Goal: Task Accomplishment & Management: Use online tool/utility

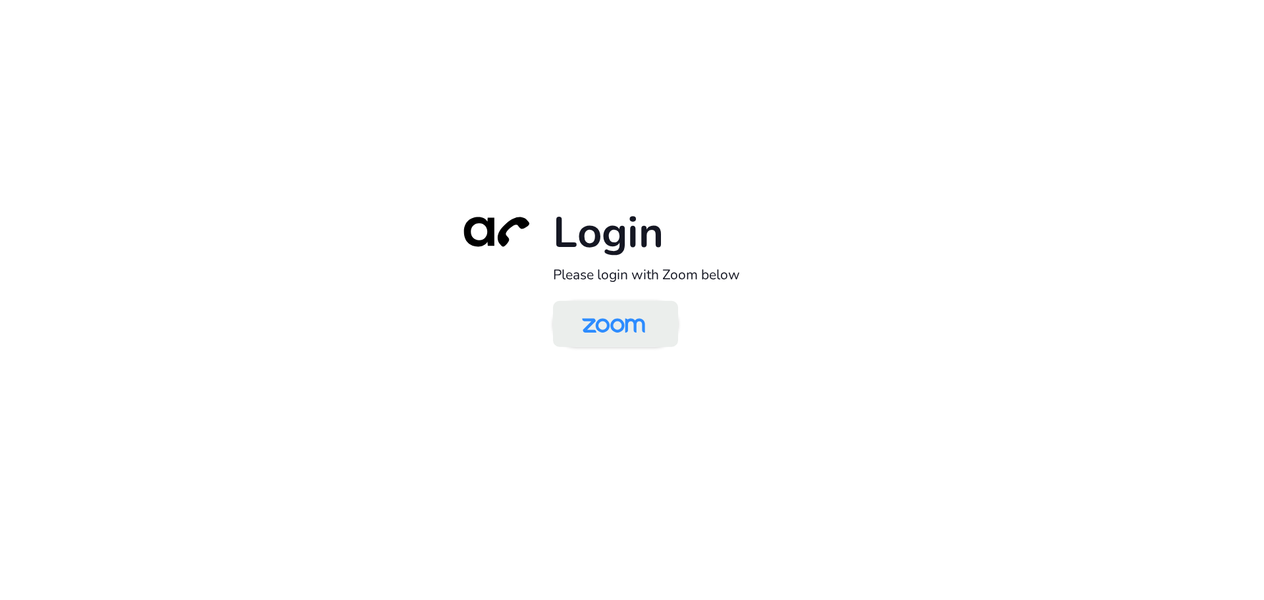
click at [605, 323] on img at bounding box center [613, 325] width 91 height 43
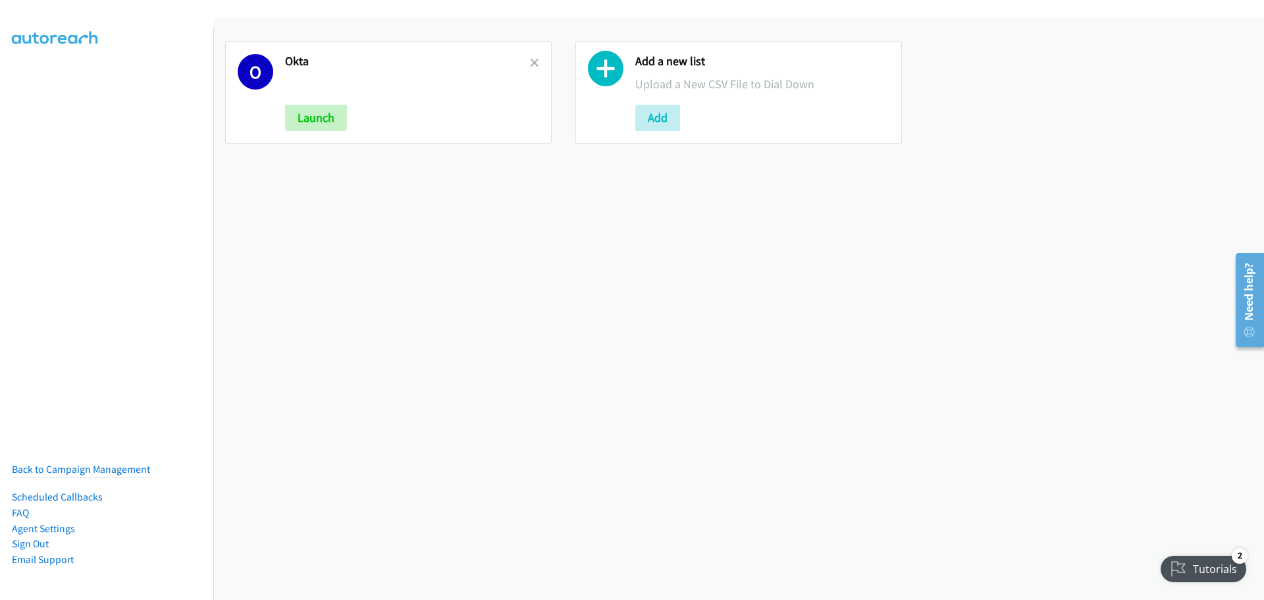
click at [534, 59] on icon at bounding box center [534, 63] width 9 height 9
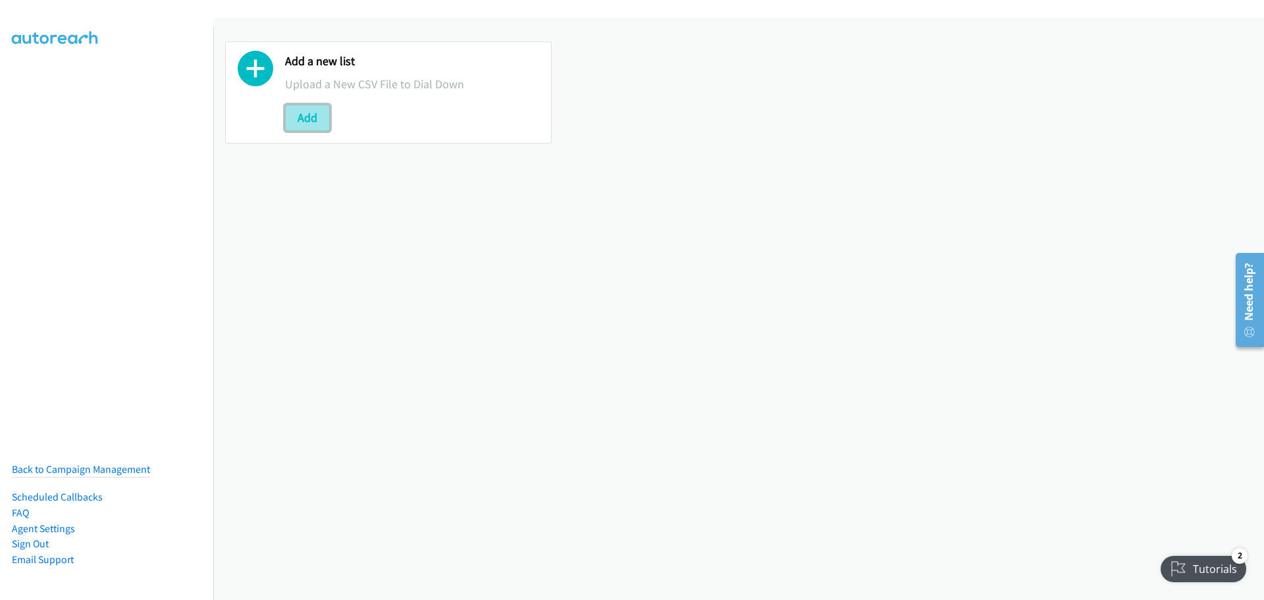
click at [323, 120] on button "Add" at bounding box center [307, 118] width 45 height 26
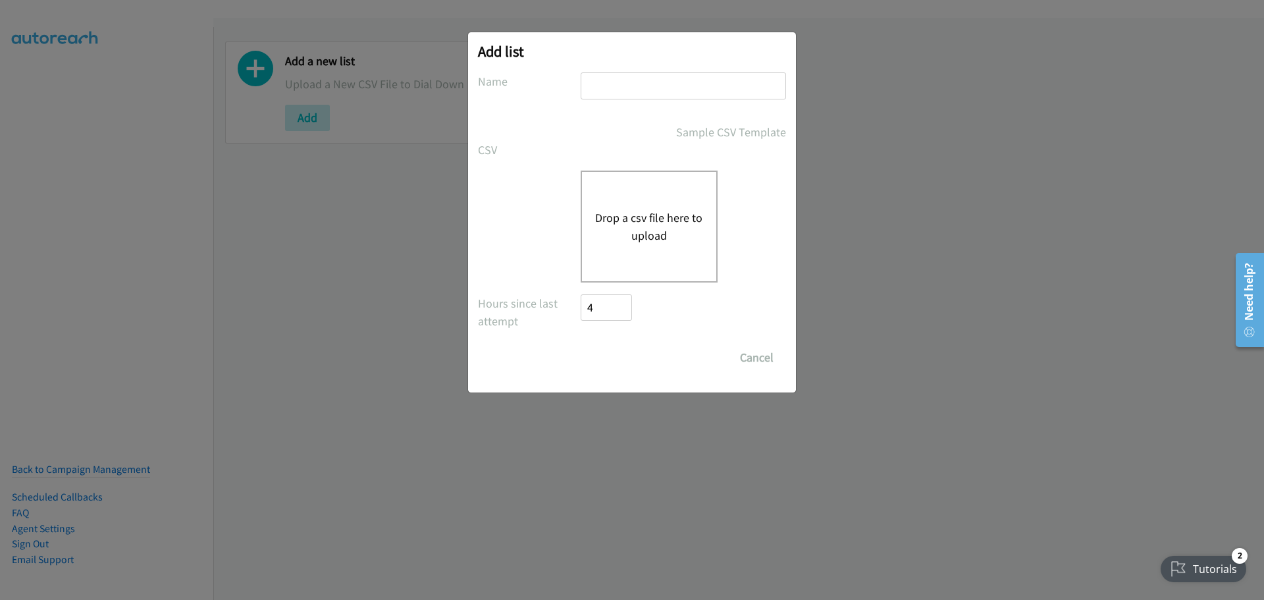
click at [680, 93] on input "text" at bounding box center [683, 85] width 205 height 27
type input "okta"
click at [650, 229] on button "Drop a csv file here to upload" at bounding box center [649, 227] width 108 height 36
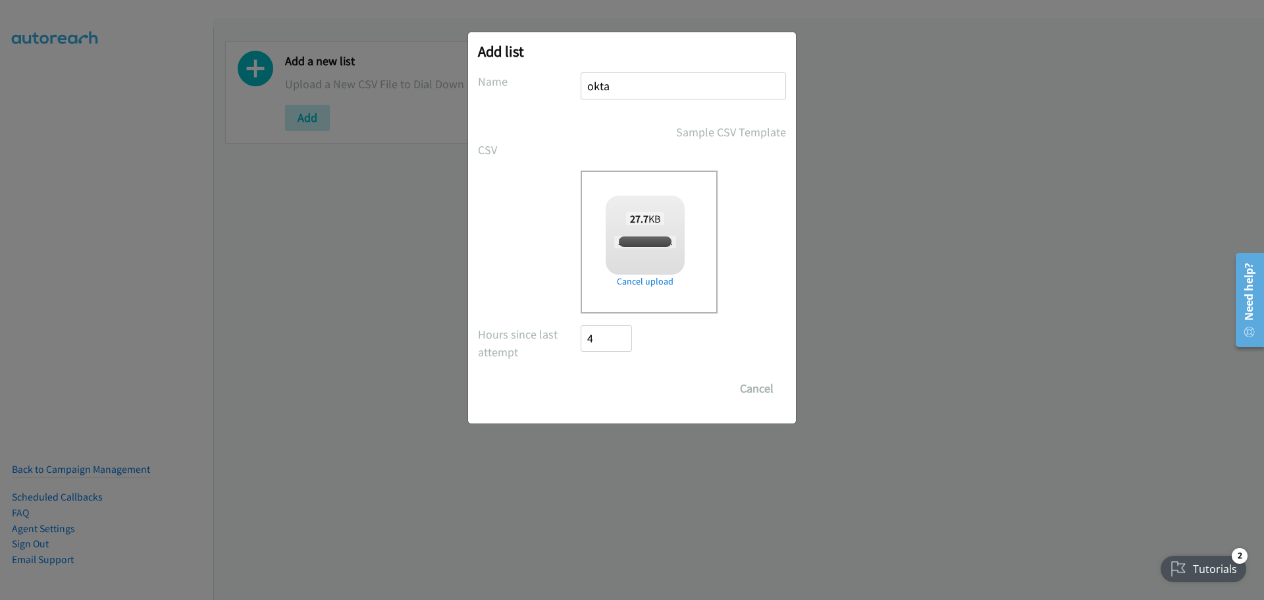
checkbox input "true"
click at [630, 391] on input "Save List" at bounding box center [615, 388] width 69 height 26
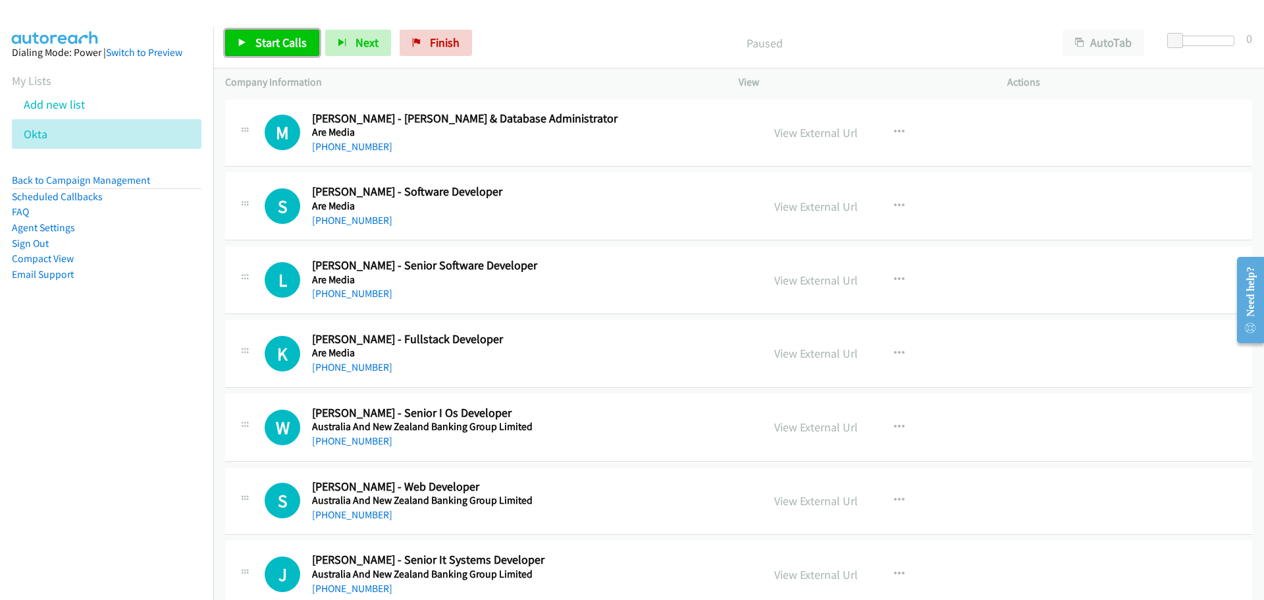
click at [262, 42] on span "Start Calls" at bounding box center [281, 42] width 51 height 15
click at [376, 214] on link "[PHONE_NUMBER]" at bounding box center [352, 220] width 80 height 13
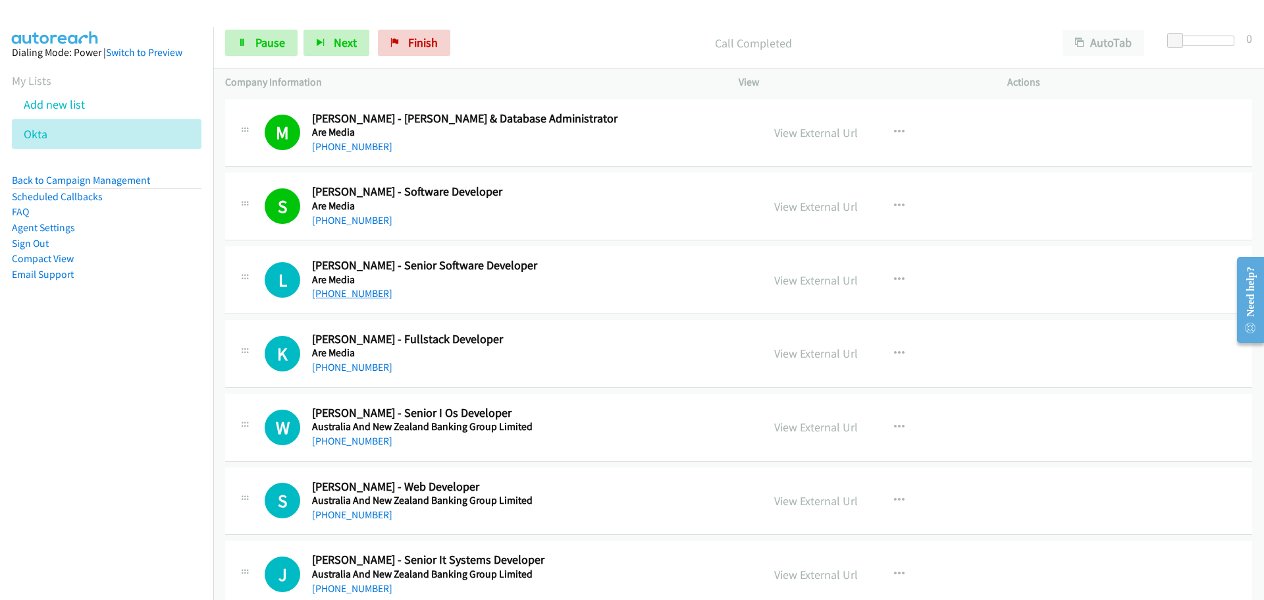
click at [354, 289] on link "[PHONE_NUMBER]" at bounding box center [352, 293] width 80 height 13
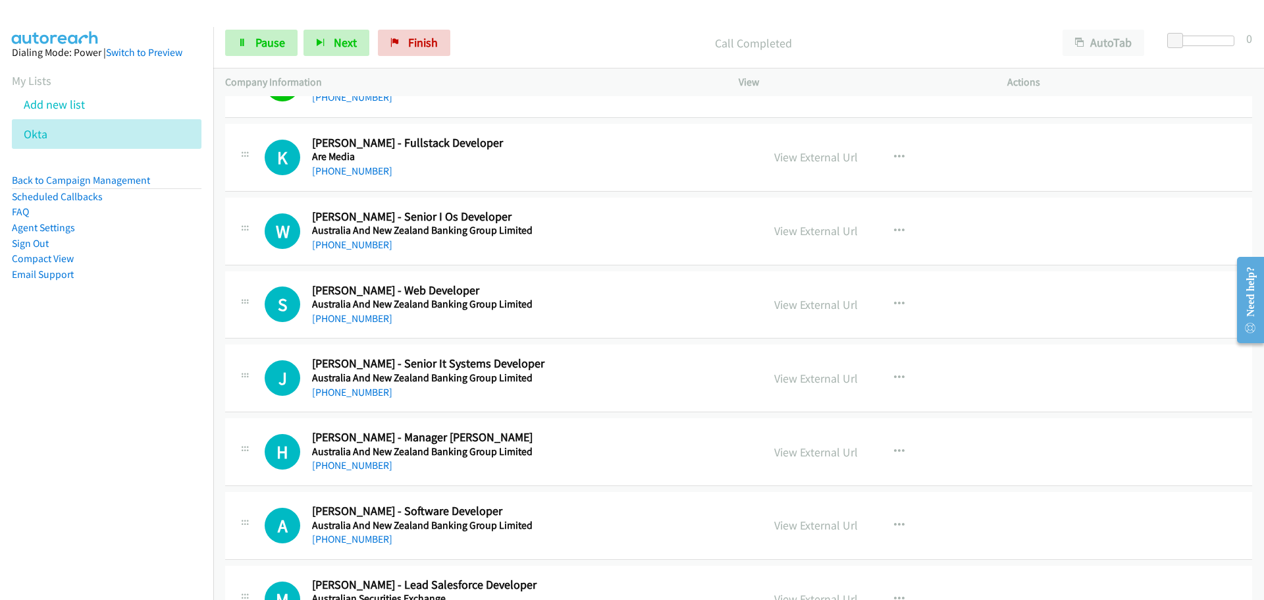
scroll to position [198, 0]
click at [335, 164] on link "[PHONE_NUMBER]" at bounding box center [352, 169] width 80 height 13
click at [823, 229] on link "View External Url" at bounding box center [816, 229] width 84 height 15
click at [338, 311] on link "[PHONE_NUMBER]" at bounding box center [352, 317] width 80 height 13
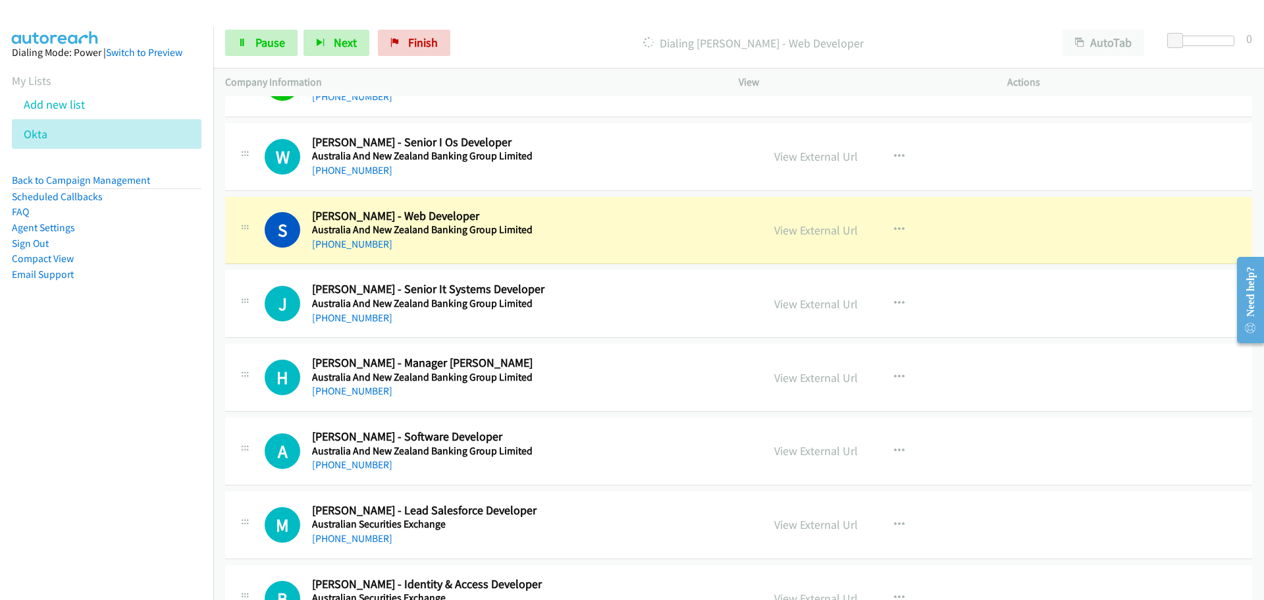
scroll to position [263, 0]
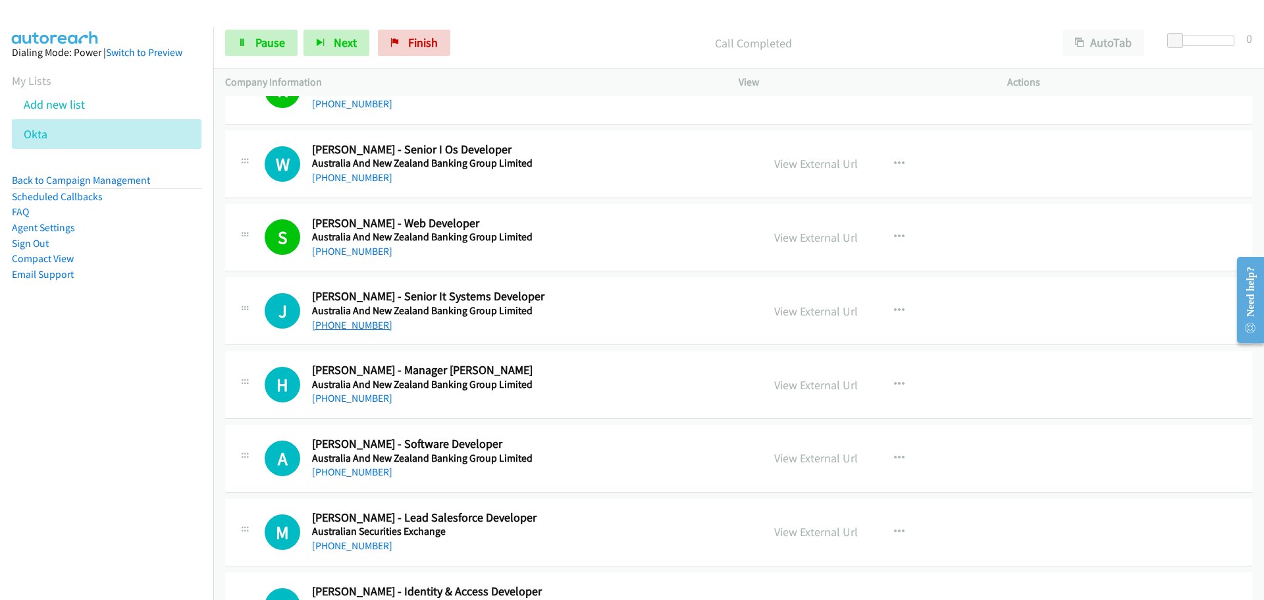
click at [358, 328] on link "[PHONE_NUMBER]" at bounding box center [352, 325] width 80 height 13
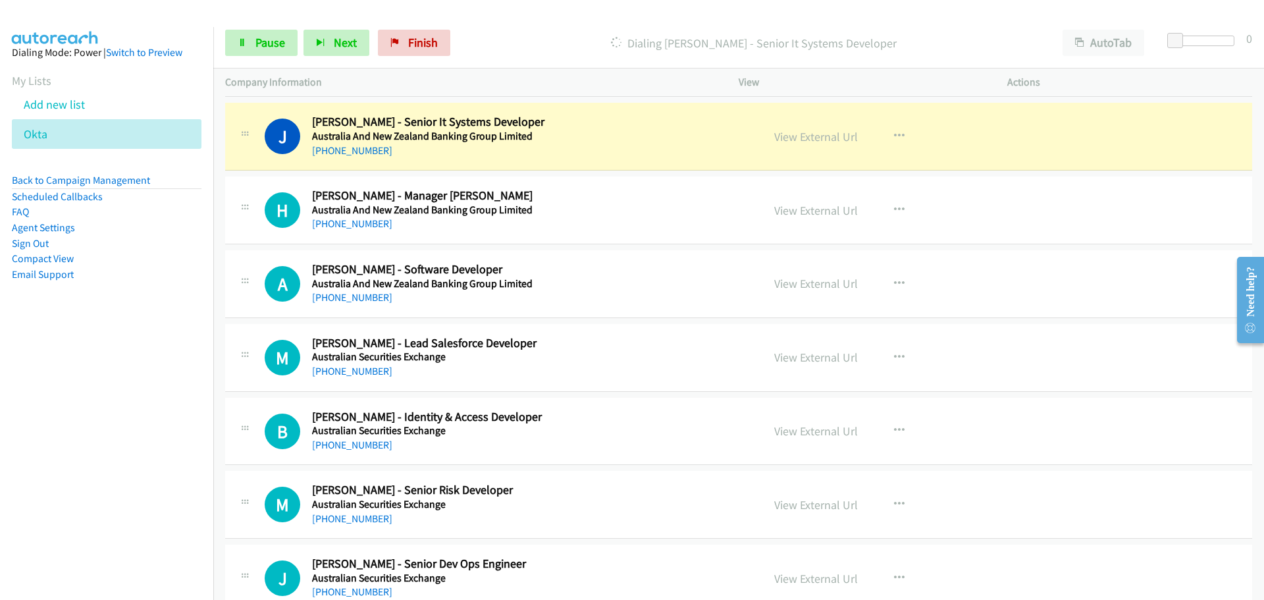
scroll to position [461, 0]
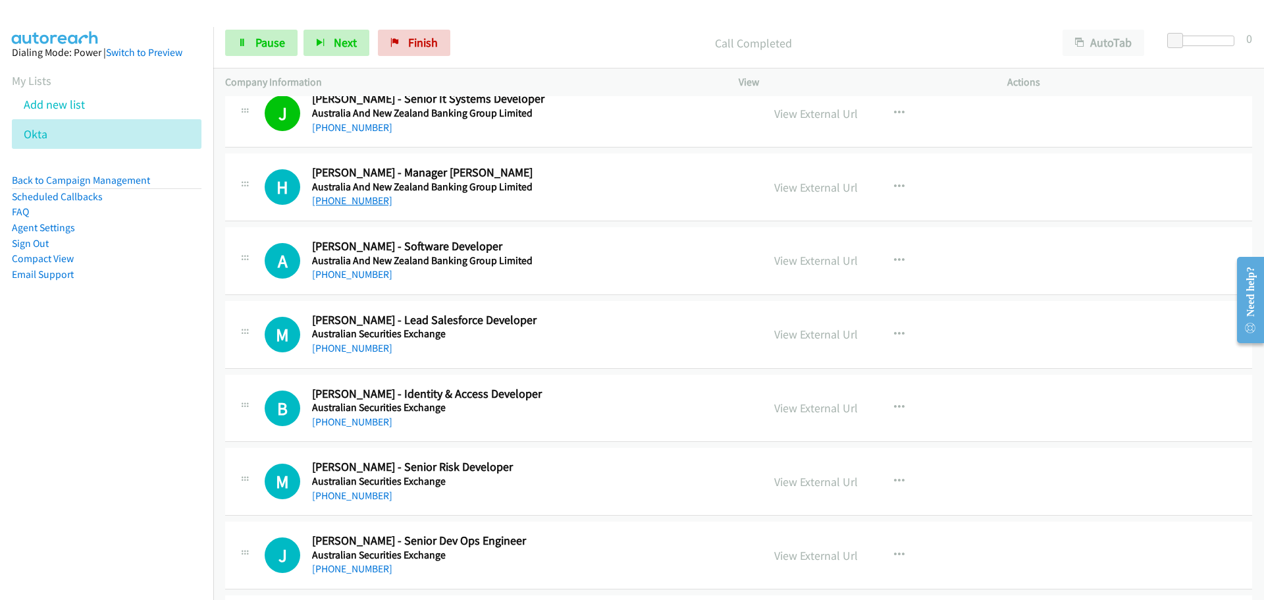
click at [349, 200] on link "[PHONE_NUMBER]" at bounding box center [352, 200] width 80 height 13
click at [365, 275] on link "[PHONE_NUMBER]" at bounding box center [352, 274] width 80 height 13
click at [353, 349] on link "[PHONE_NUMBER]" at bounding box center [352, 348] width 80 height 13
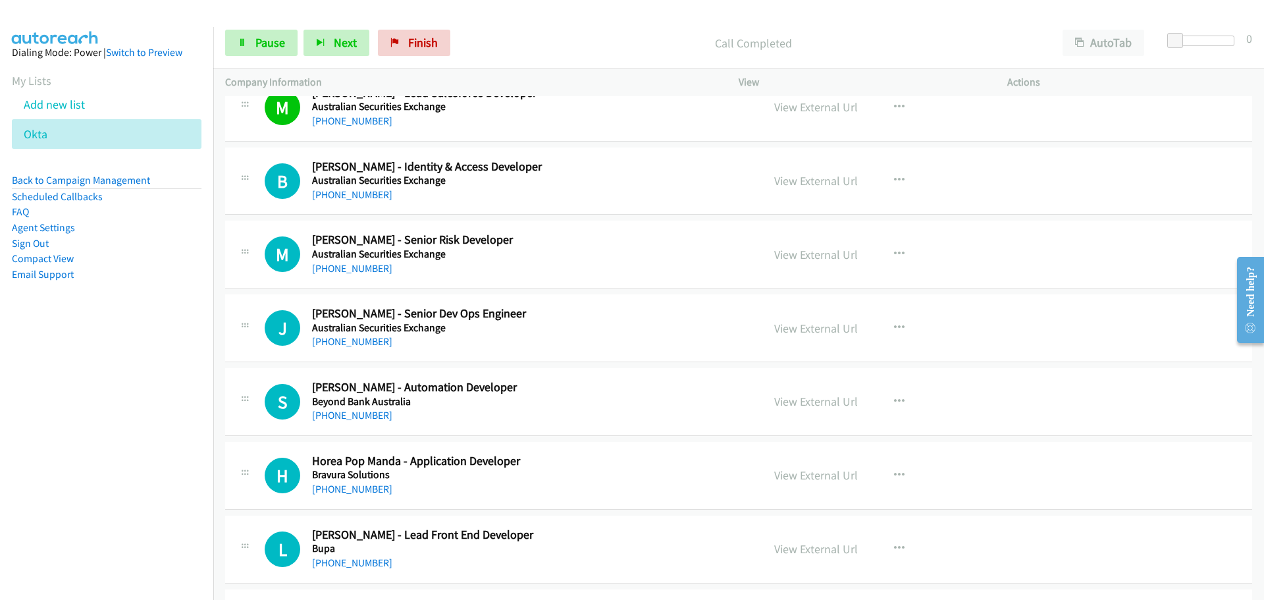
scroll to position [724, 0]
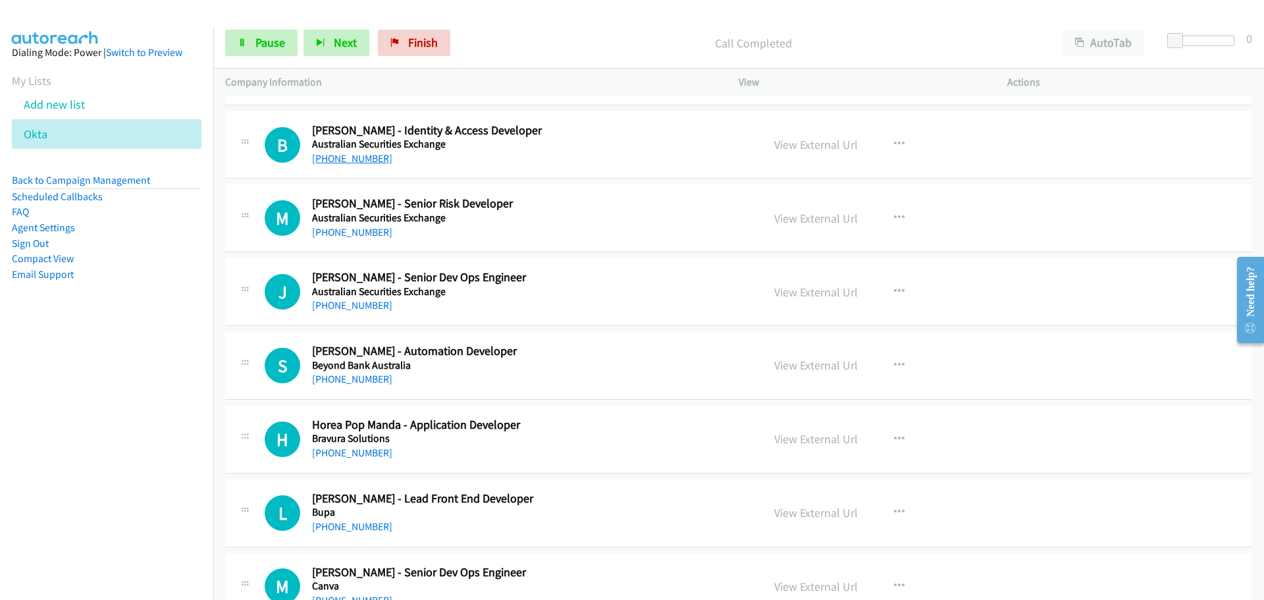
click at [356, 159] on link "[PHONE_NUMBER]" at bounding box center [352, 158] width 80 height 13
click at [349, 230] on link "[PHONE_NUMBER]" at bounding box center [352, 232] width 80 height 13
click at [337, 305] on link "[PHONE_NUMBER]" at bounding box center [352, 305] width 80 height 13
click at [366, 380] on link "[PHONE_NUMBER]" at bounding box center [352, 379] width 80 height 13
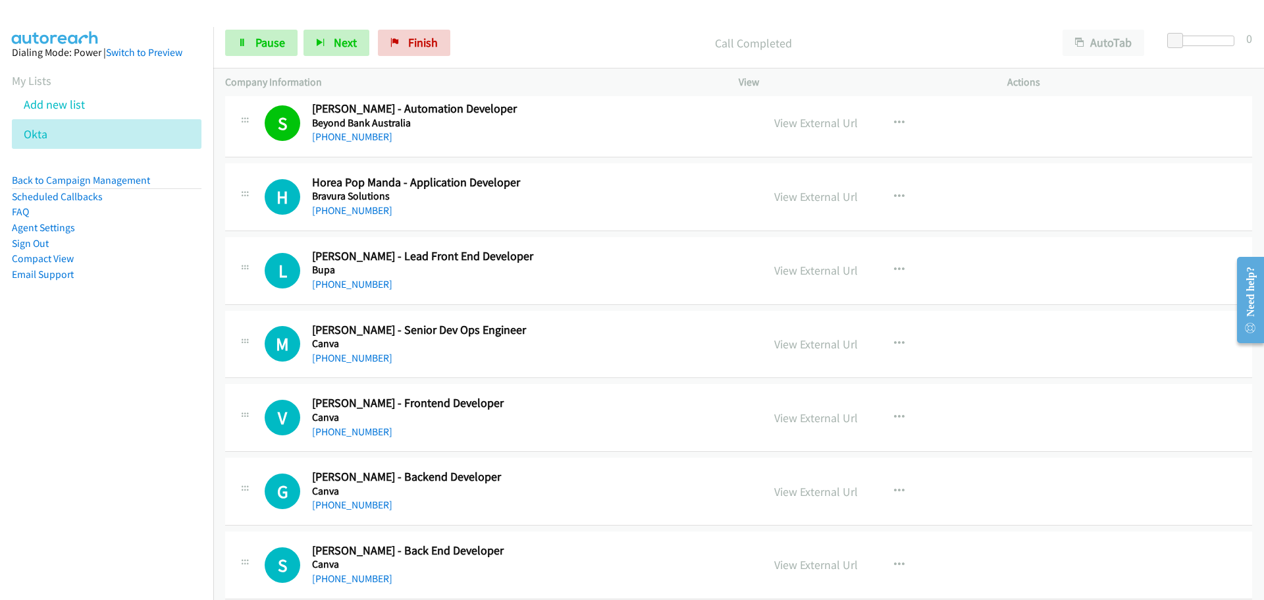
scroll to position [988, 0]
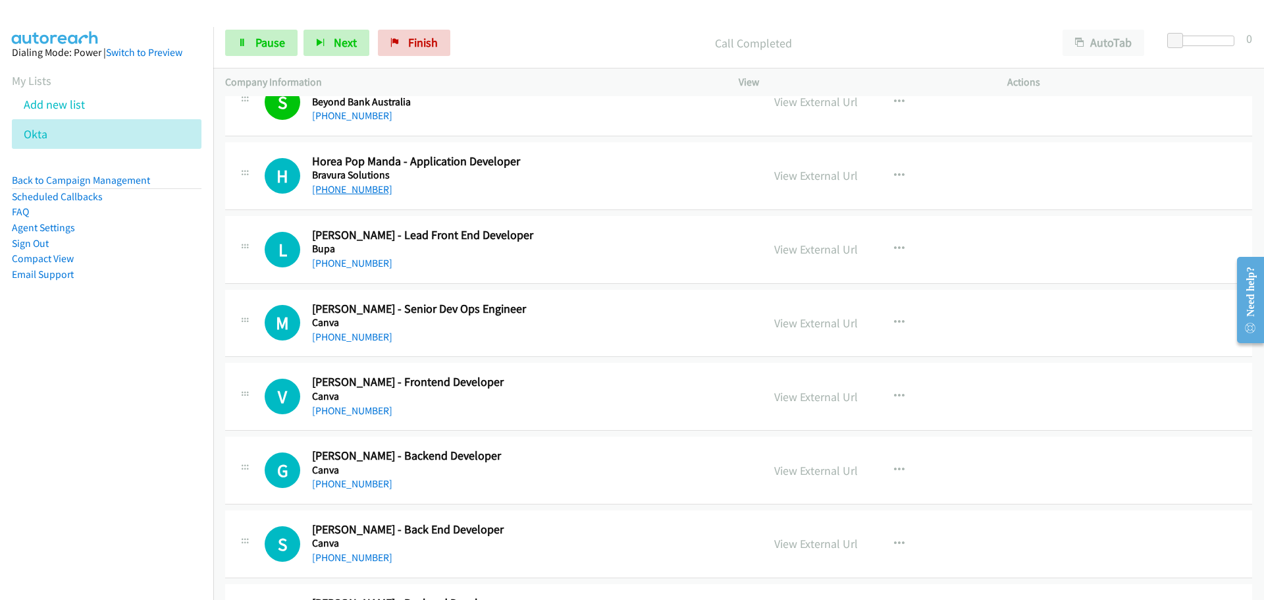
click at [347, 193] on link "[PHONE_NUMBER]" at bounding box center [352, 189] width 80 height 13
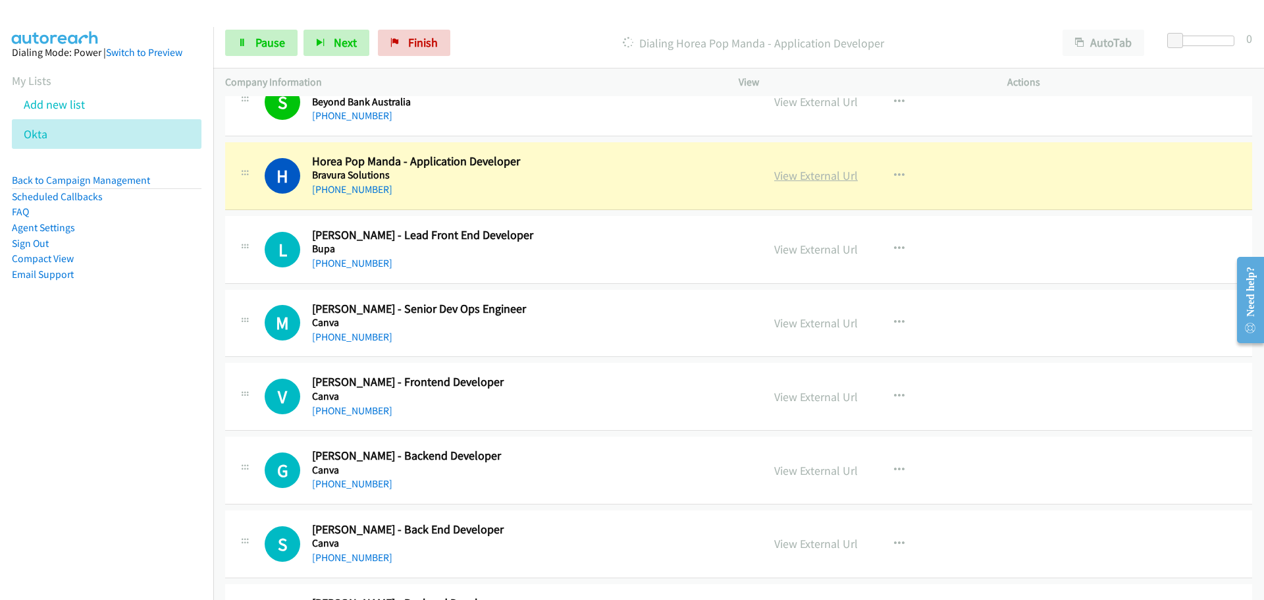
click at [826, 172] on link "View External Url" at bounding box center [816, 175] width 84 height 15
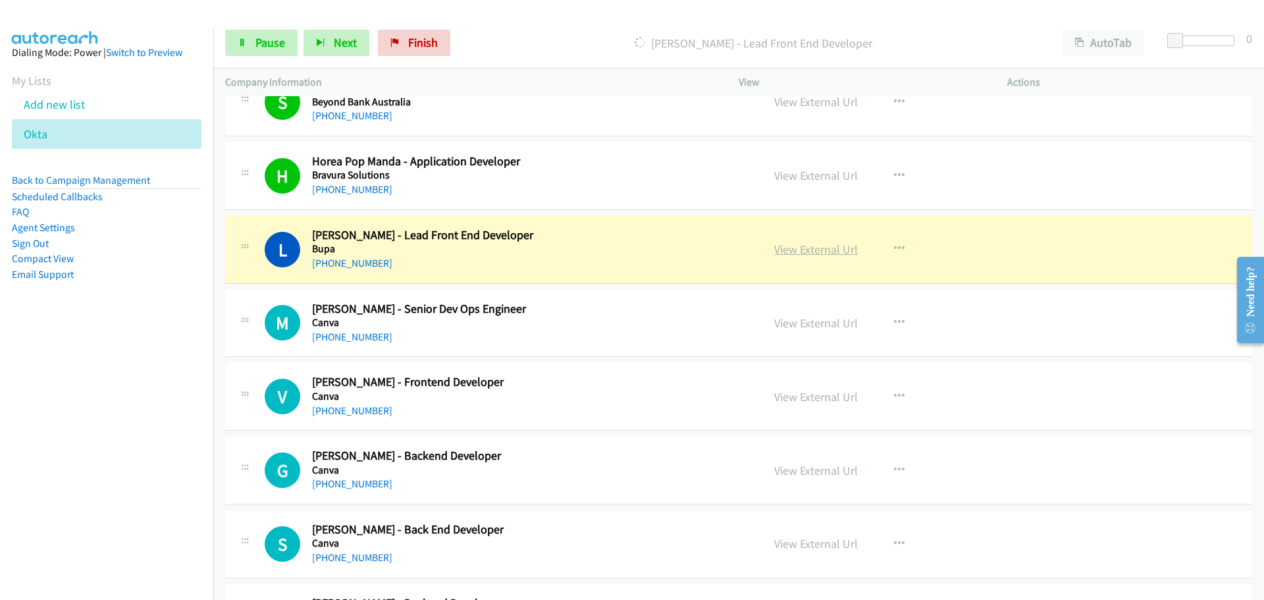
click at [844, 252] on link "View External Url" at bounding box center [816, 249] width 84 height 15
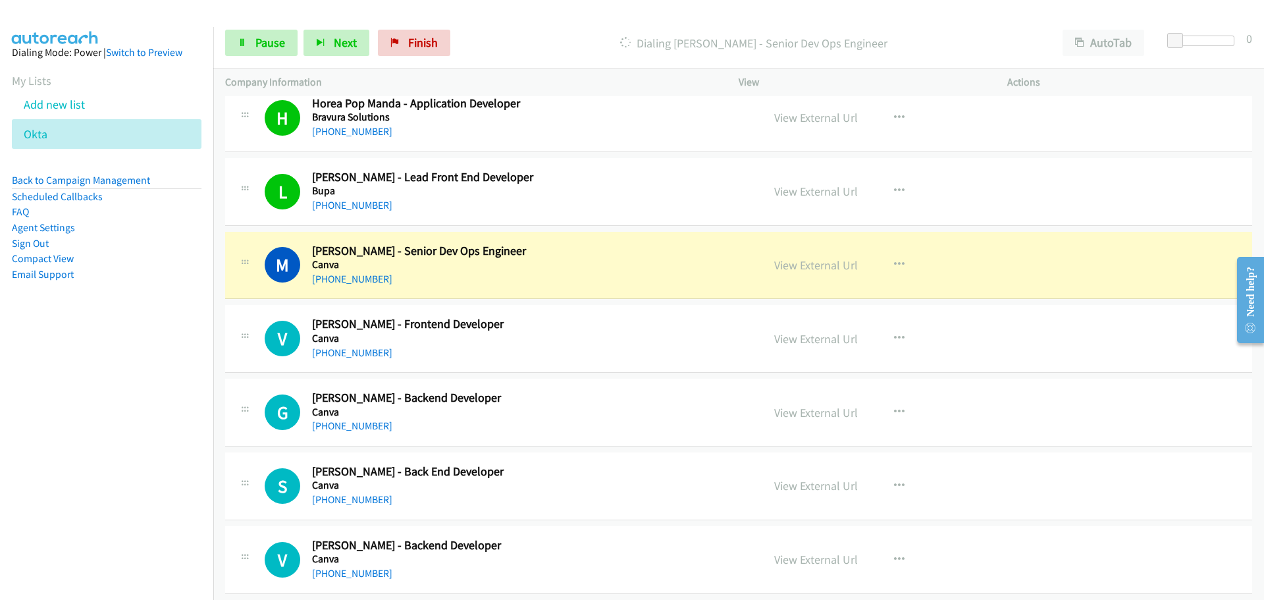
scroll to position [1185, 0]
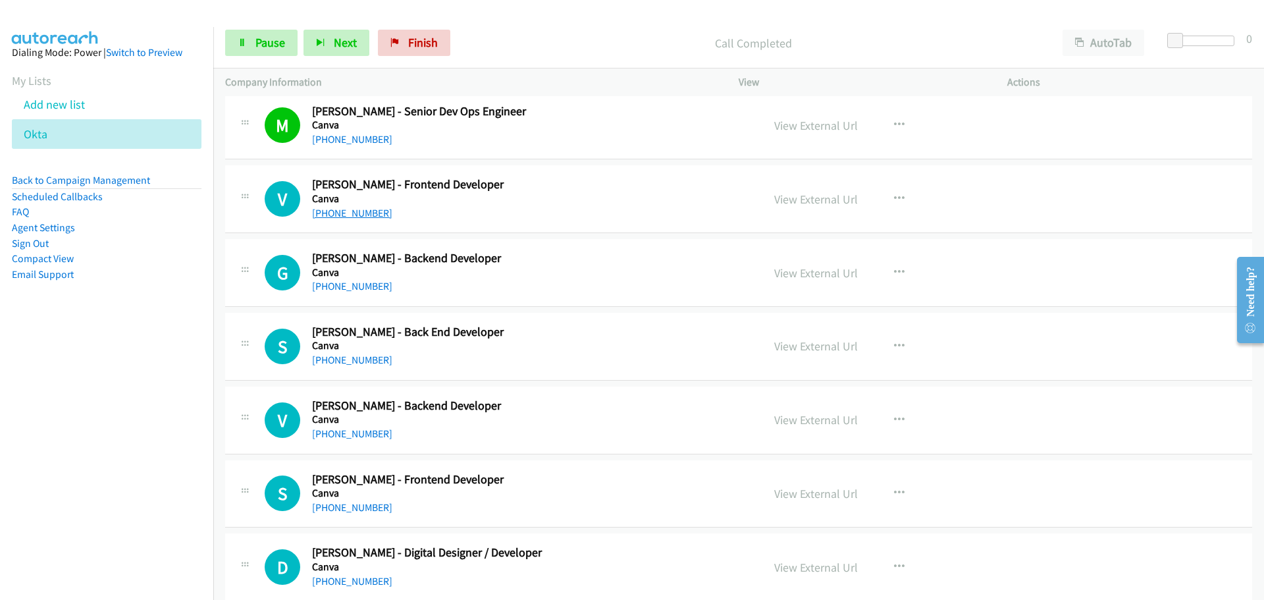
click at [362, 211] on link "[PHONE_NUMBER]" at bounding box center [352, 213] width 80 height 13
click at [329, 281] on link "[PHONE_NUMBER]" at bounding box center [352, 286] width 80 height 13
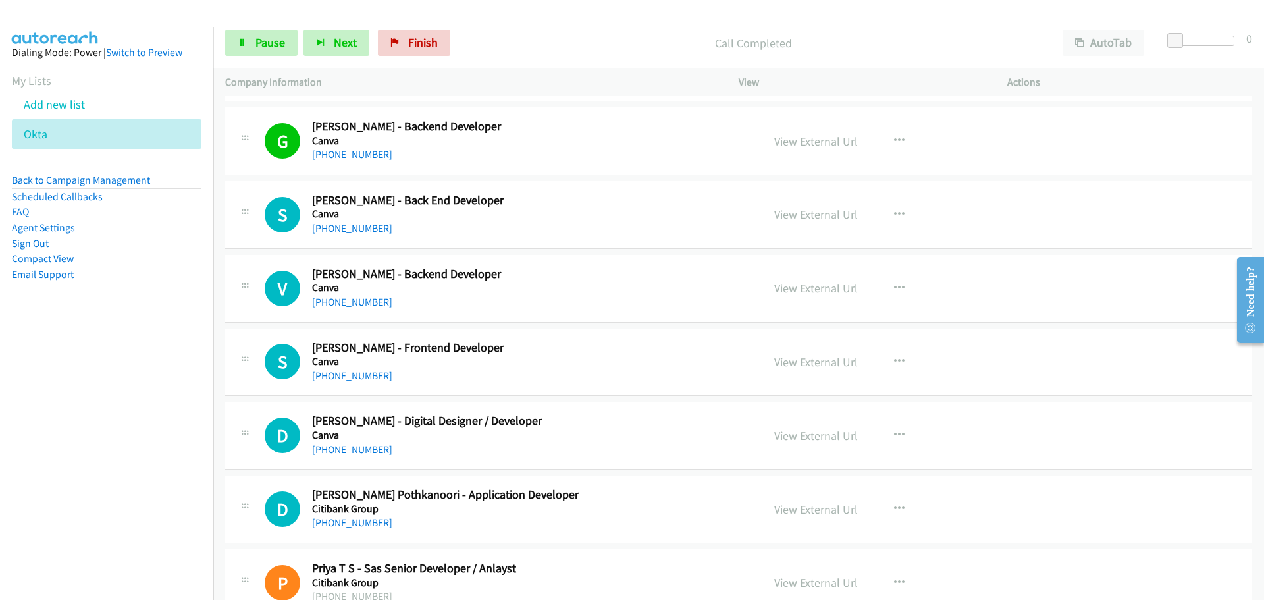
scroll to position [1383, 0]
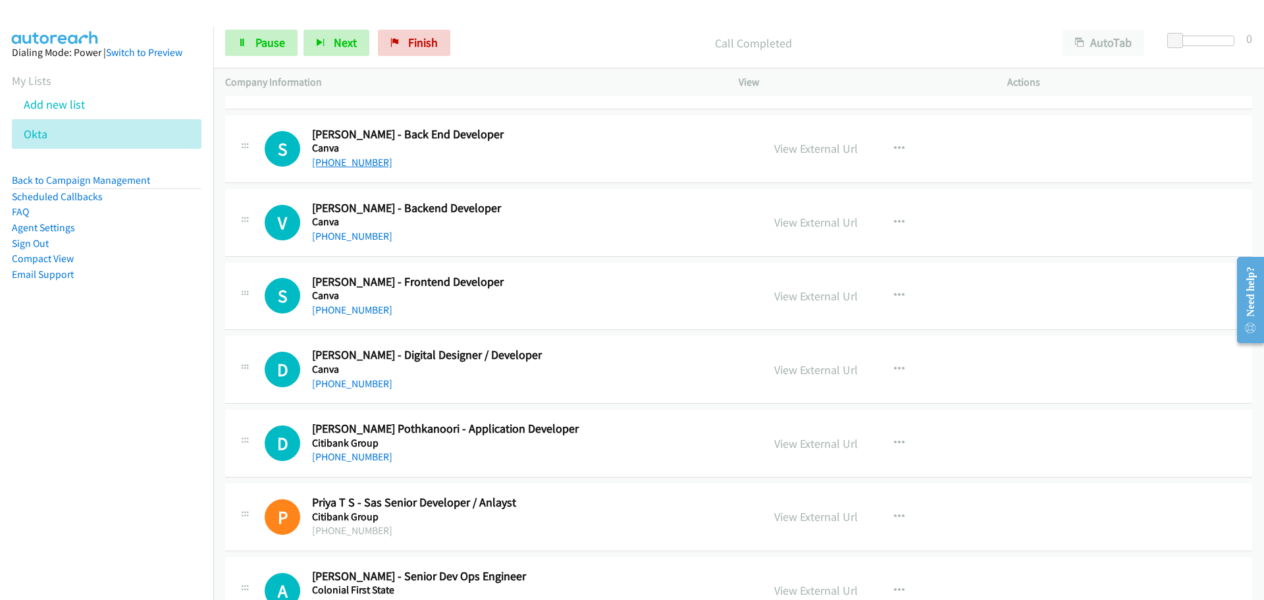
click at [364, 158] on link "[PHONE_NUMBER]" at bounding box center [352, 162] width 80 height 13
click at [357, 231] on link "[PHONE_NUMBER]" at bounding box center [352, 236] width 80 height 13
click at [334, 305] on link "[PHONE_NUMBER]" at bounding box center [352, 310] width 80 height 13
click at [367, 386] on link "[PHONE_NUMBER]" at bounding box center [352, 383] width 80 height 13
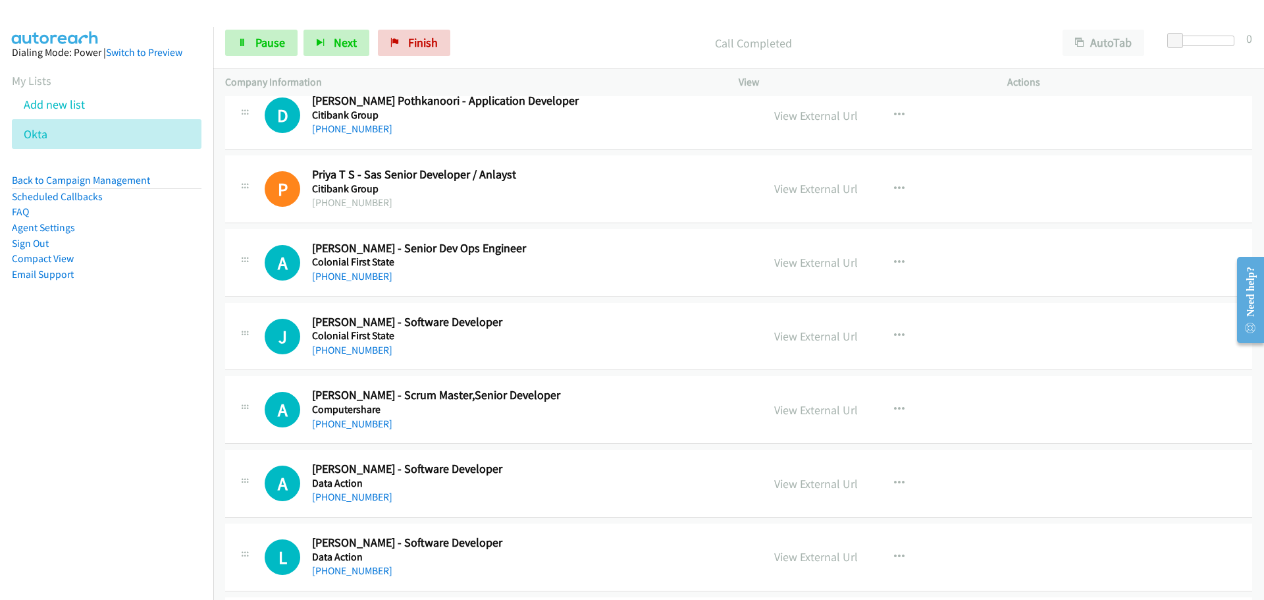
scroll to position [1712, 0]
click at [339, 123] on link "[PHONE_NUMBER]" at bounding box center [352, 127] width 80 height 13
click at [342, 277] on link "[PHONE_NUMBER]" at bounding box center [352, 275] width 80 height 13
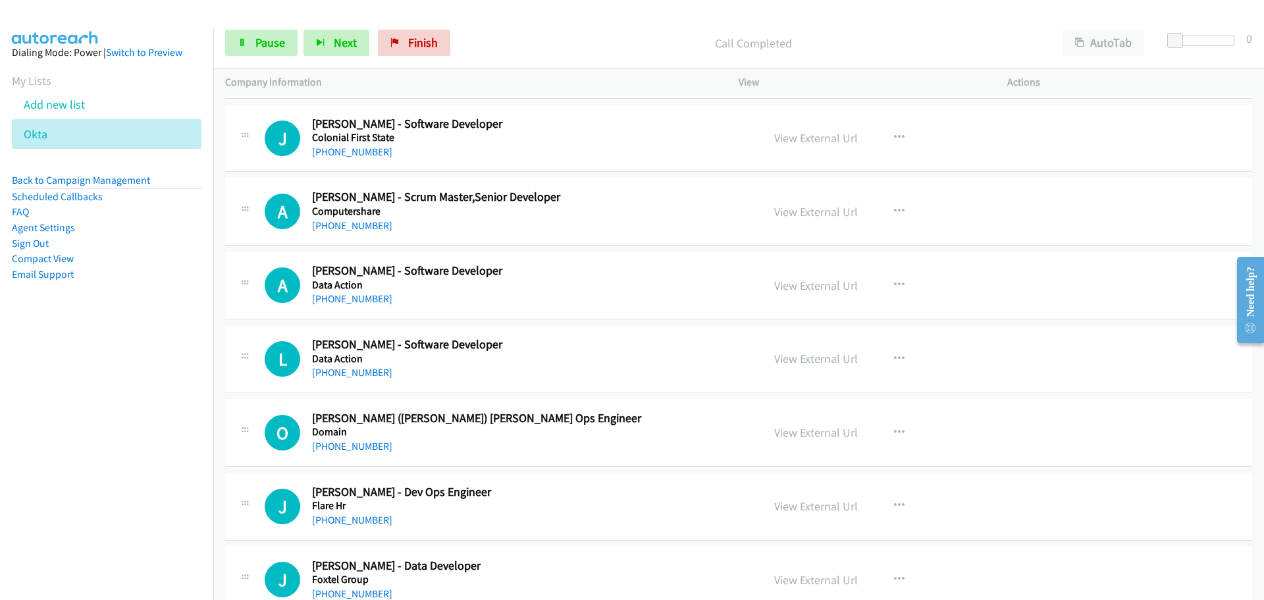
scroll to position [1910, 0]
click at [325, 153] on link "[PHONE_NUMBER]" at bounding box center [352, 151] width 80 height 13
click at [345, 227] on link "[PHONE_NUMBER]" at bounding box center [352, 225] width 80 height 13
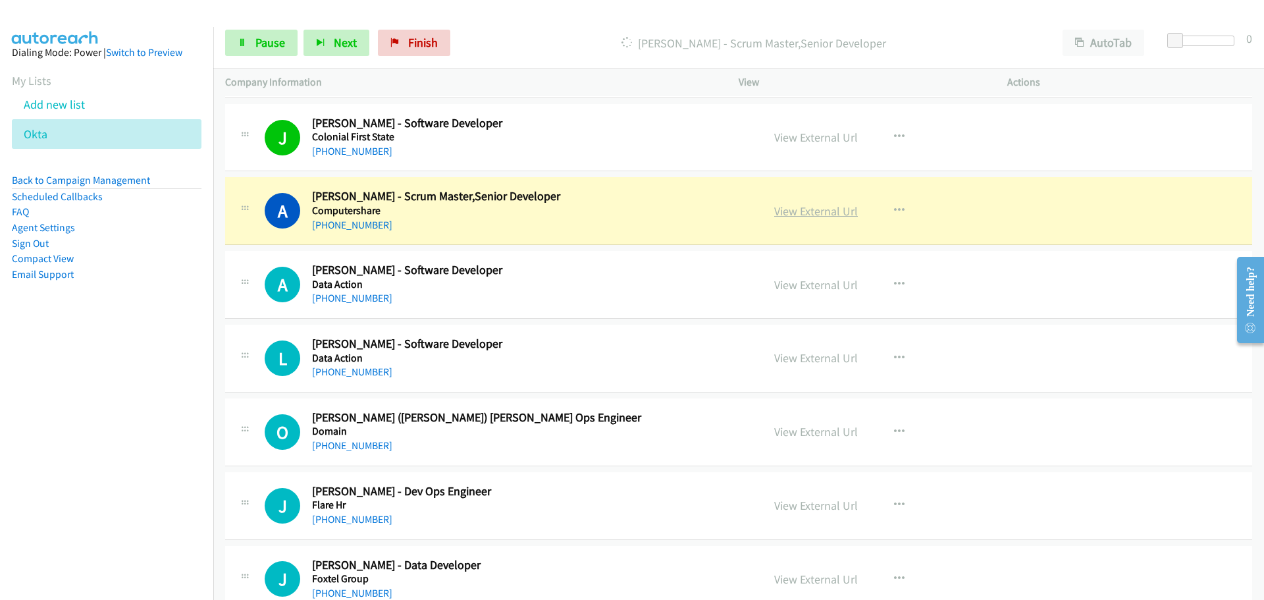
click at [790, 207] on link "View External Url" at bounding box center [816, 210] width 84 height 15
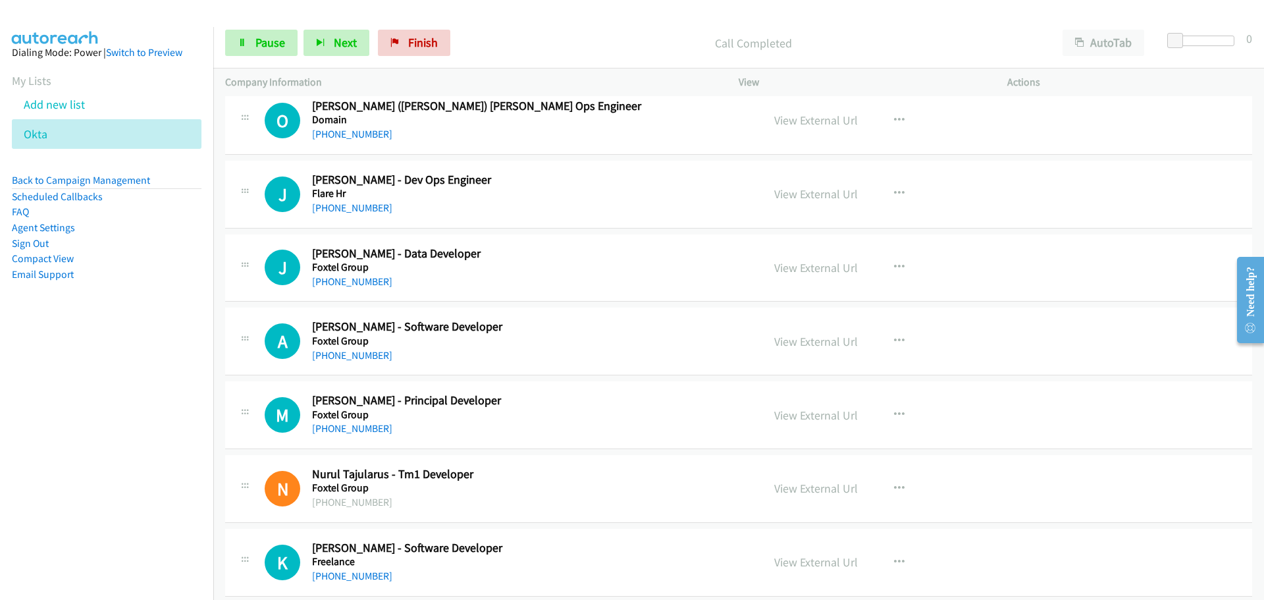
scroll to position [2239, 0]
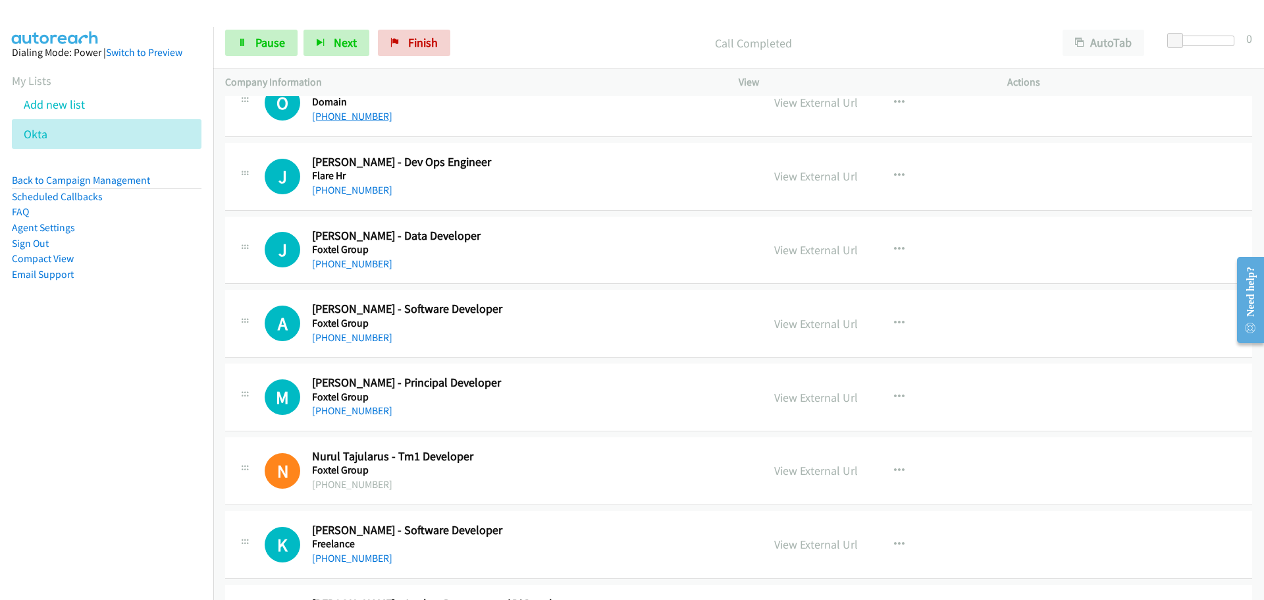
click at [358, 115] on link "[PHONE_NUMBER]" at bounding box center [352, 116] width 80 height 13
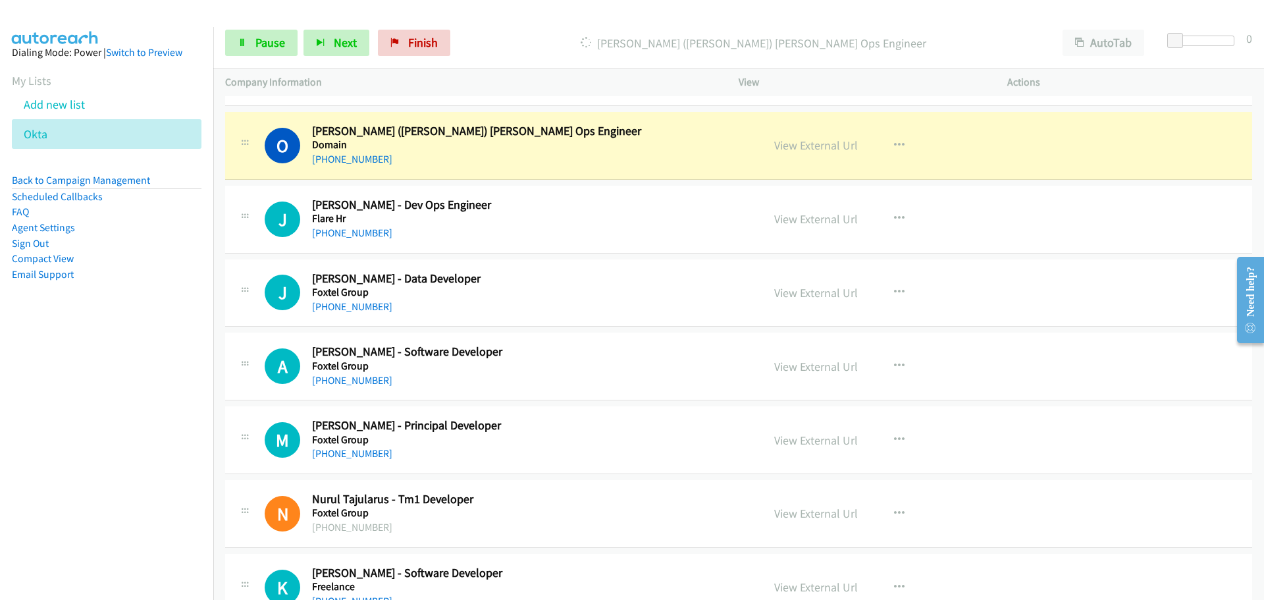
scroll to position [2173, 0]
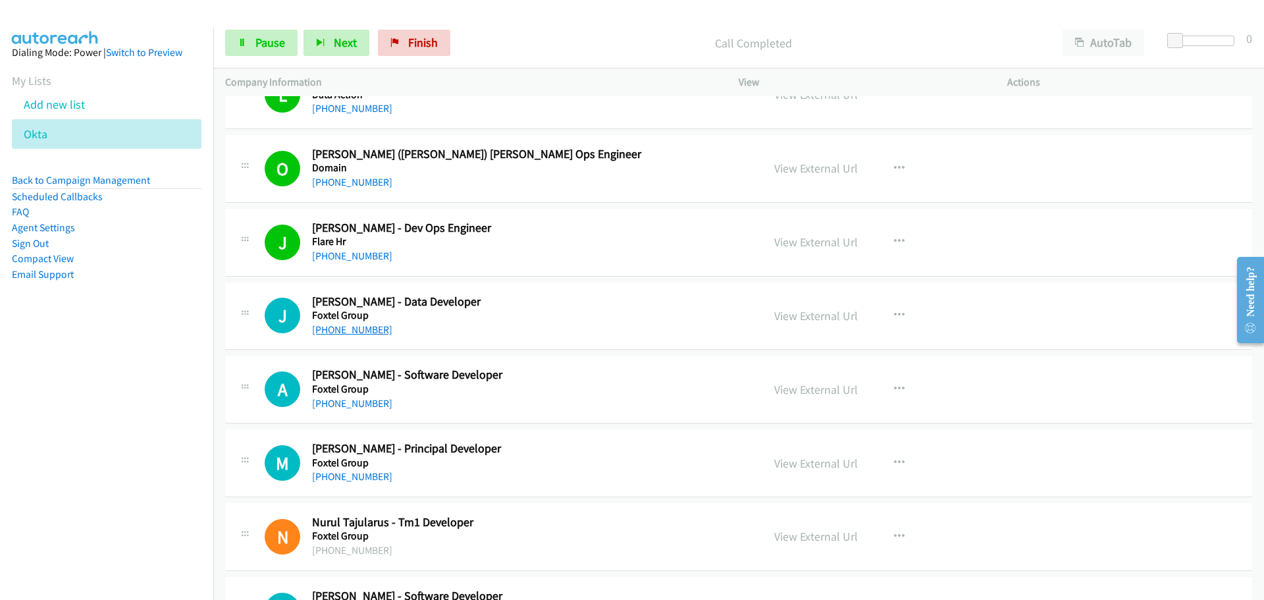
click at [338, 331] on link "[PHONE_NUMBER]" at bounding box center [352, 329] width 80 height 13
click at [351, 402] on link "[PHONE_NUMBER]" at bounding box center [352, 403] width 80 height 13
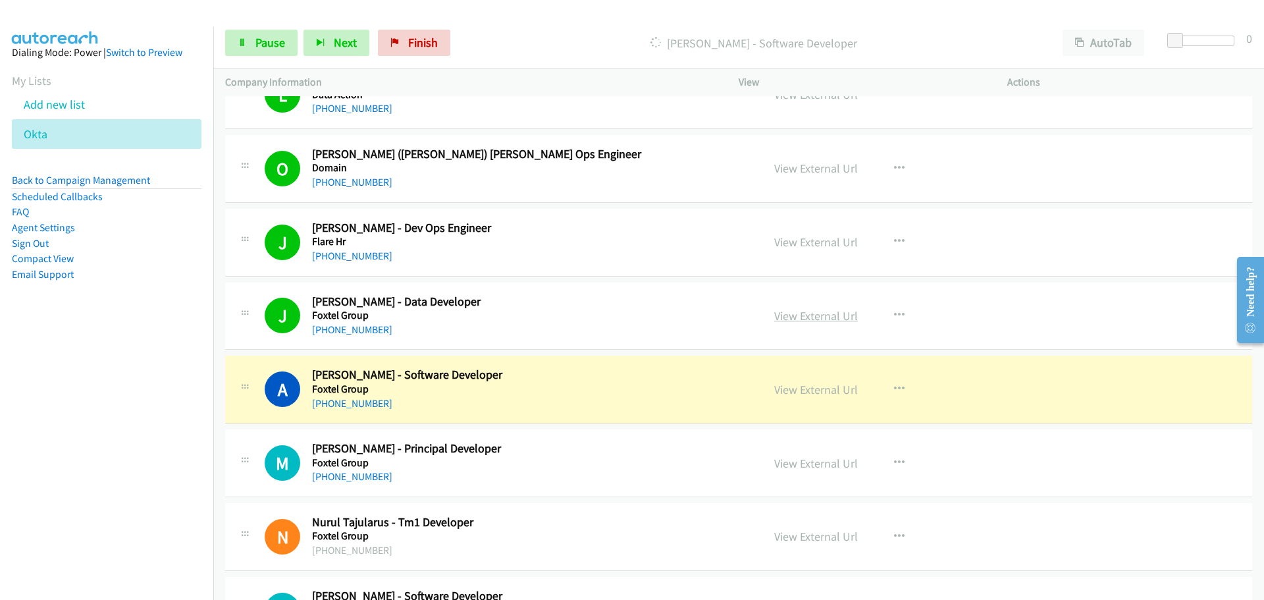
click at [807, 313] on link "View External Url" at bounding box center [816, 315] width 84 height 15
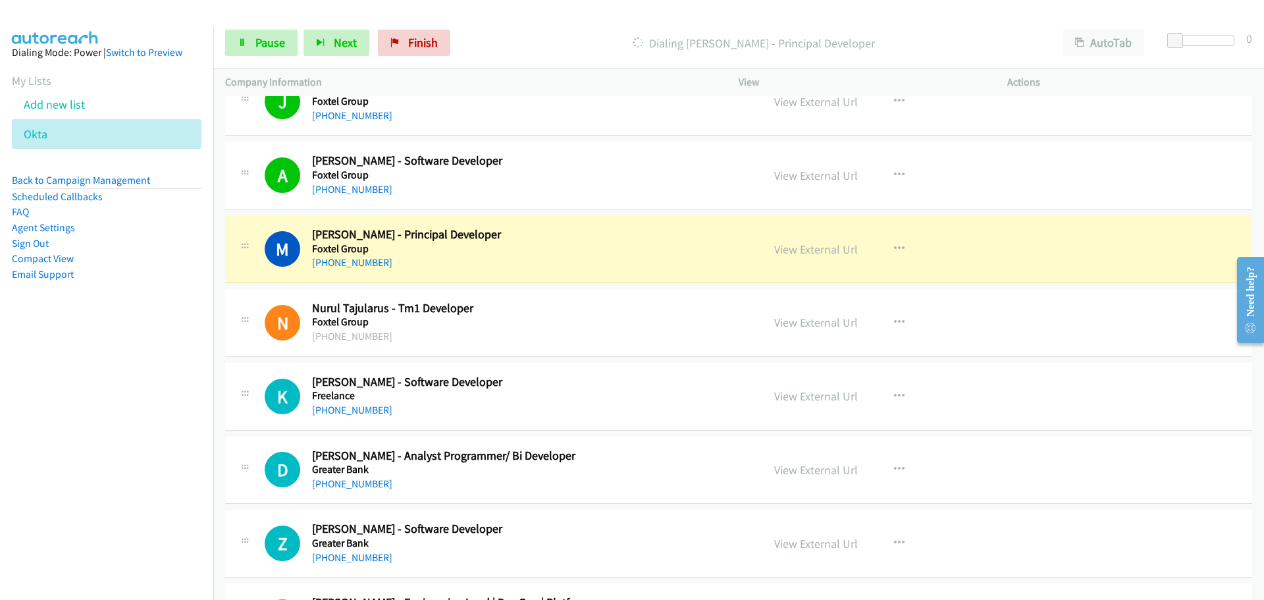
scroll to position [2502, 0]
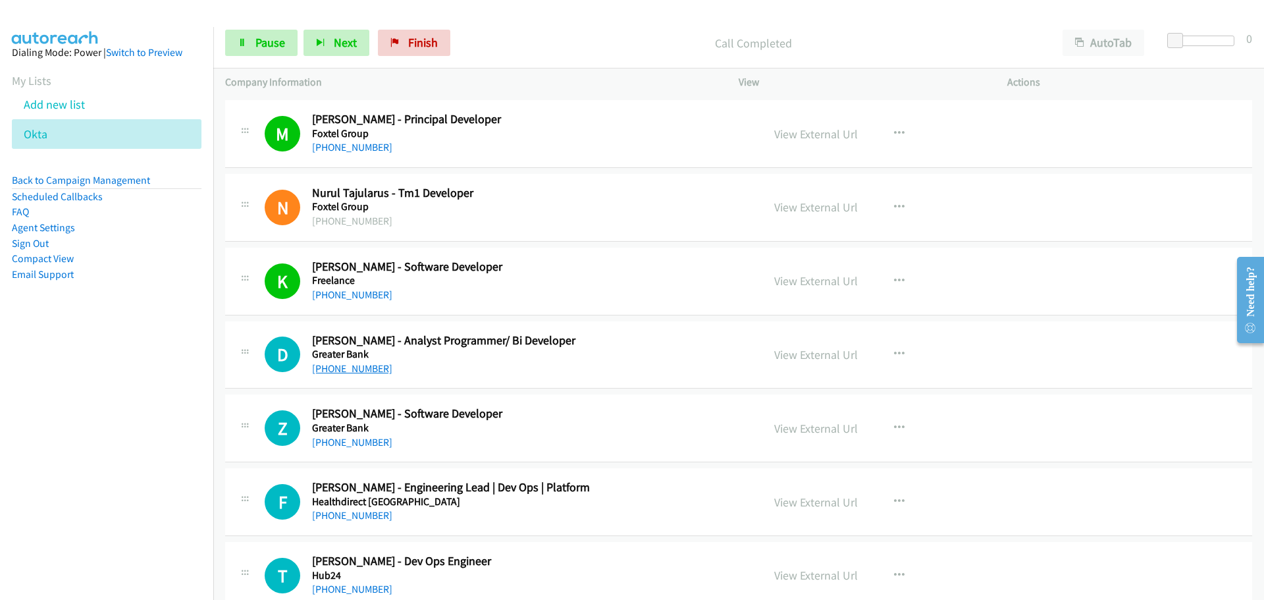
click at [358, 369] on link "[PHONE_NUMBER]" at bounding box center [352, 368] width 80 height 13
click at [348, 447] on link "[PHONE_NUMBER]" at bounding box center [352, 442] width 80 height 13
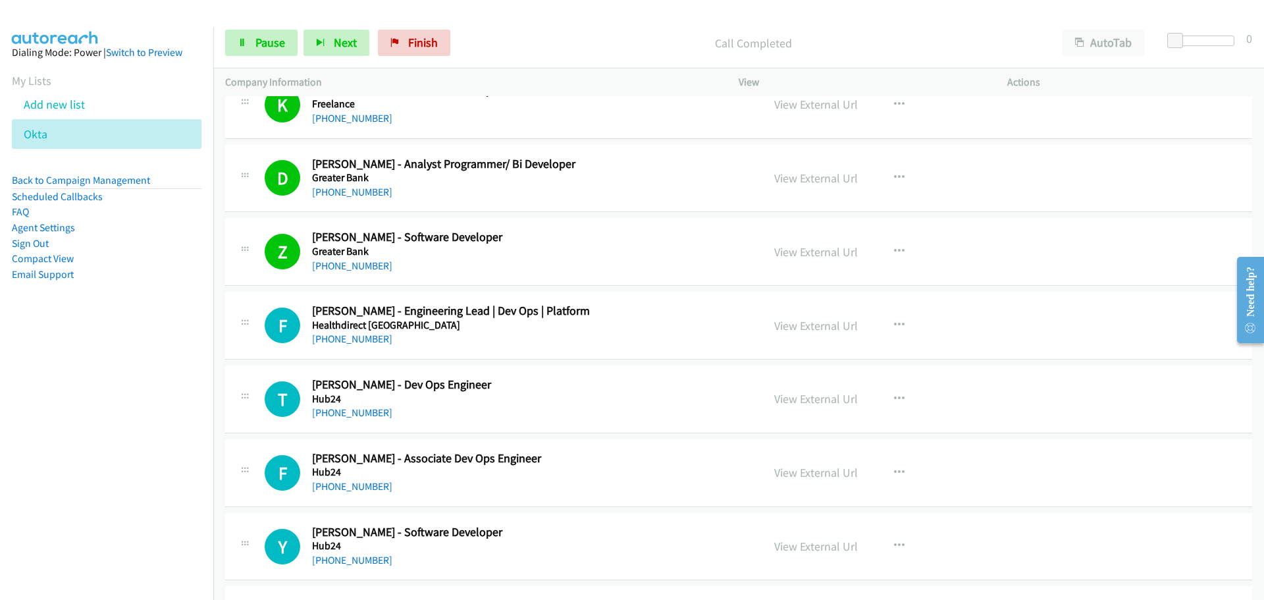
scroll to position [2832, 0]
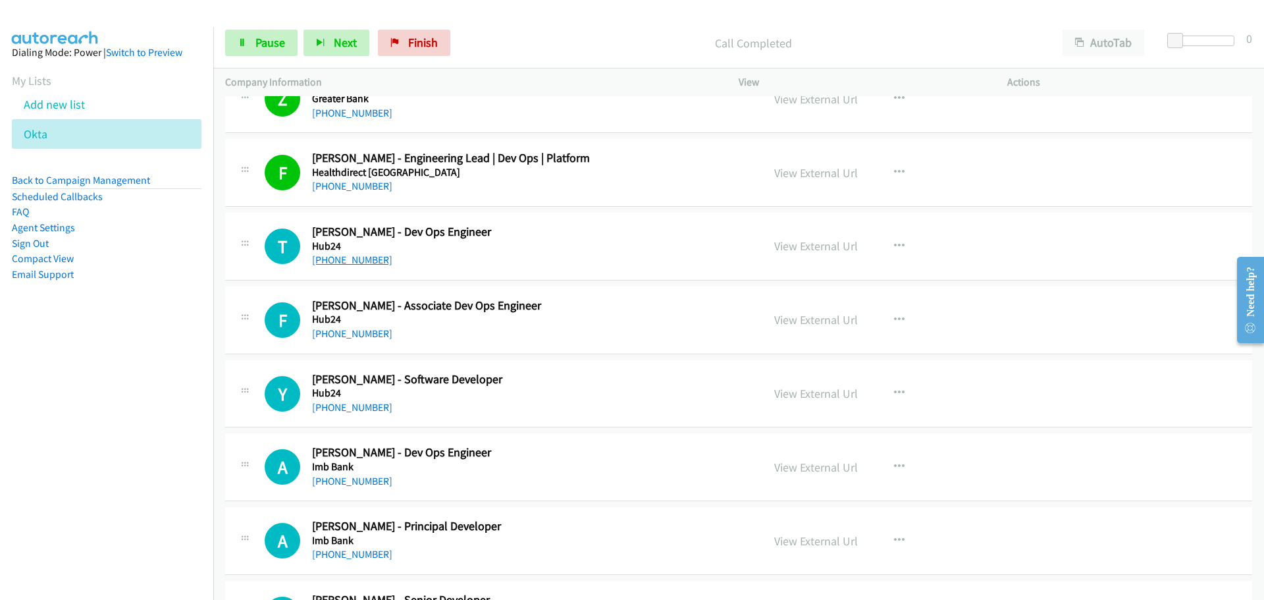
click at [348, 257] on link "[PHONE_NUMBER]" at bounding box center [352, 260] width 80 height 13
click at [342, 337] on link "[PHONE_NUMBER]" at bounding box center [352, 333] width 80 height 13
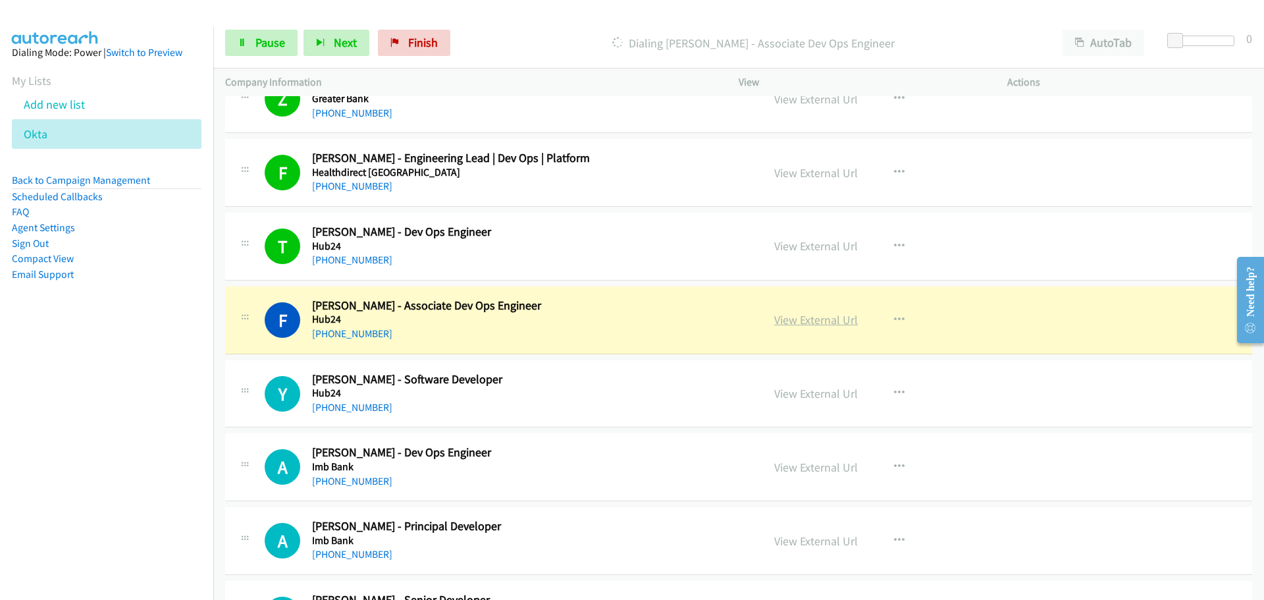
click at [825, 323] on link "View External Url" at bounding box center [816, 319] width 84 height 15
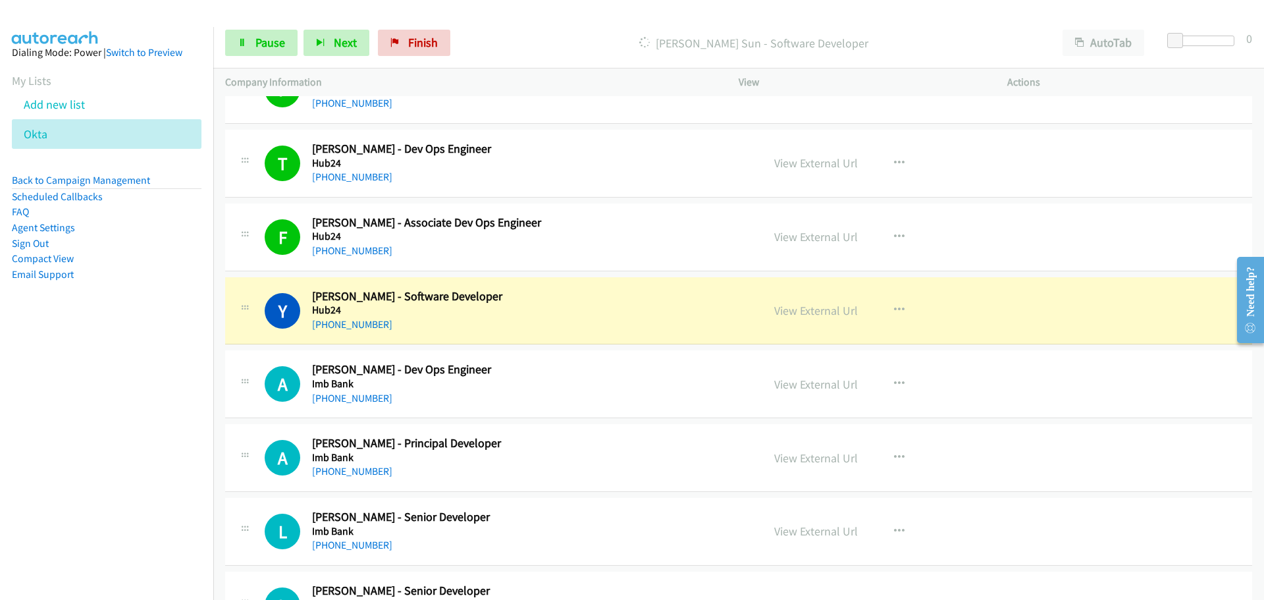
scroll to position [3095, 0]
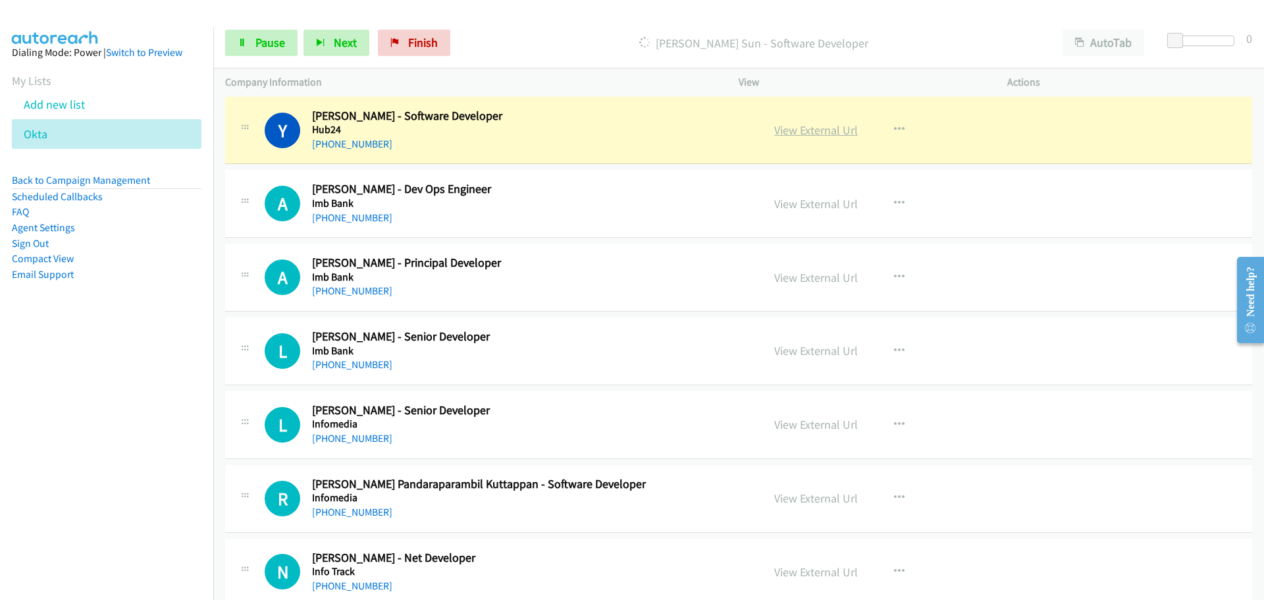
click at [824, 127] on link "View External Url" at bounding box center [816, 129] width 84 height 15
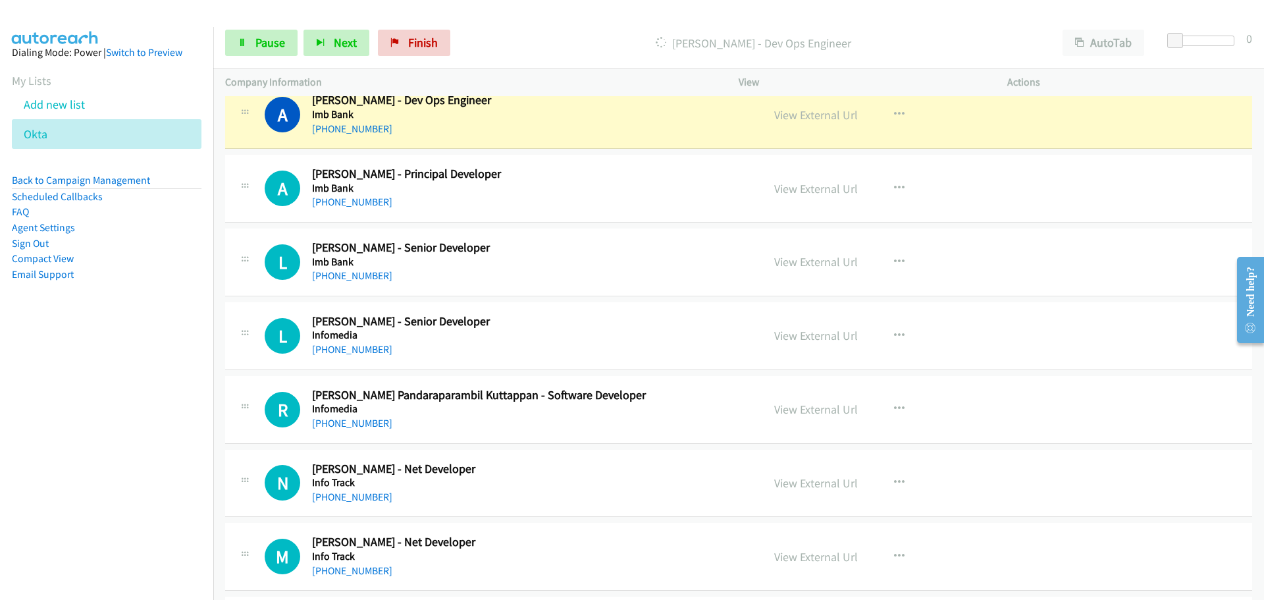
scroll to position [3161, 0]
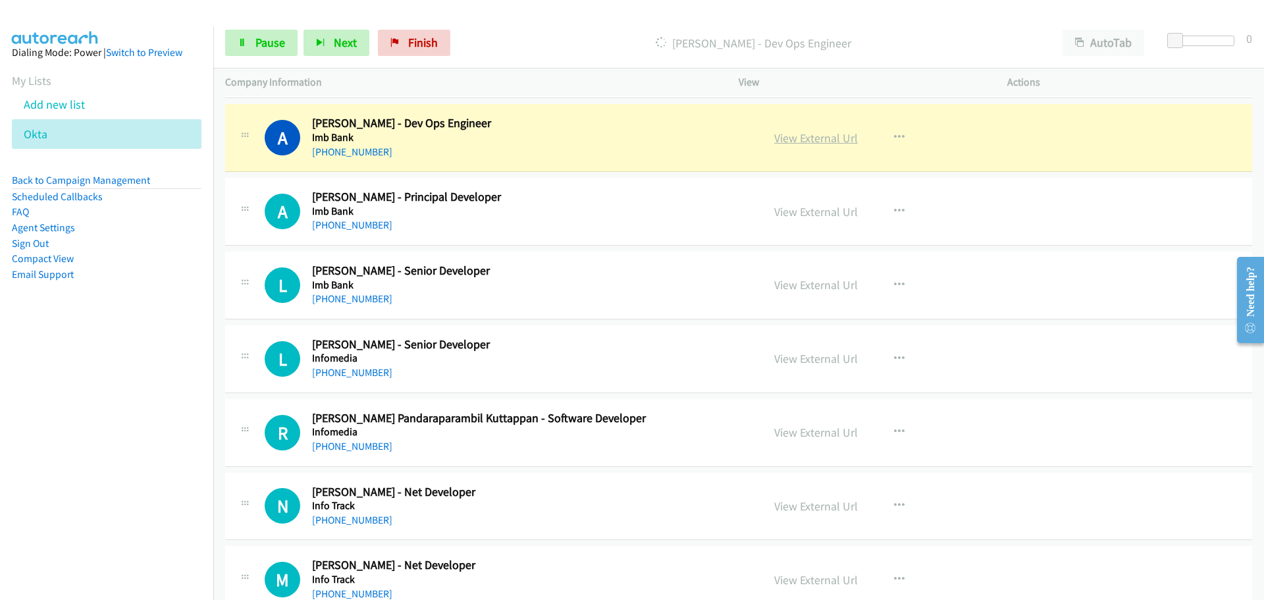
click at [817, 136] on link "View External Url" at bounding box center [816, 137] width 84 height 15
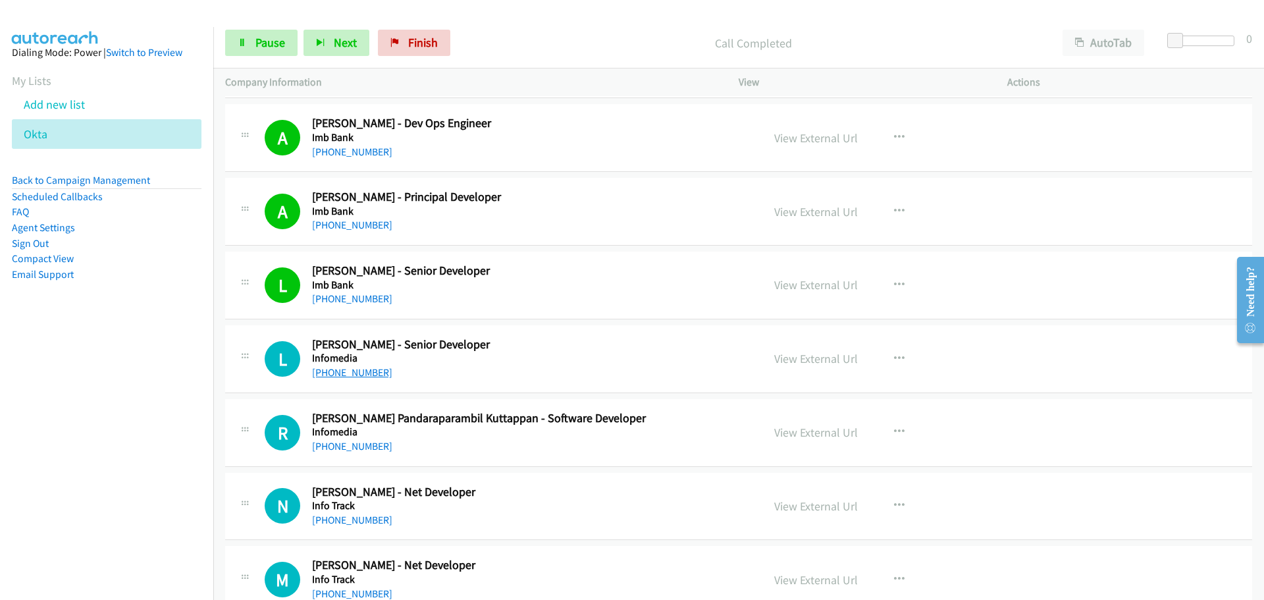
click at [371, 377] on link "[PHONE_NUMBER]" at bounding box center [352, 372] width 80 height 13
click at [360, 448] on link "[PHONE_NUMBER]" at bounding box center [352, 446] width 80 height 13
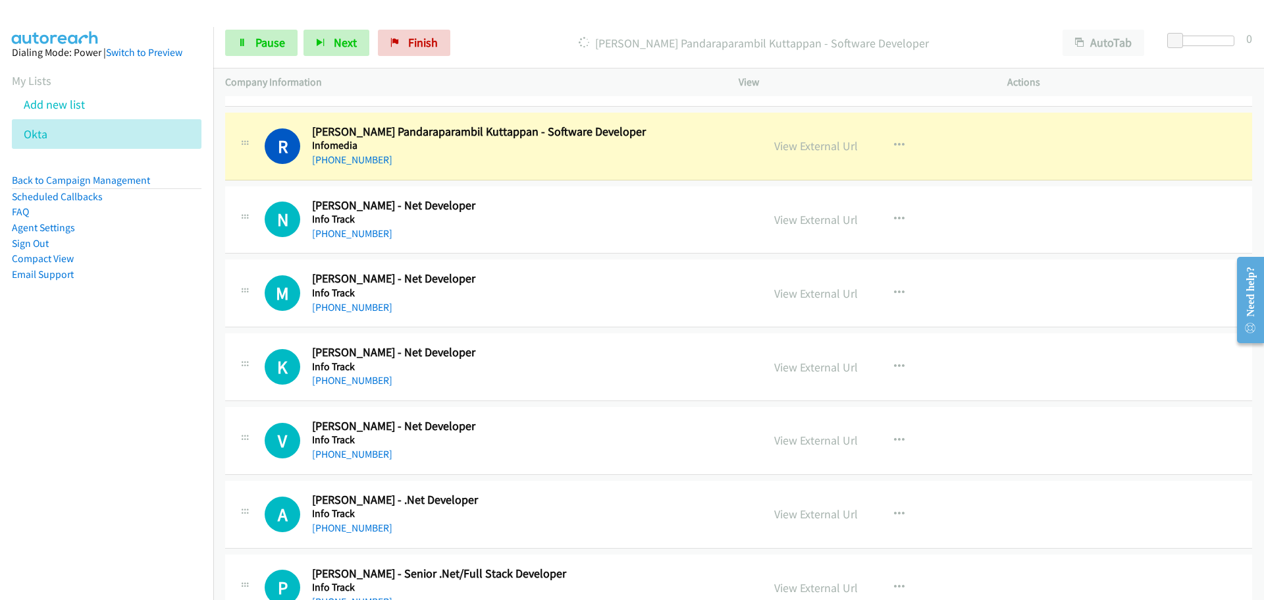
scroll to position [3424, 0]
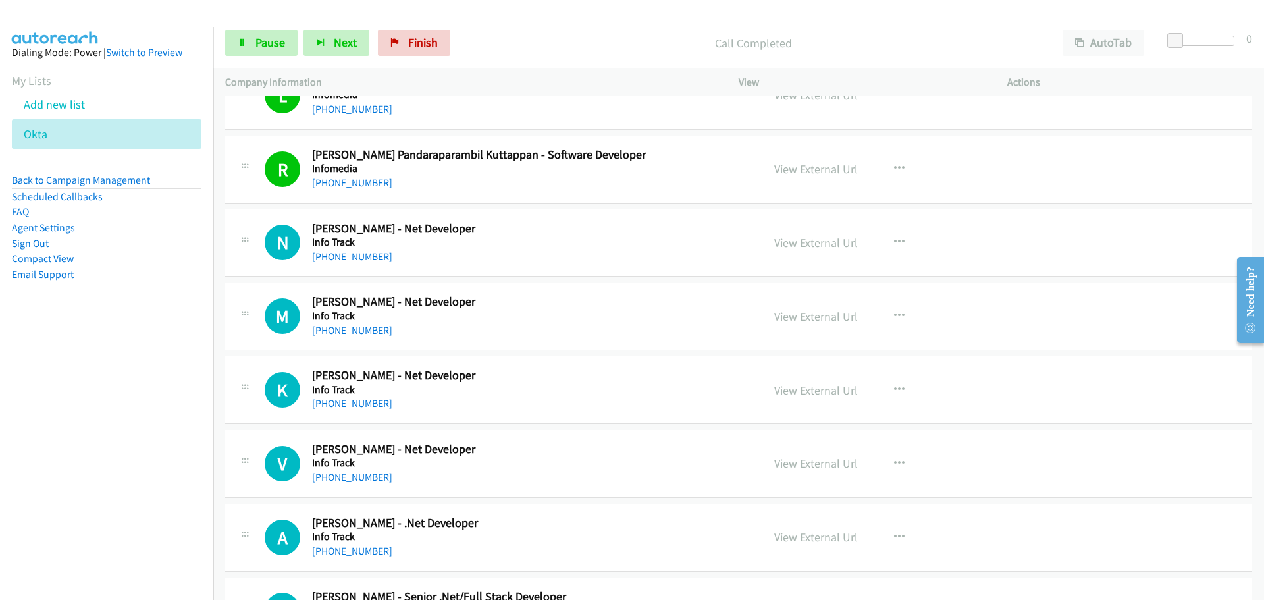
click at [364, 256] on link "[PHONE_NUMBER]" at bounding box center [352, 256] width 80 height 13
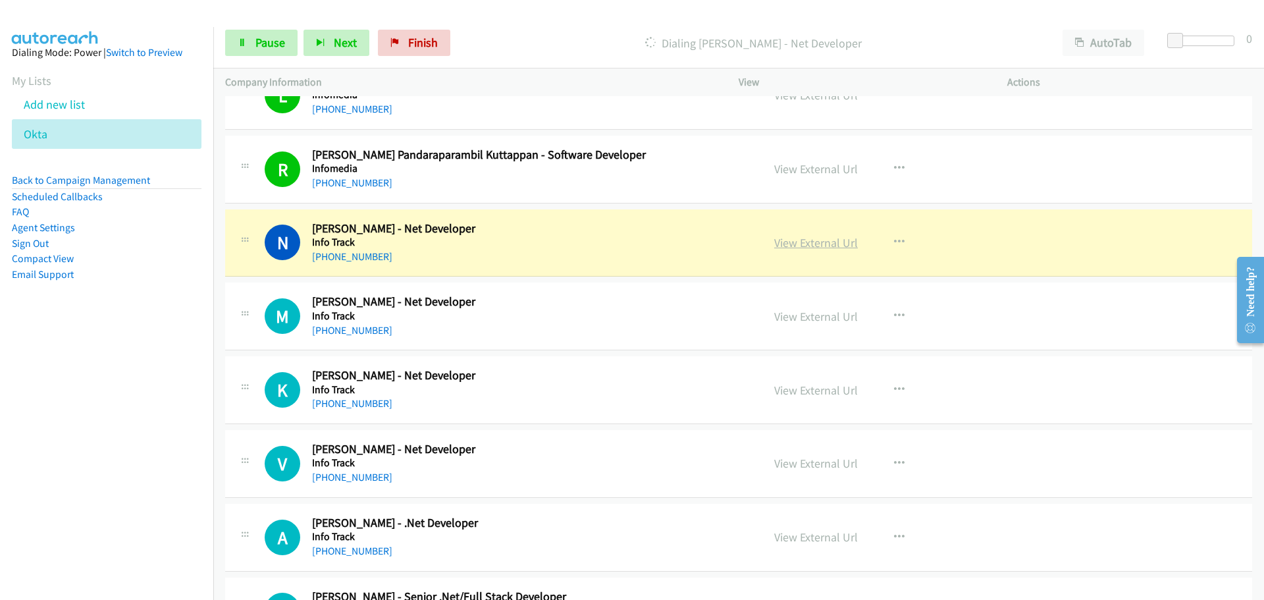
click at [813, 242] on link "View External Url" at bounding box center [816, 242] width 84 height 15
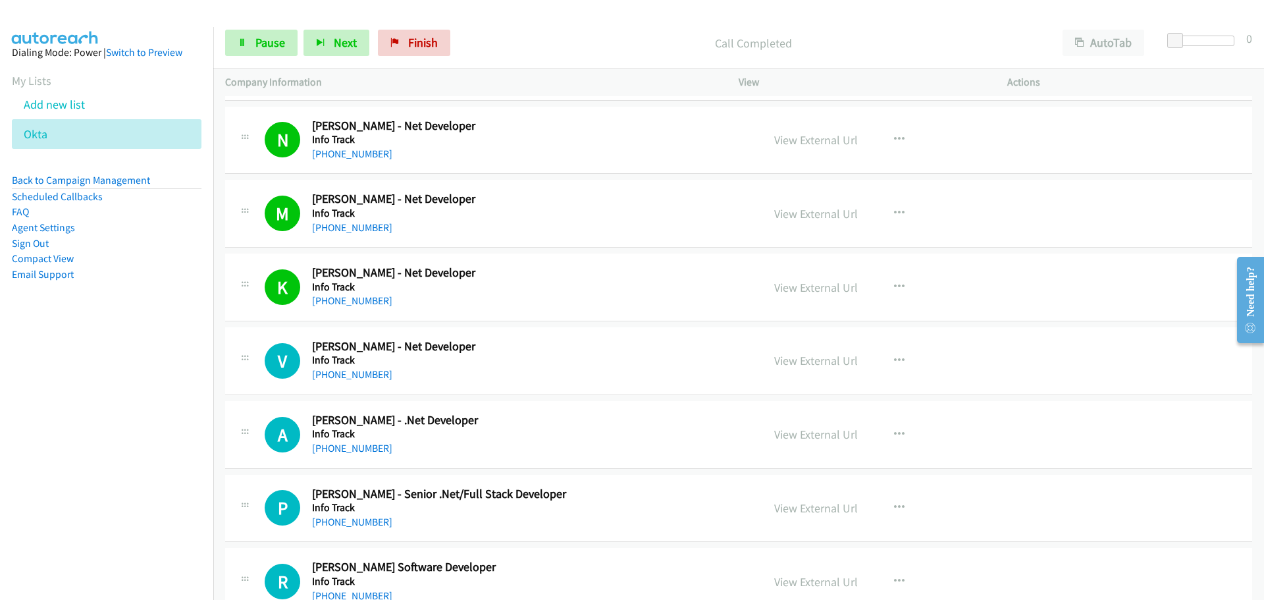
scroll to position [3754, 0]
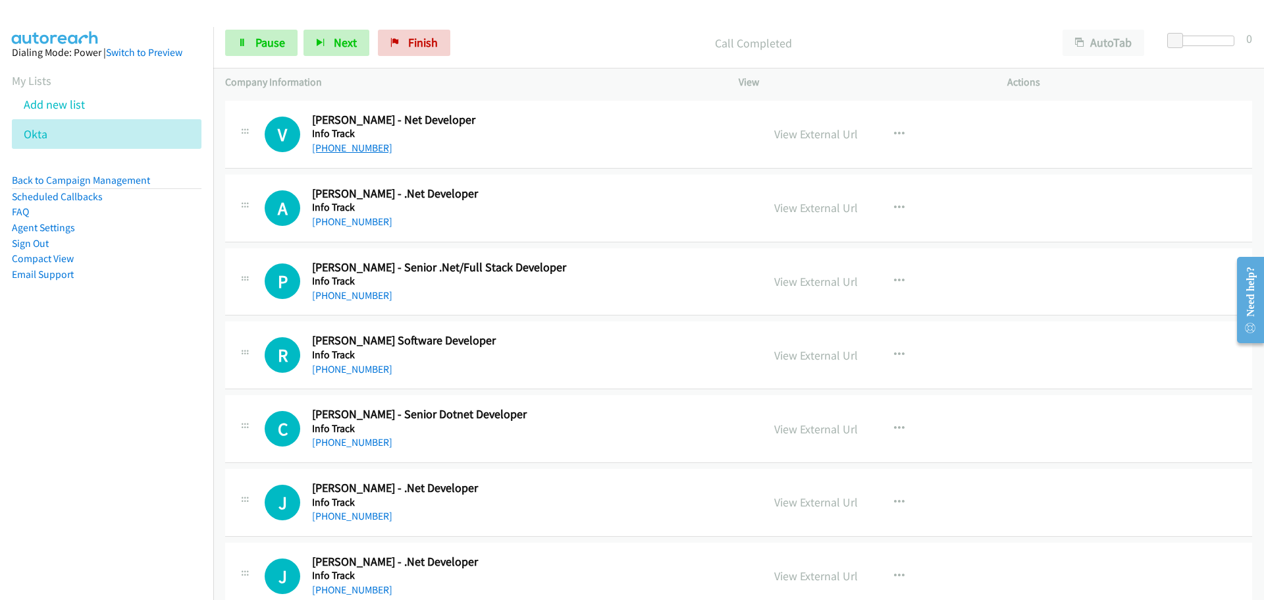
click at [362, 151] on link "[PHONE_NUMBER]" at bounding box center [352, 148] width 80 height 13
drag, startPoint x: 340, startPoint y: 218, endPoint x: 589, endPoint y: 219, distance: 248.9
click at [340, 218] on link "[PHONE_NUMBER]" at bounding box center [352, 221] width 80 height 13
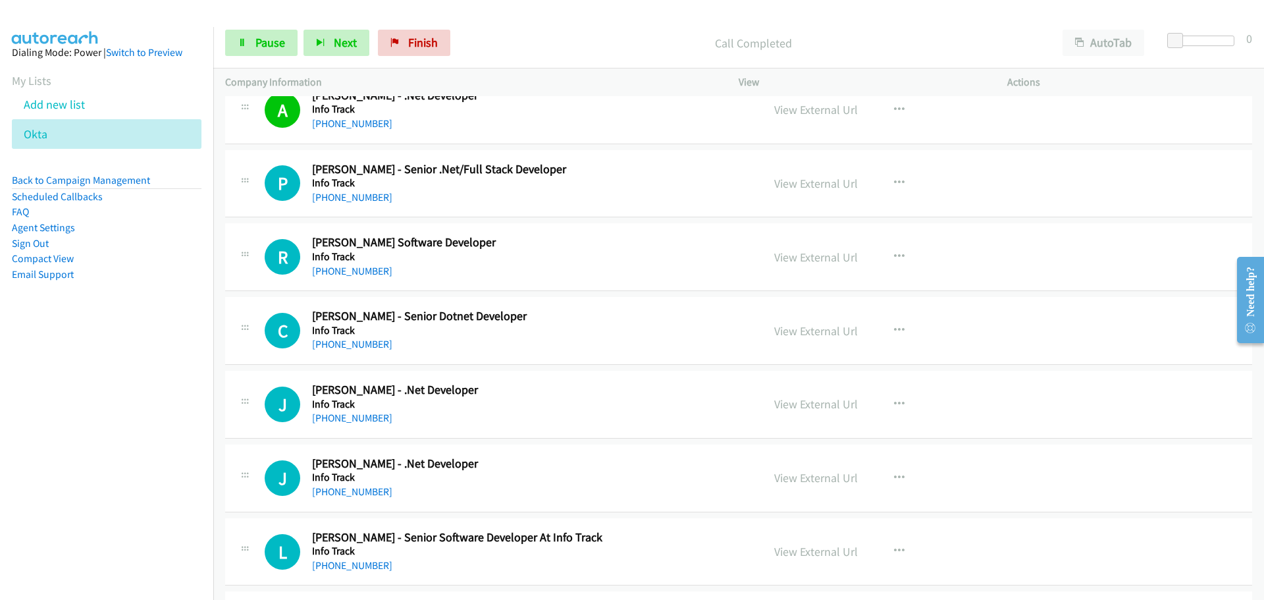
scroll to position [3885, 0]
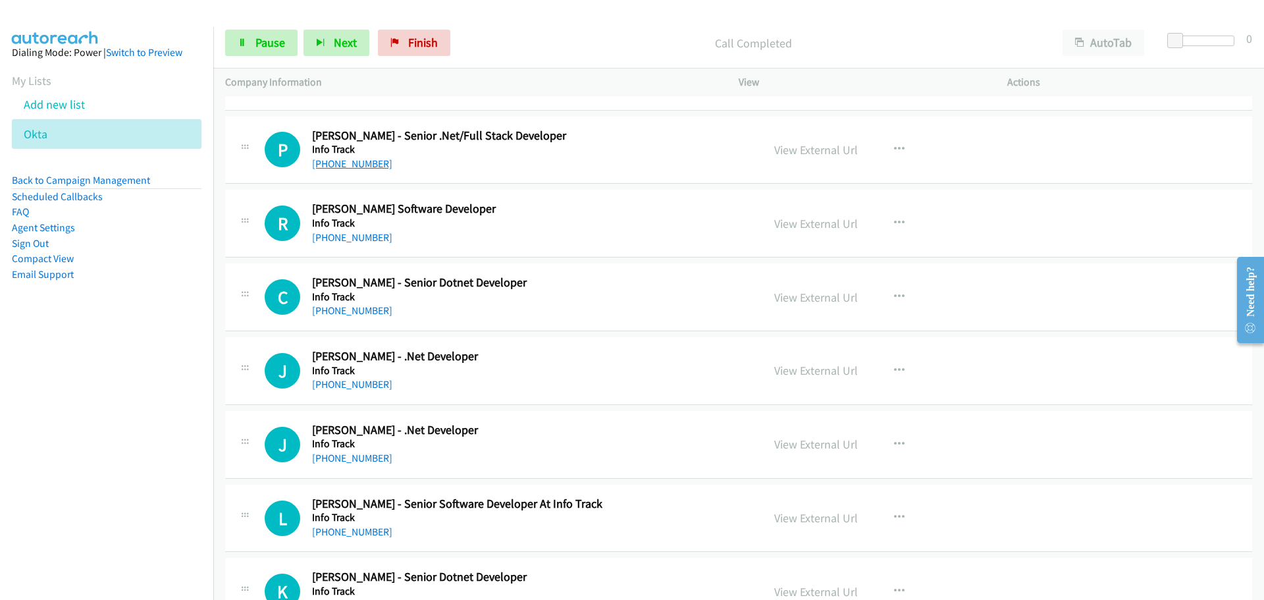
click at [364, 159] on link "[PHONE_NUMBER]" at bounding box center [352, 163] width 80 height 13
drag, startPoint x: 371, startPoint y: 241, endPoint x: 429, endPoint y: 250, distance: 59.3
click at [371, 241] on link "[PHONE_NUMBER]" at bounding box center [352, 237] width 80 height 13
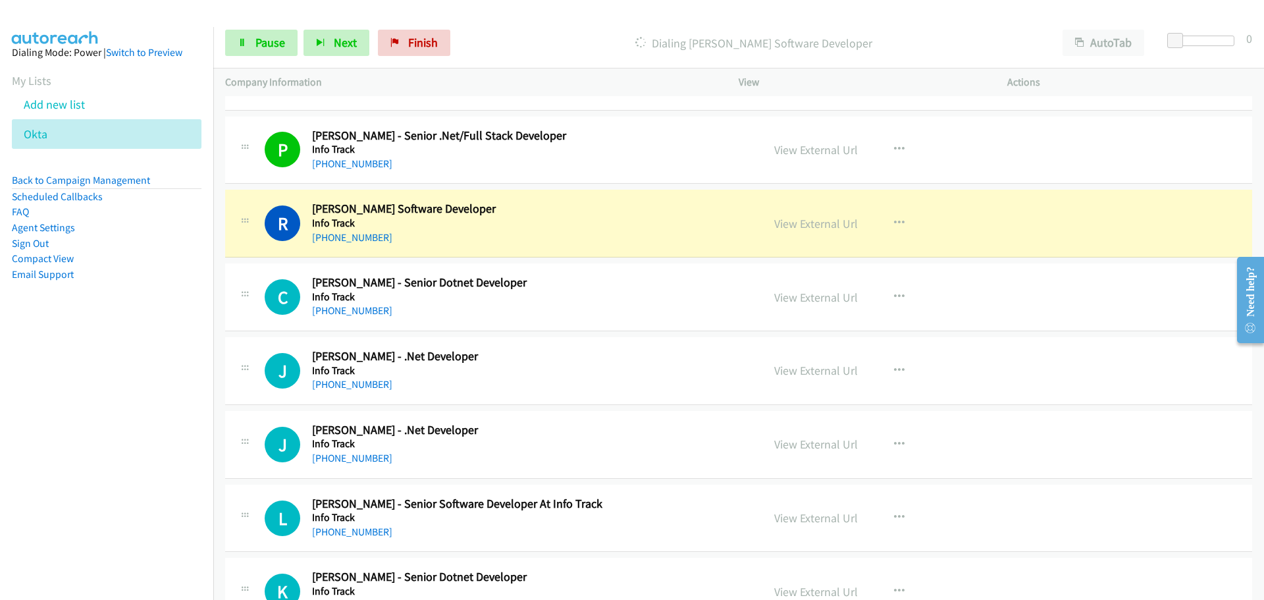
drag, startPoint x: 367, startPoint y: 311, endPoint x: 665, endPoint y: 350, distance: 300.8
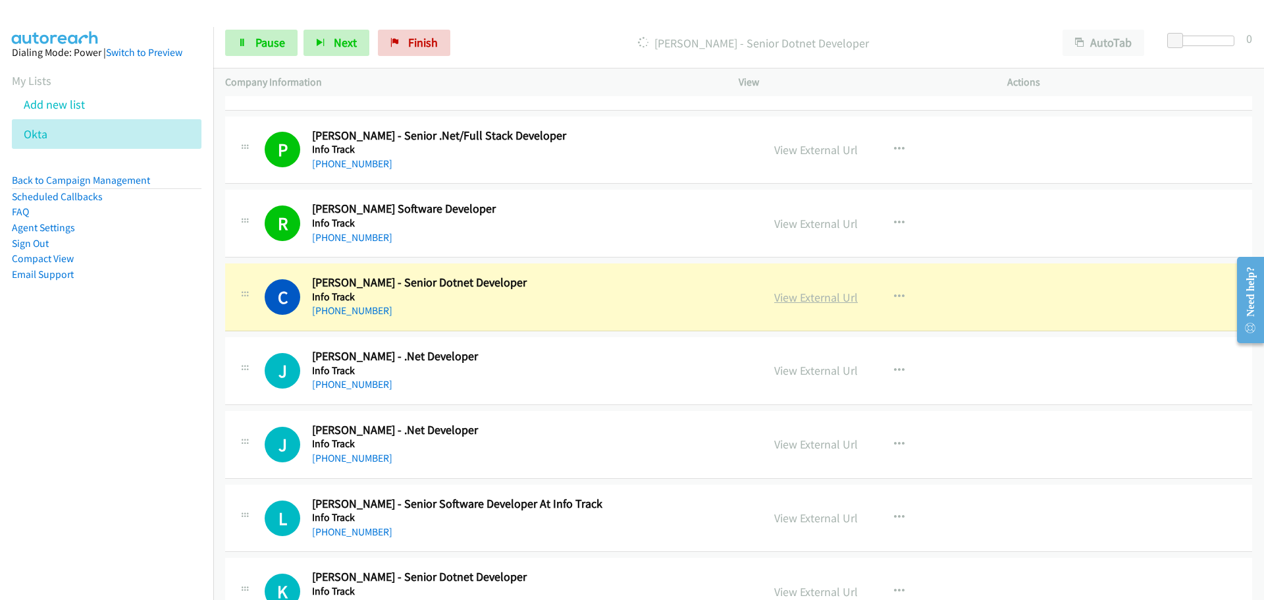
click at [821, 291] on link "View External Url" at bounding box center [816, 297] width 84 height 15
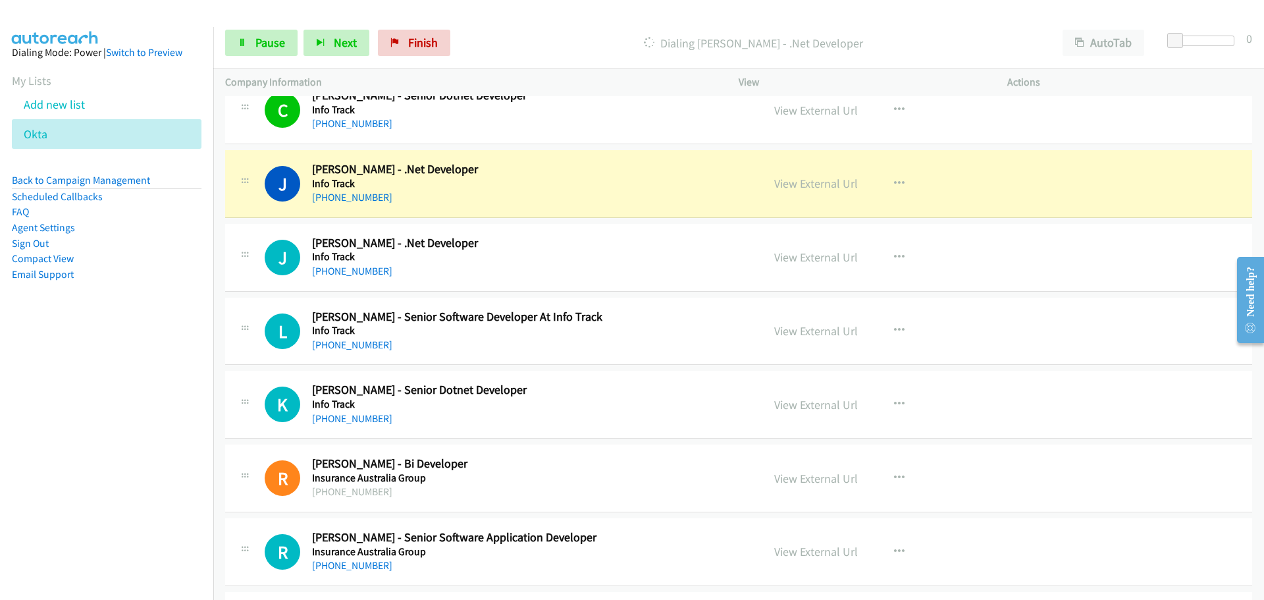
scroll to position [4083, 0]
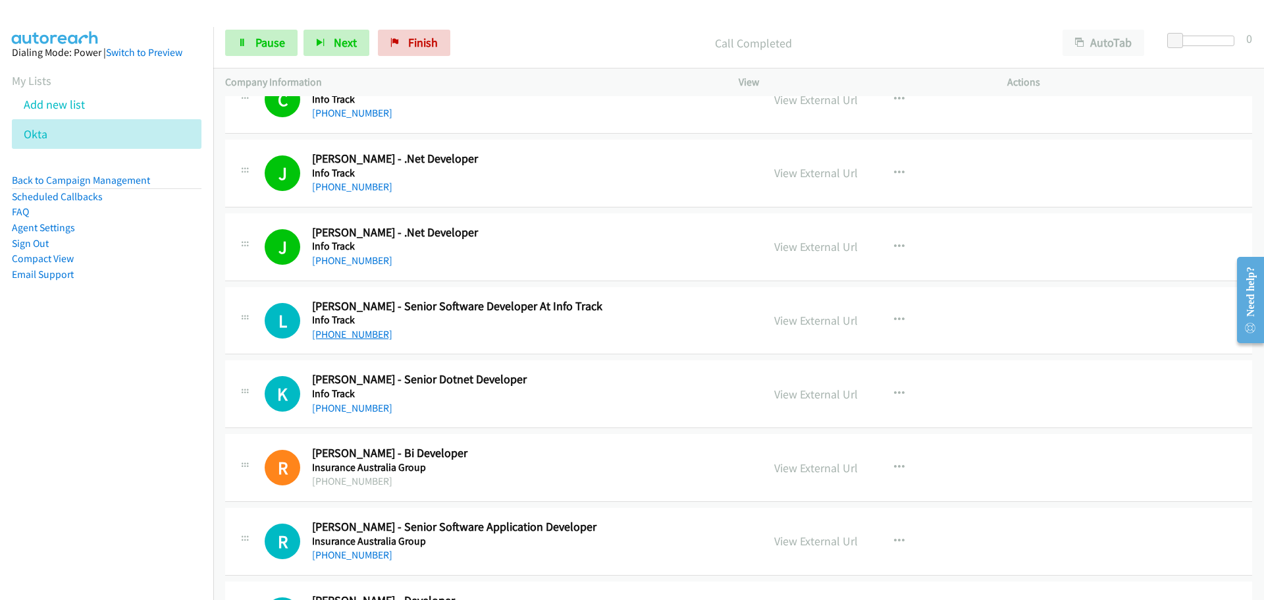
drag, startPoint x: 340, startPoint y: 338, endPoint x: 352, endPoint y: 337, distance: 11.9
click at [340, 338] on link "[PHONE_NUMBER]" at bounding box center [352, 334] width 80 height 13
click at [803, 314] on link "View External Url" at bounding box center [816, 320] width 84 height 15
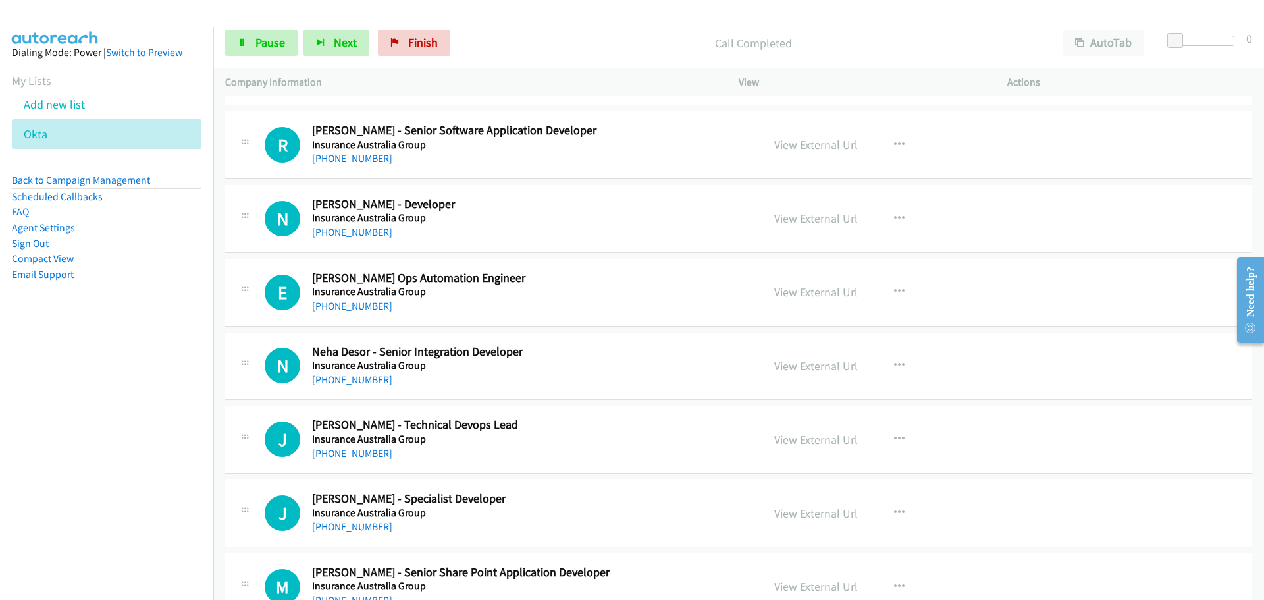
scroll to position [4478, 0]
click at [352, 160] on link "[PHONE_NUMBER]" at bounding box center [352, 159] width 80 height 13
drag, startPoint x: 346, startPoint y: 233, endPoint x: 451, endPoint y: 240, distance: 105.6
click at [346, 233] on link "[PHONE_NUMBER]" at bounding box center [352, 233] width 80 height 13
click at [346, 307] on link "[PHONE_NUMBER]" at bounding box center [352, 307] width 80 height 13
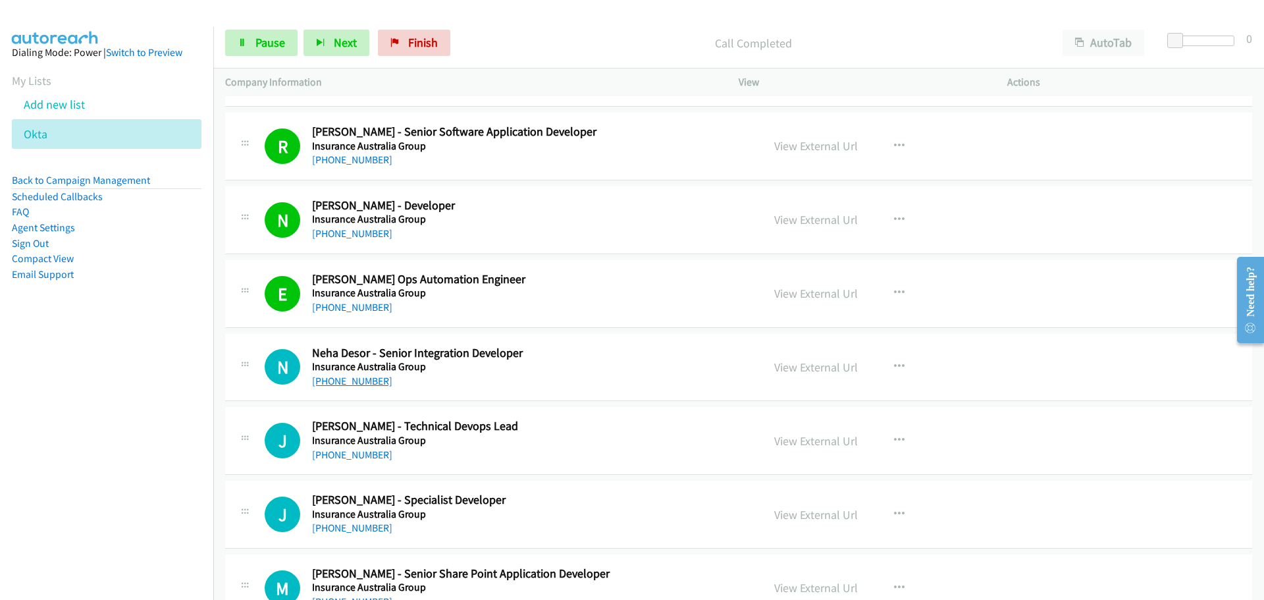
click at [348, 381] on link "[PHONE_NUMBER]" at bounding box center [352, 381] width 80 height 13
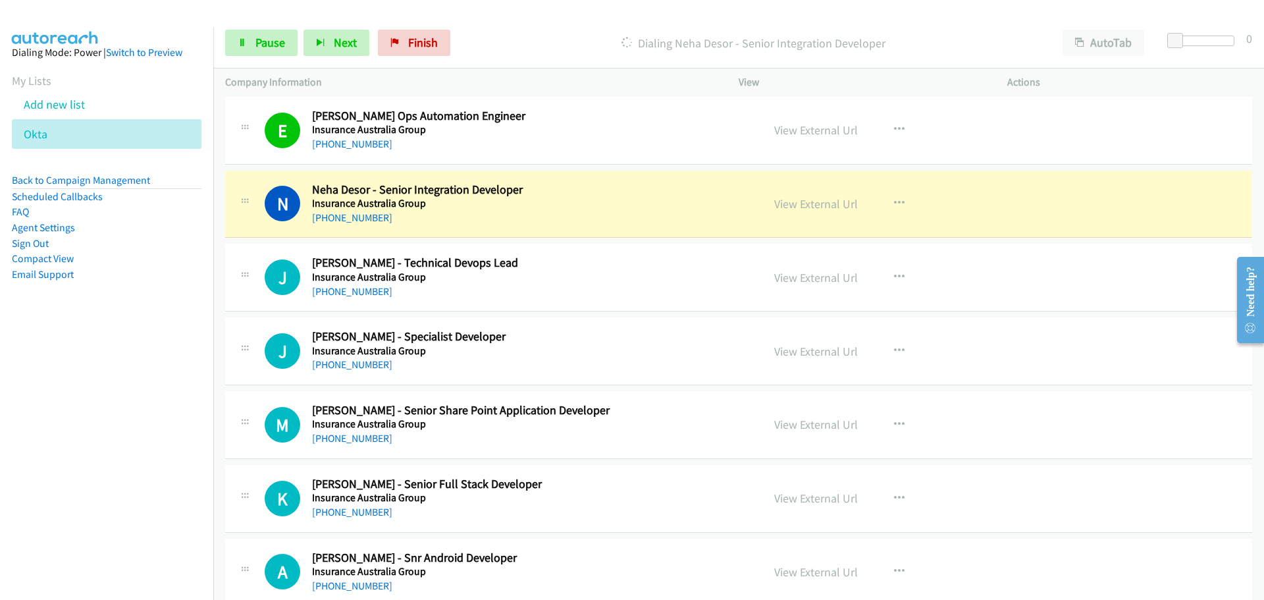
scroll to position [4676, 0]
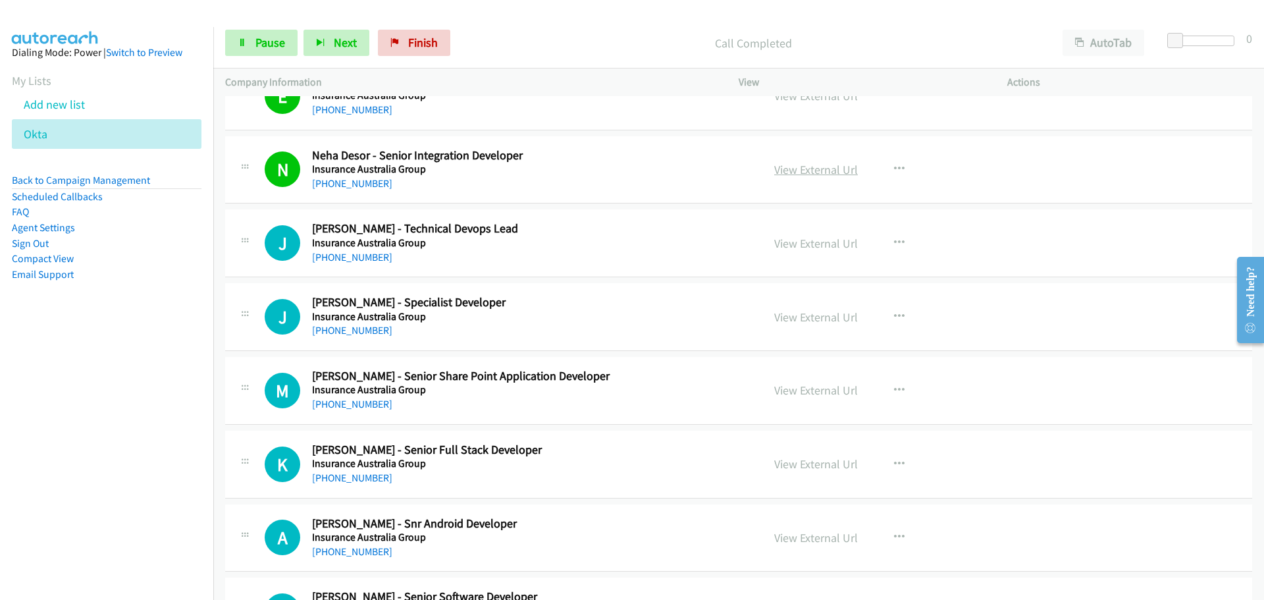
click at [814, 171] on link "View External Url" at bounding box center [816, 169] width 84 height 15
drag, startPoint x: 340, startPoint y: 404, endPoint x: 373, endPoint y: 398, distance: 34.2
click at [340, 404] on link "[PHONE_NUMBER]" at bounding box center [352, 404] width 80 height 13
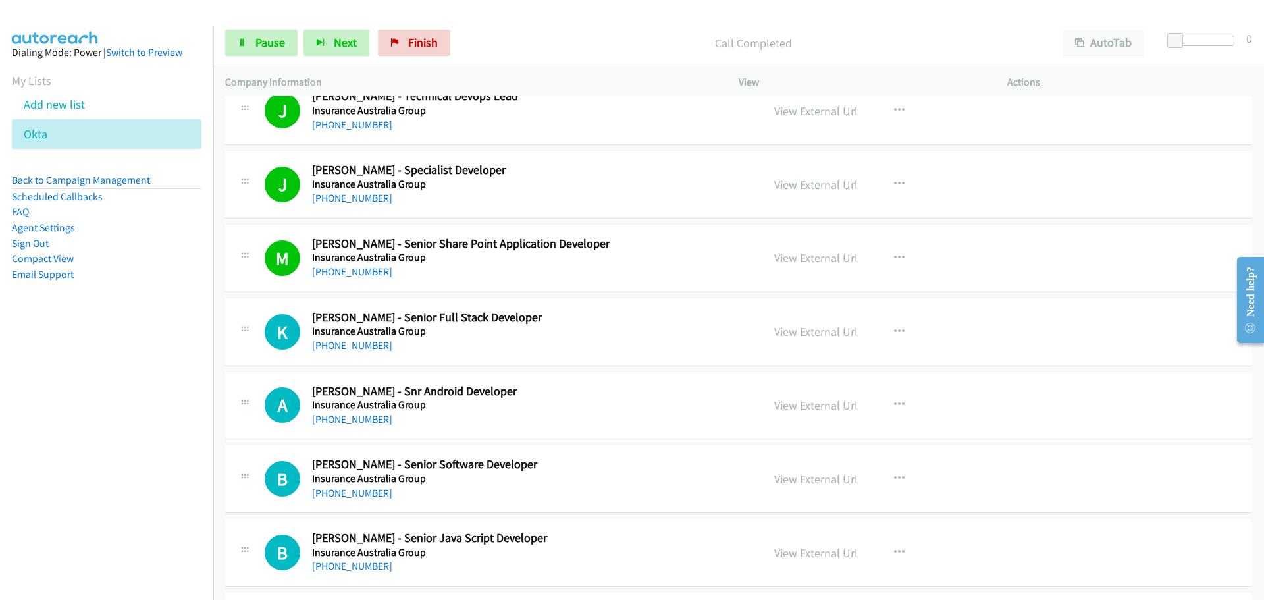
scroll to position [5005, 0]
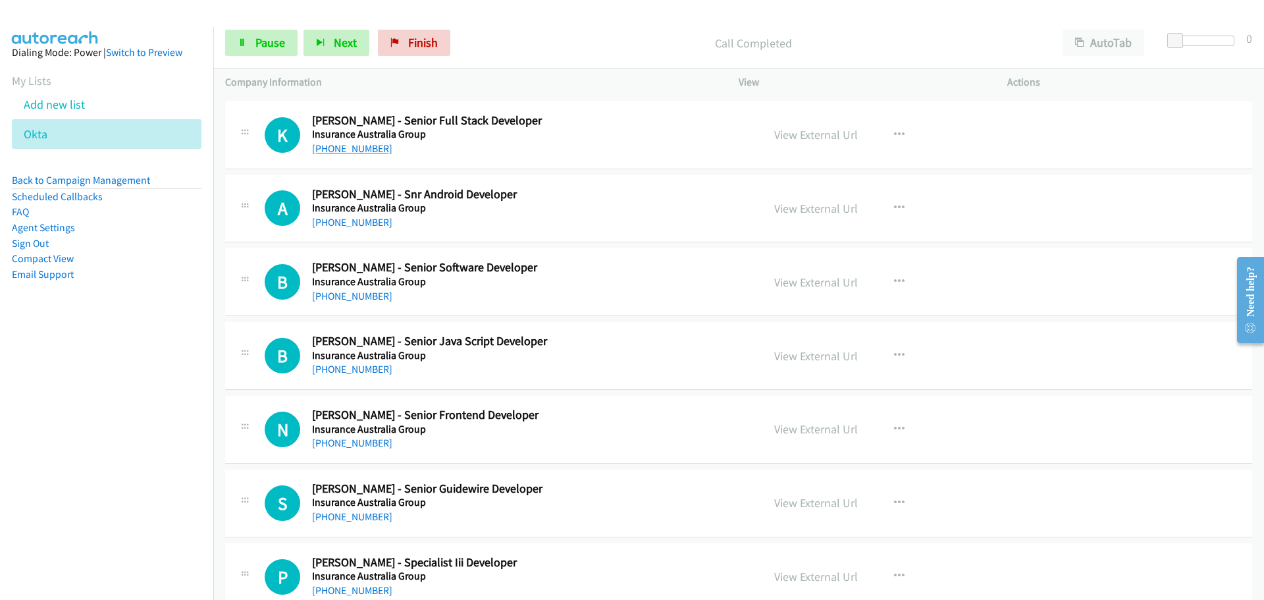
click at [365, 144] on link "[PHONE_NUMBER]" at bounding box center [352, 148] width 80 height 13
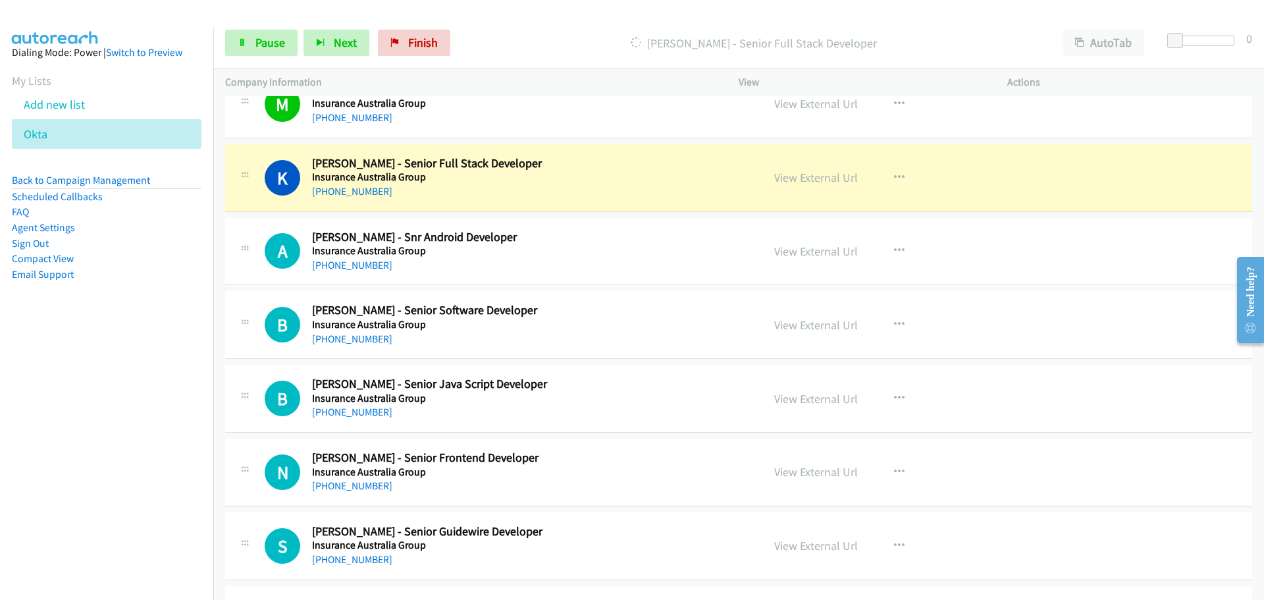
scroll to position [4939, 0]
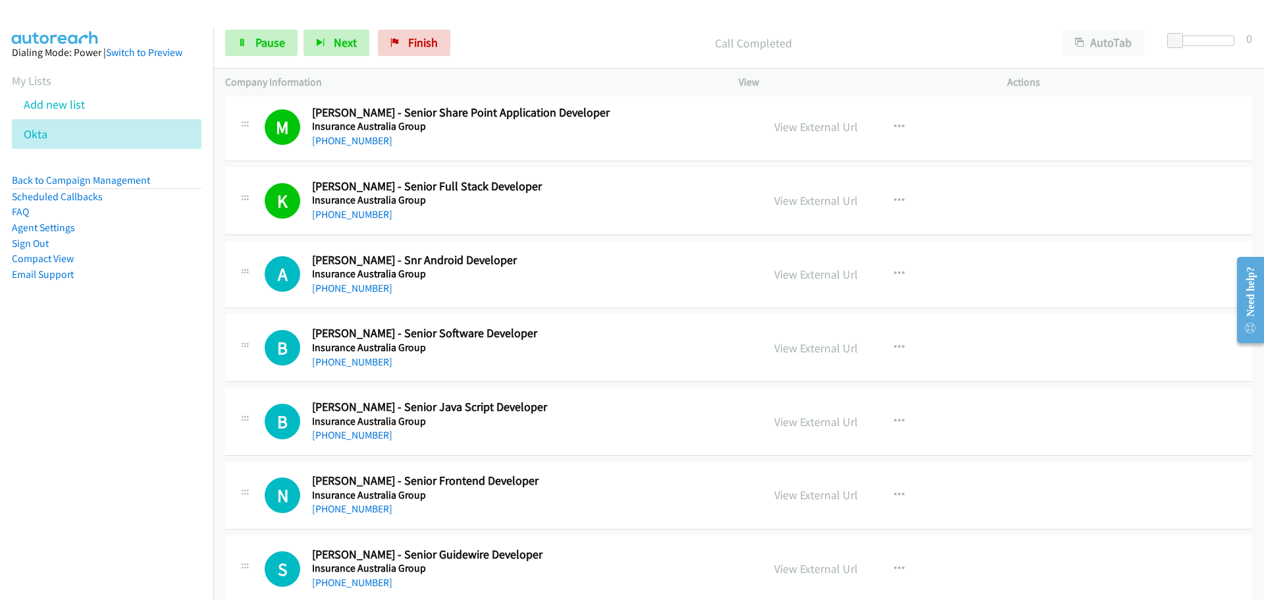
click at [381, 293] on div "[PHONE_NUMBER]" at bounding box center [487, 289] width 350 height 16
click at [365, 292] on link "[PHONE_NUMBER]" at bounding box center [352, 288] width 80 height 13
click at [367, 362] on link "[PHONE_NUMBER]" at bounding box center [352, 362] width 80 height 13
click at [379, 439] on link "[PHONE_NUMBER]" at bounding box center [352, 435] width 80 height 13
drag, startPoint x: 342, startPoint y: 514, endPoint x: 1027, endPoint y: 470, distance: 685.7
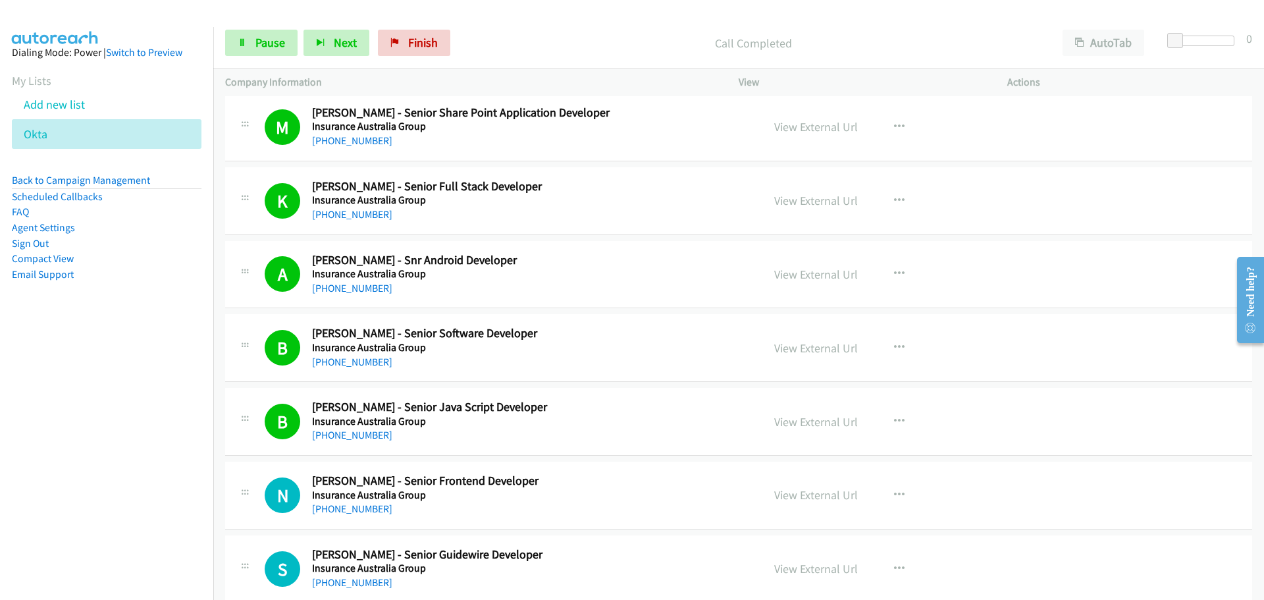
click at [342, 514] on link "[PHONE_NUMBER]" at bounding box center [352, 508] width 80 height 13
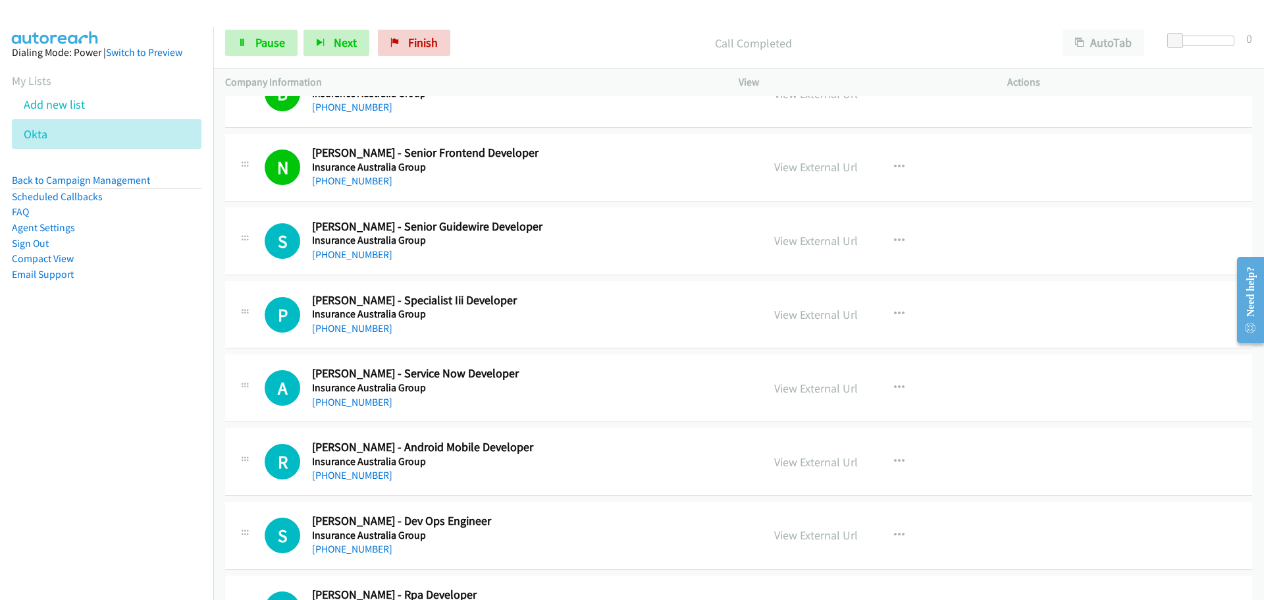
scroll to position [5268, 0]
click at [373, 251] on link "[PHONE_NUMBER]" at bounding box center [352, 253] width 80 height 13
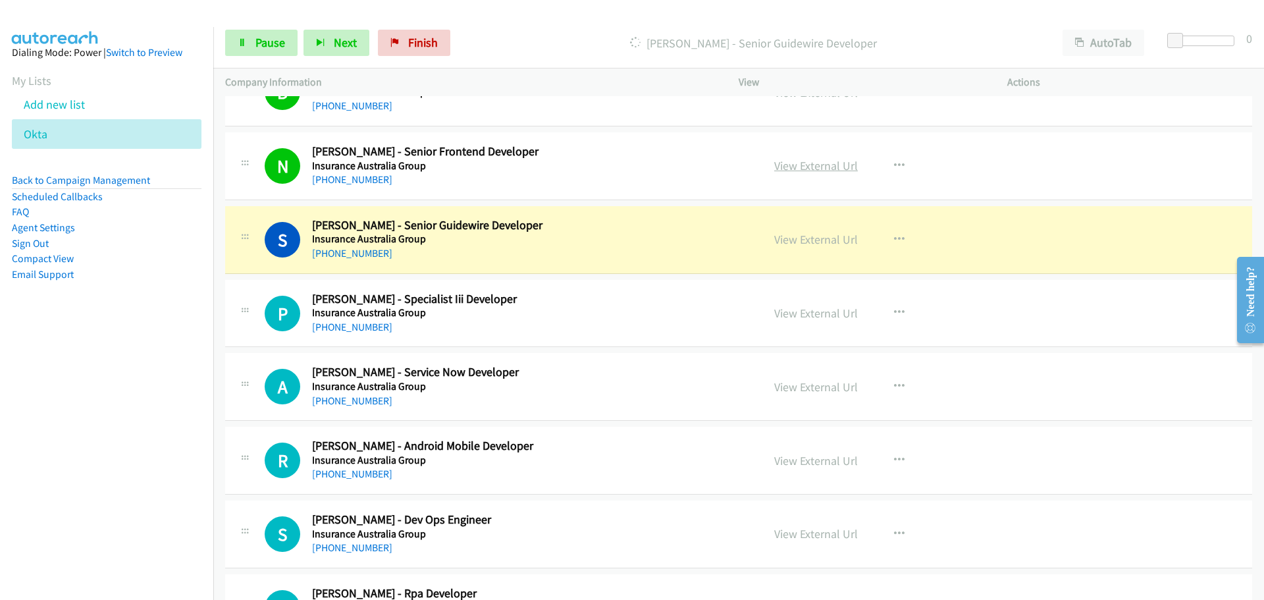
click at [791, 163] on link "View External Url" at bounding box center [816, 165] width 84 height 15
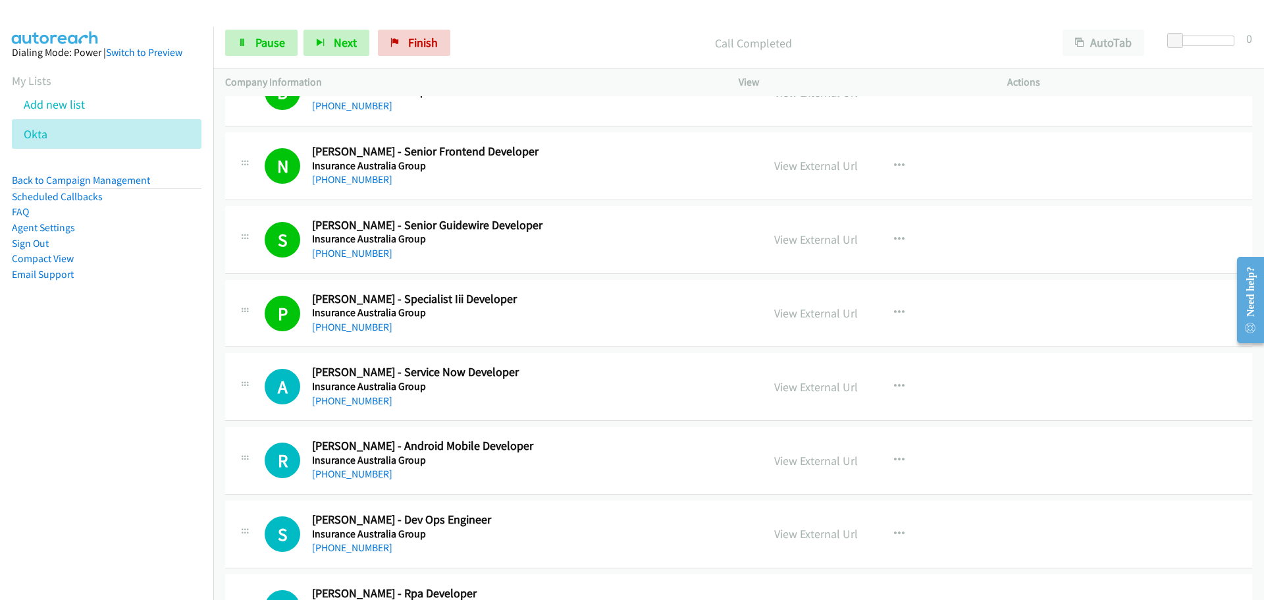
click at [352, 396] on link "[PHONE_NUMBER]" at bounding box center [352, 400] width 80 height 13
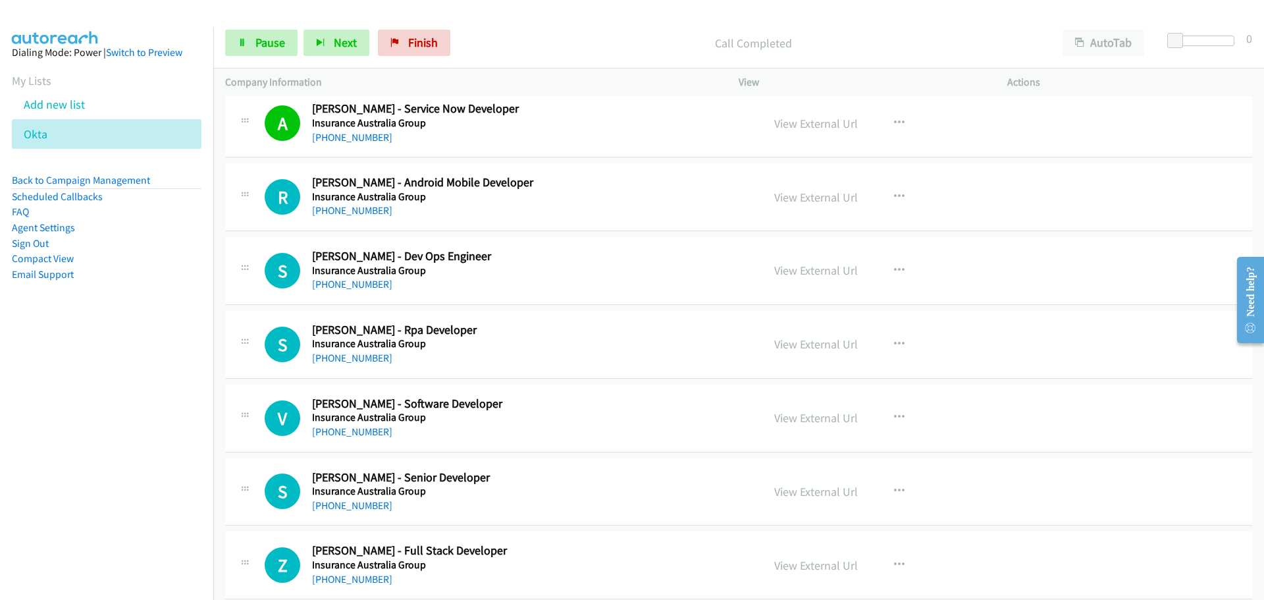
scroll to position [5598, 0]
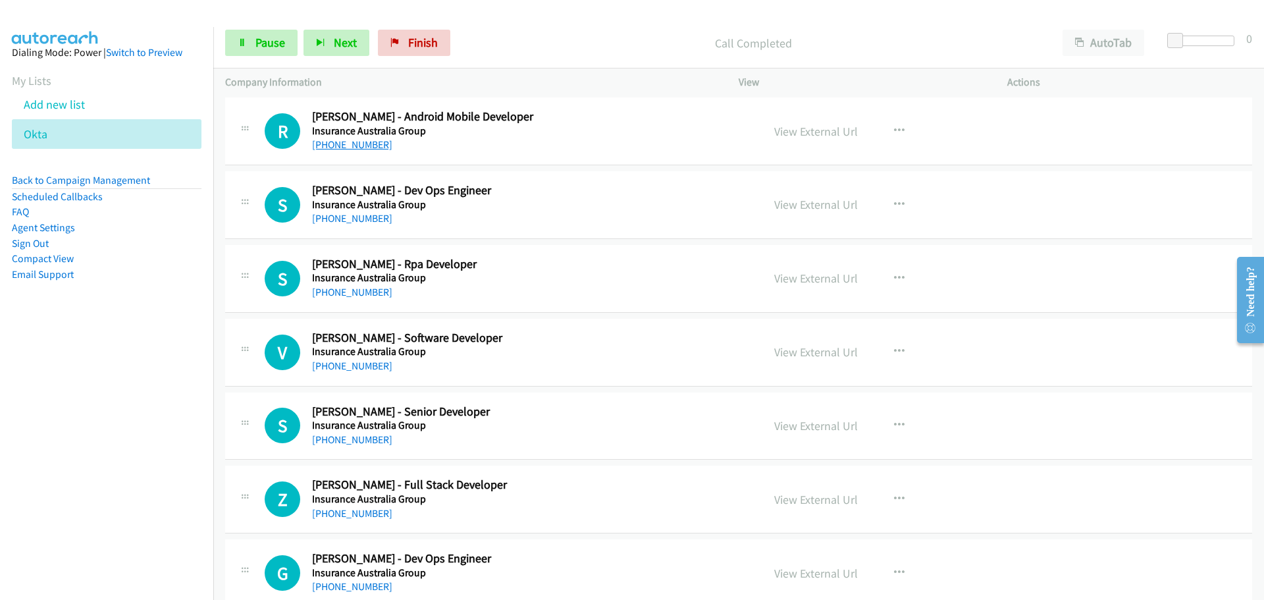
click at [332, 140] on link "[PHONE_NUMBER]" at bounding box center [352, 144] width 80 height 13
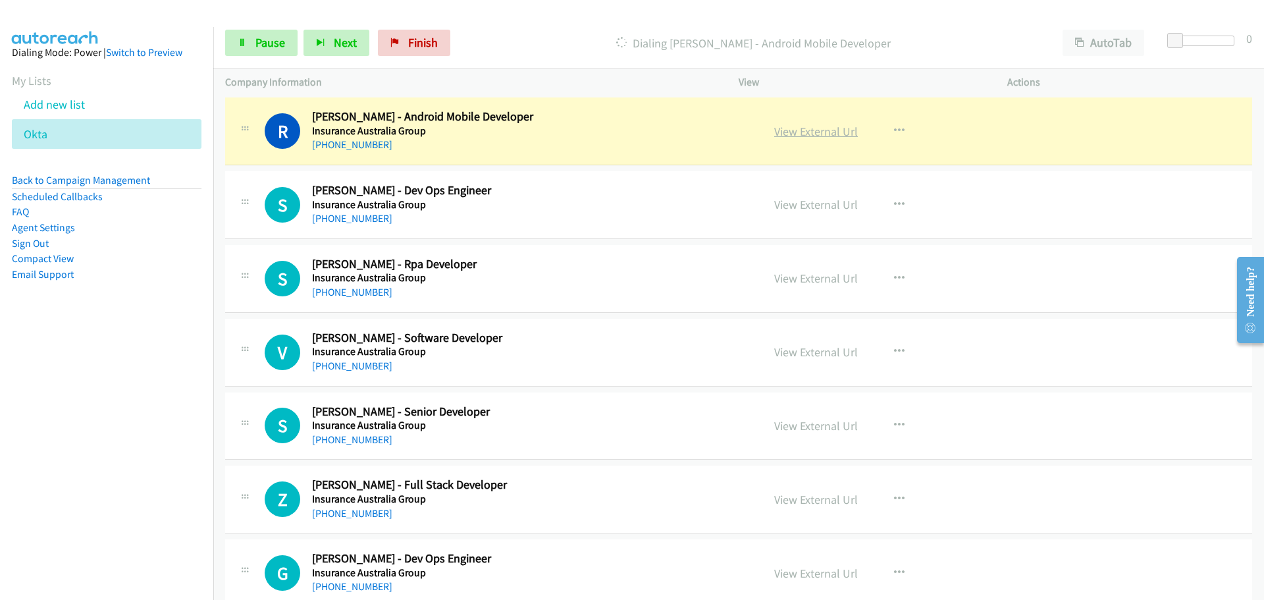
click at [834, 132] on link "View External Url" at bounding box center [816, 131] width 84 height 15
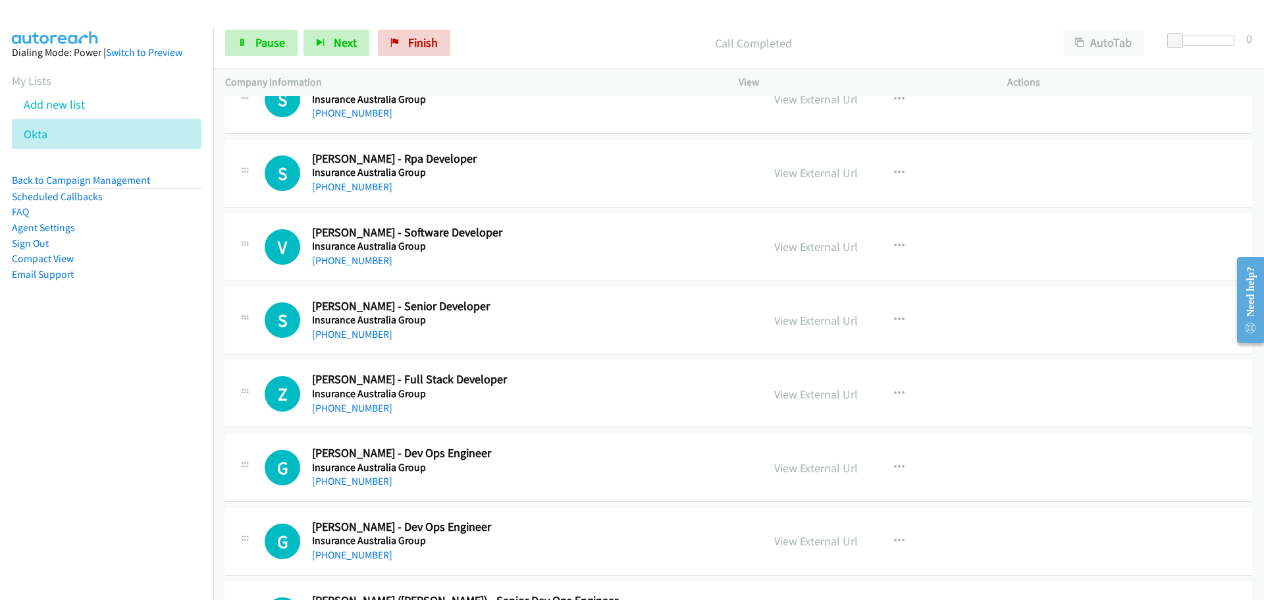
scroll to position [5664, 0]
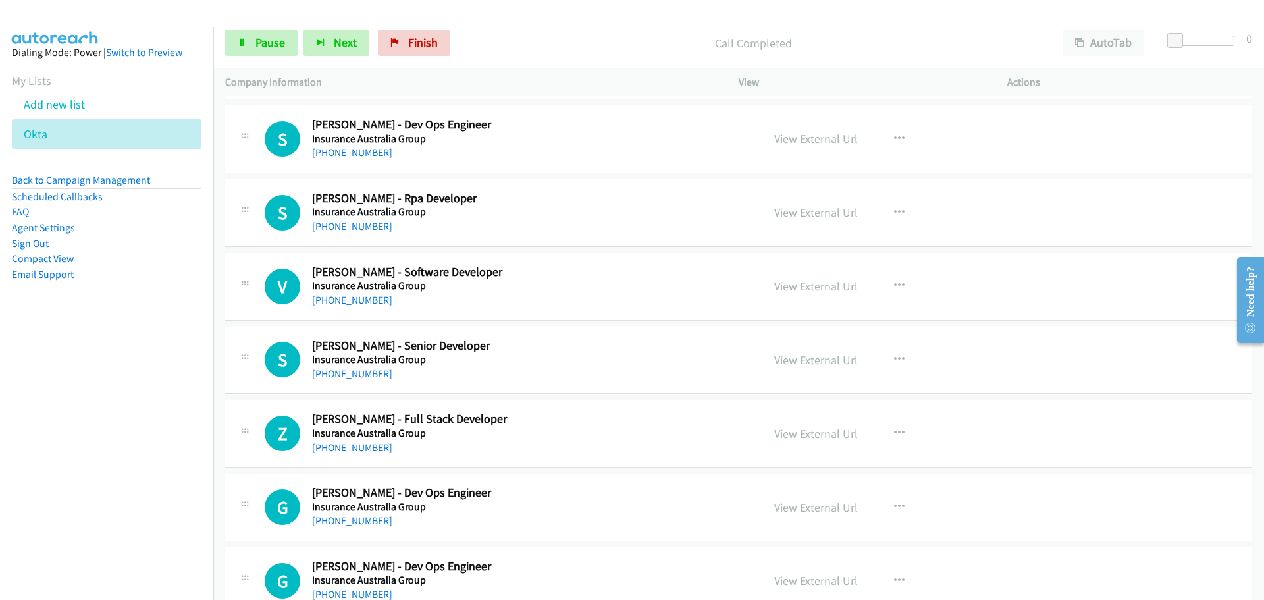
click at [371, 231] on link "[PHONE_NUMBER]" at bounding box center [352, 226] width 80 height 13
click at [312, 298] on link "[PHONE_NUMBER]" at bounding box center [352, 300] width 80 height 13
click at [349, 377] on link "[PHONE_NUMBER]" at bounding box center [352, 373] width 80 height 13
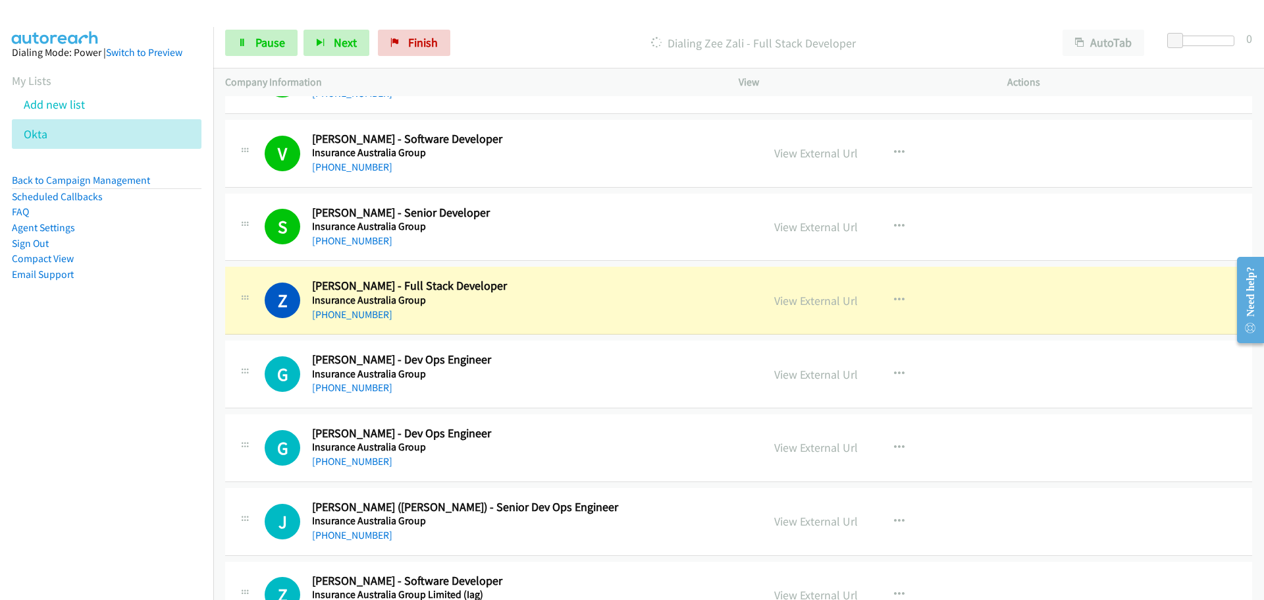
scroll to position [5795, 0]
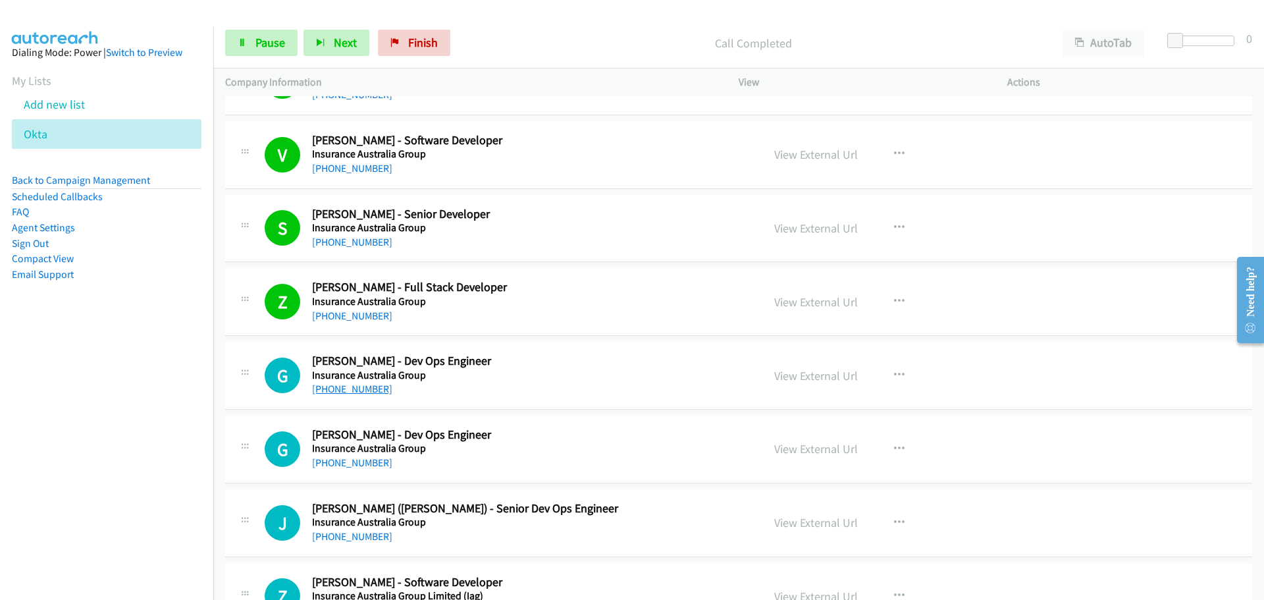
click at [372, 384] on link "[PHONE_NUMBER]" at bounding box center [352, 389] width 80 height 13
click at [790, 296] on link "View External Url" at bounding box center [816, 301] width 84 height 15
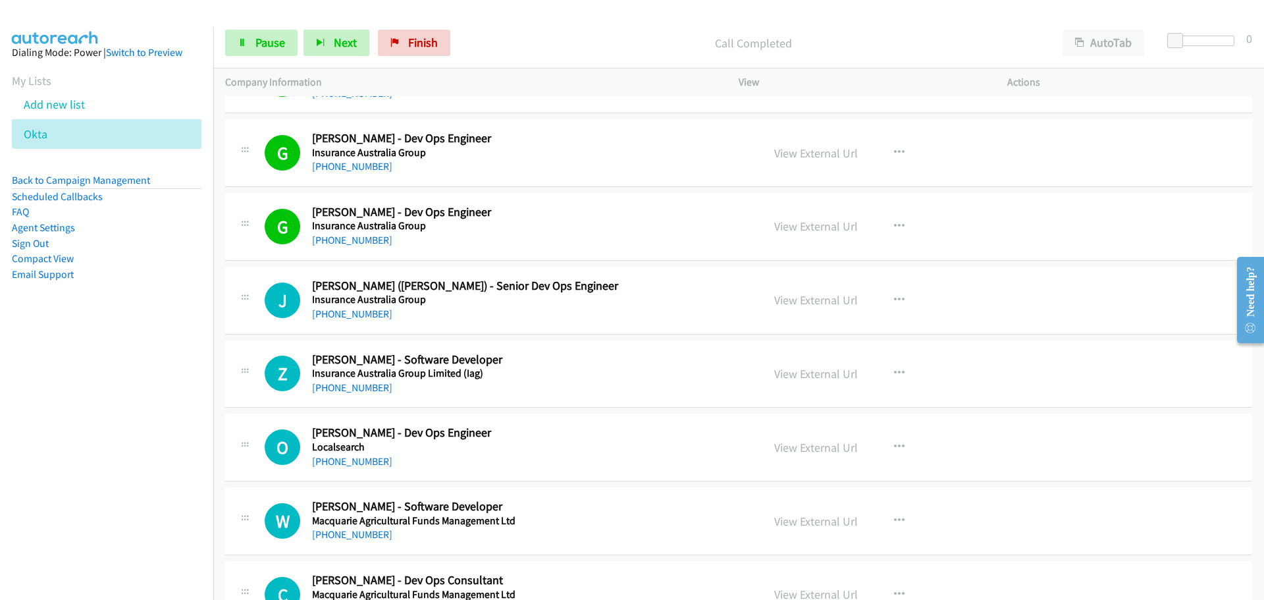
scroll to position [6059, 0]
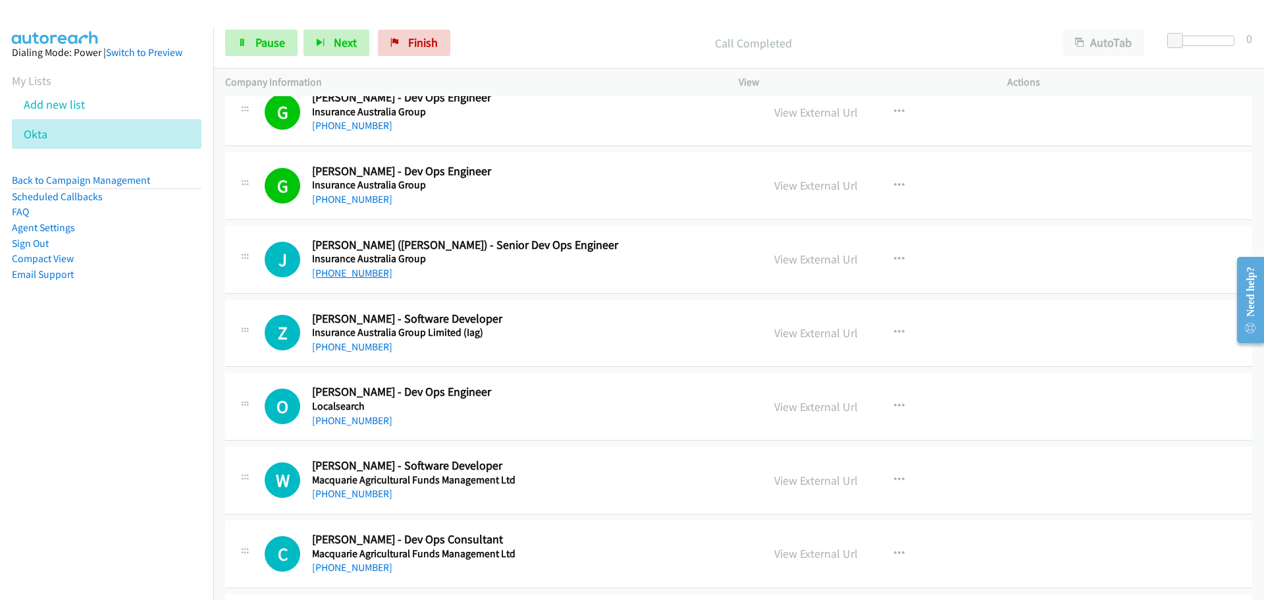
click at [368, 274] on link "[PHONE_NUMBER]" at bounding box center [352, 273] width 80 height 13
click at [358, 344] on link "[PHONE_NUMBER]" at bounding box center [352, 346] width 80 height 13
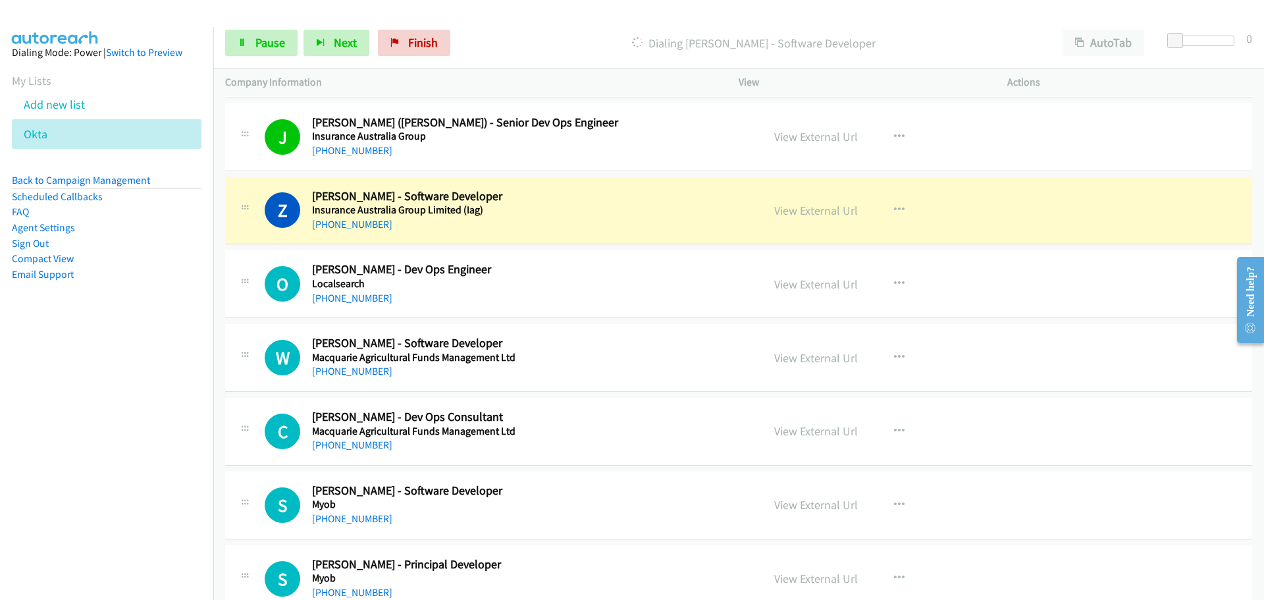
scroll to position [6190, 0]
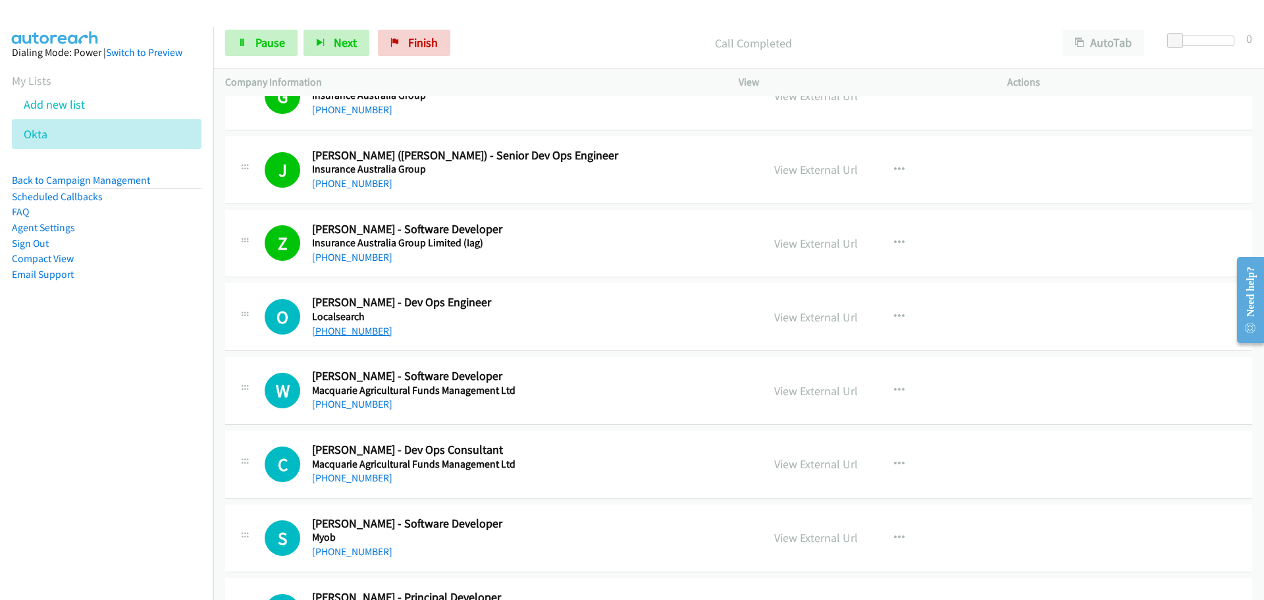
click at [335, 335] on link "[PHONE_NUMBER]" at bounding box center [352, 331] width 80 height 13
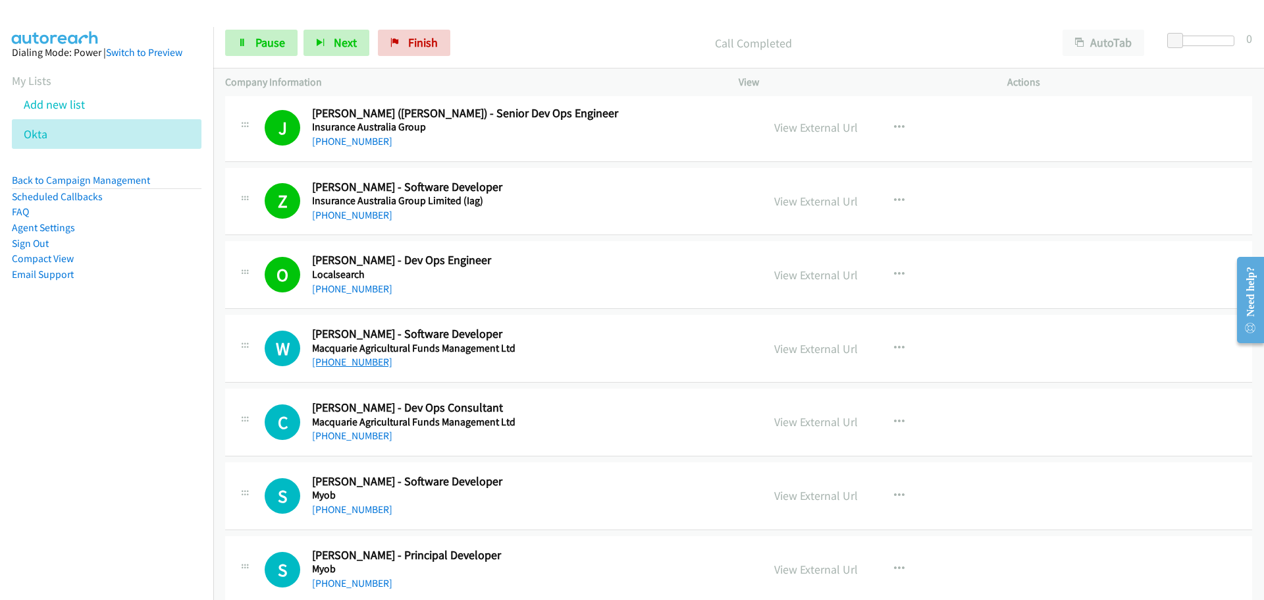
click at [366, 363] on link "[PHONE_NUMBER]" at bounding box center [352, 362] width 80 height 13
drag, startPoint x: 337, startPoint y: 439, endPoint x: 352, endPoint y: 434, distance: 16.7
click at [337, 439] on link "[PHONE_NUMBER]" at bounding box center [352, 435] width 80 height 13
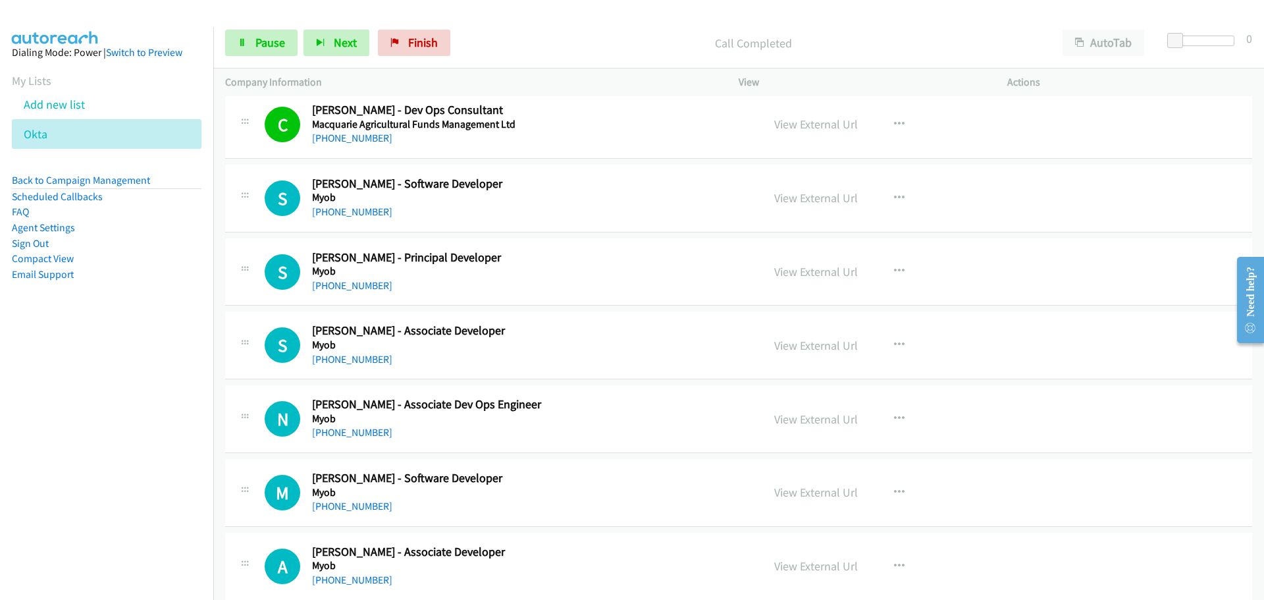
scroll to position [6520, 0]
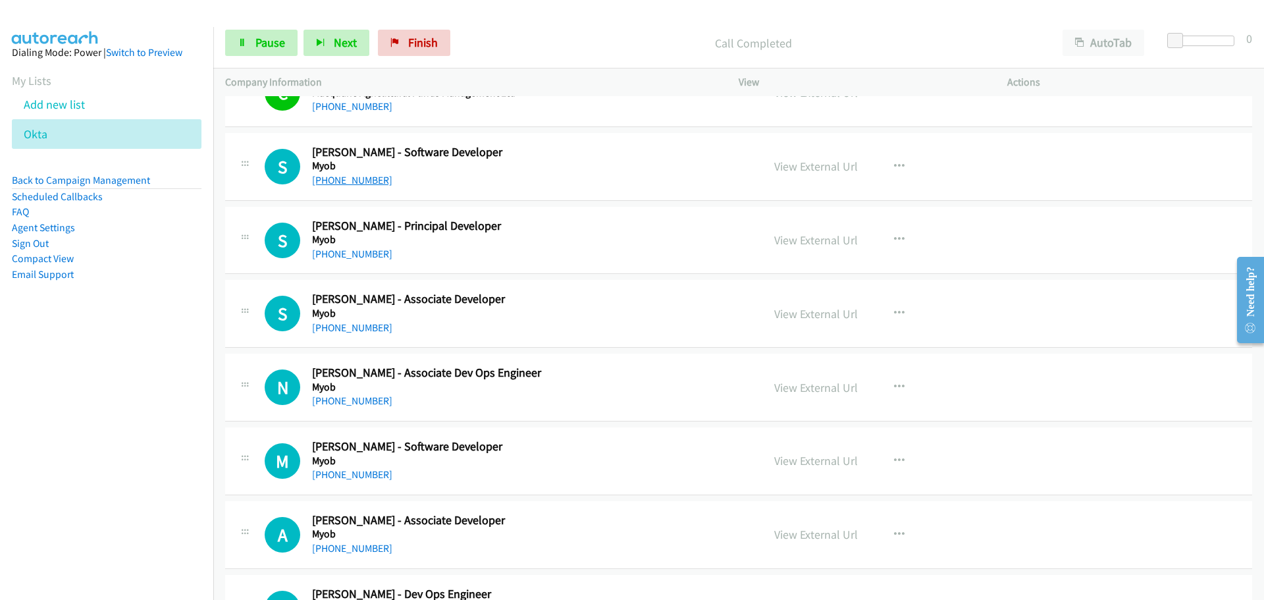
click at [352, 180] on link "[PHONE_NUMBER]" at bounding box center [352, 180] width 80 height 13
click at [352, 253] on link "[PHONE_NUMBER]" at bounding box center [352, 254] width 80 height 13
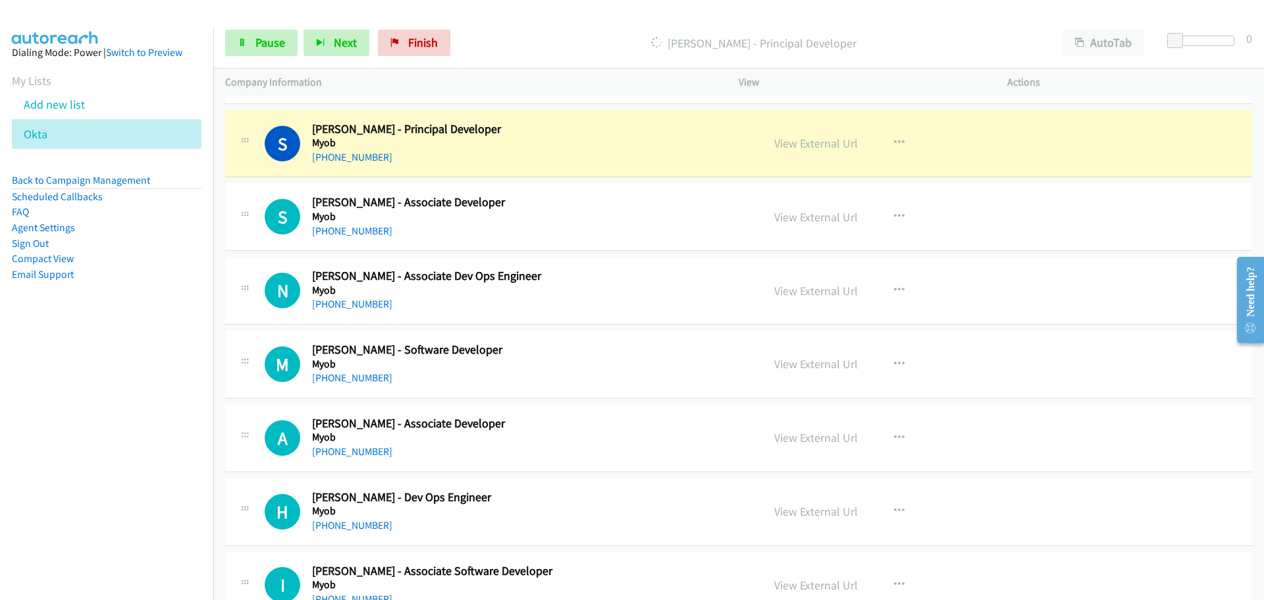
scroll to position [6651, 0]
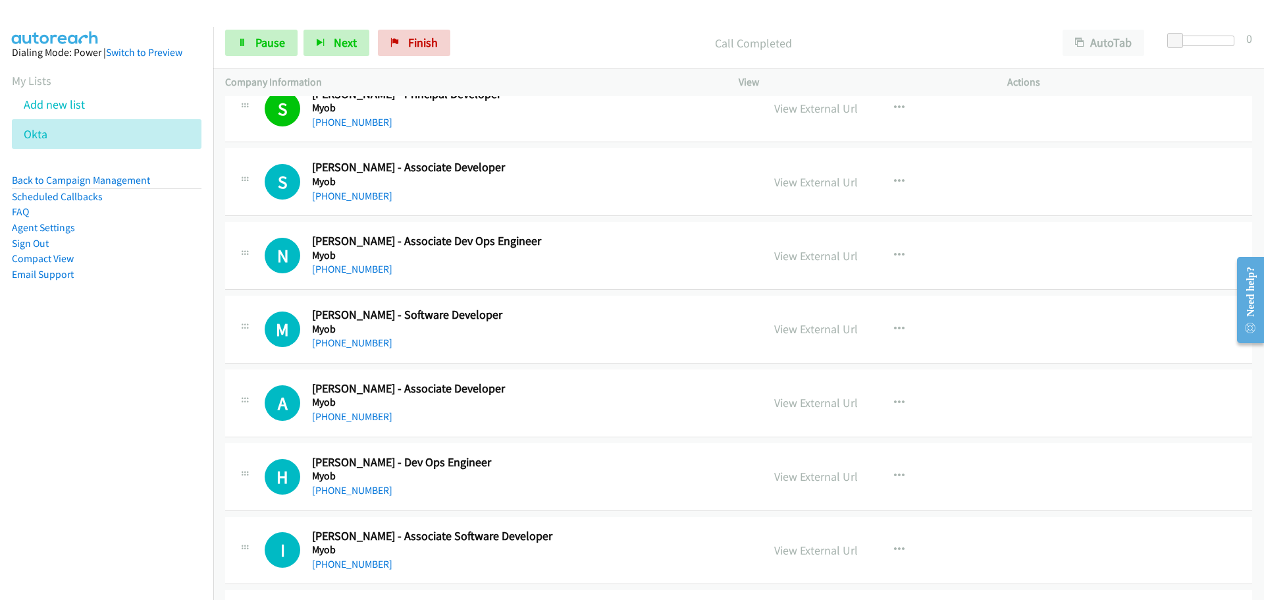
click at [350, 190] on link "[PHONE_NUMBER]" at bounding box center [352, 196] width 80 height 13
click at [360, 275] on link "[PHONE_NUMBER]" at bounding box center [352, 269] width 80 height 13
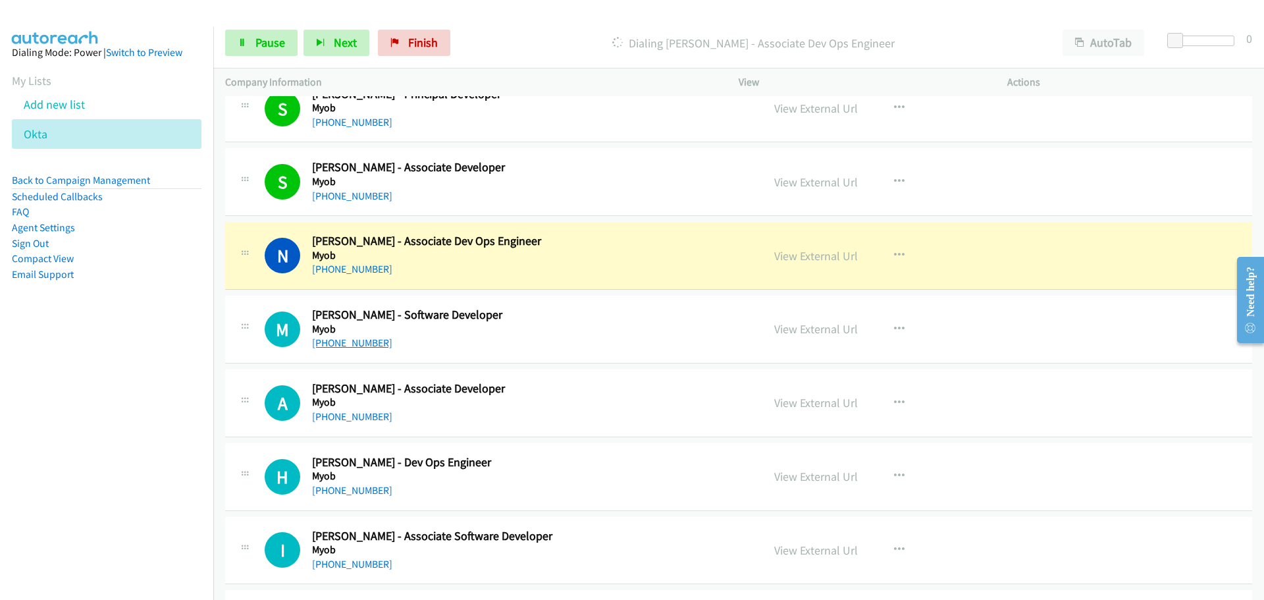
click at [353, 349] on link "[PHONE_NUMBER]" at bounding box center [352, 343] width 80 height 13
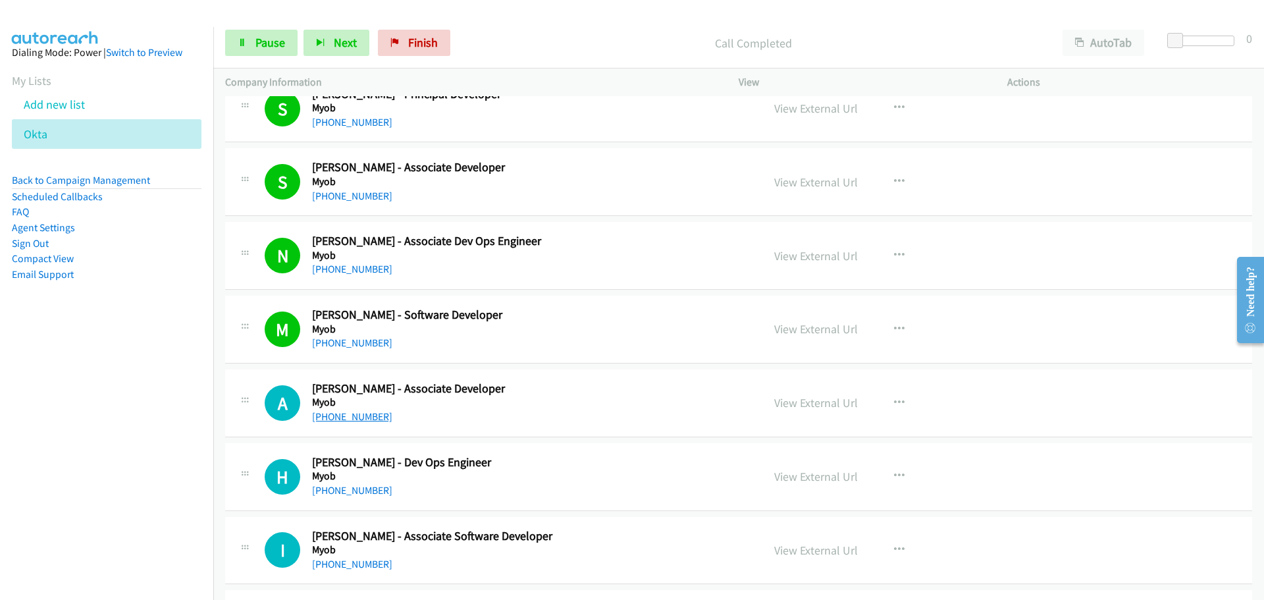
click at [379, 413] on link "[PHONE_NUMBER]" at bounding box center [352, 416] width 80 height 13
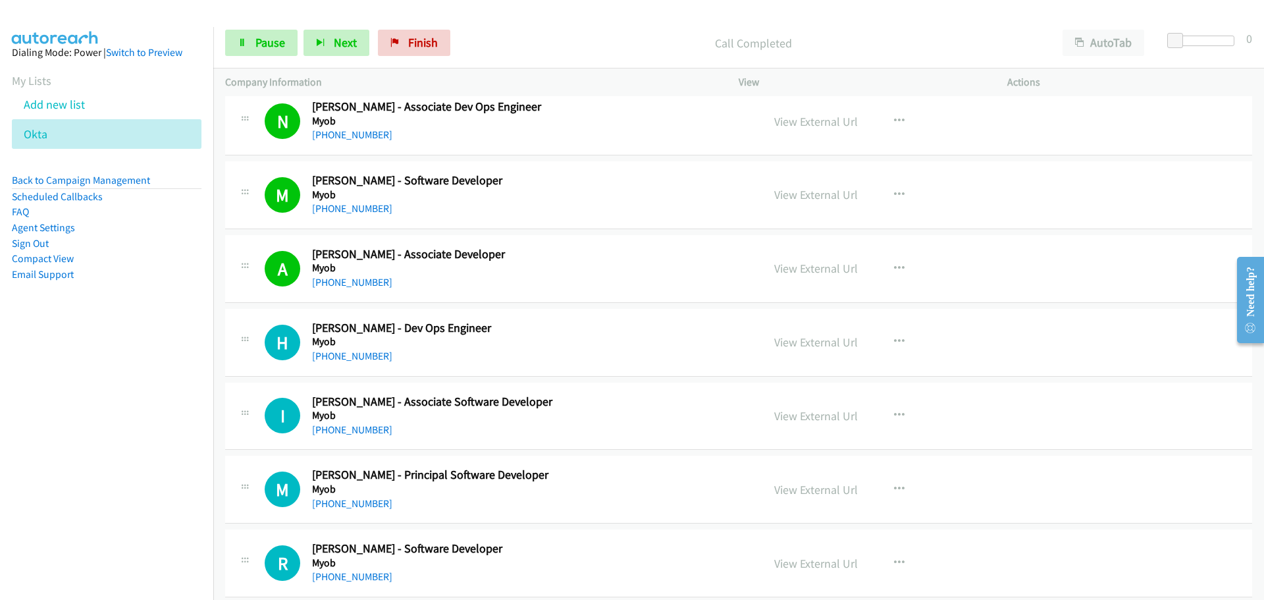
scroll to position [6915, 0]
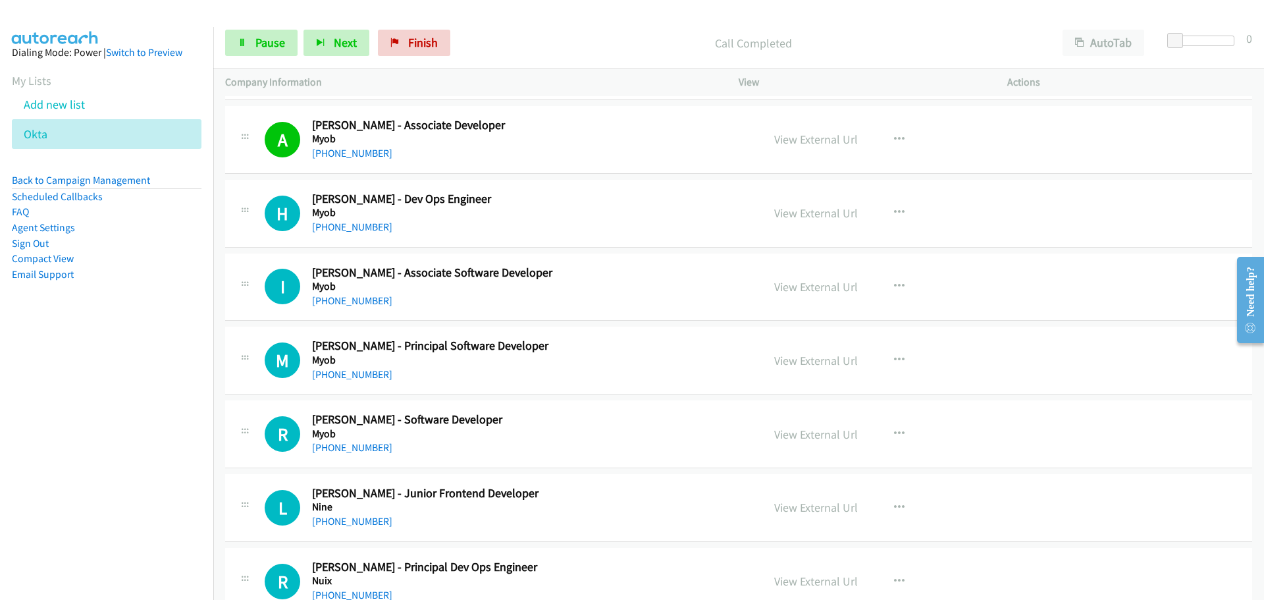
click at [347, 219] on div "[PHONE_NUMBER]" at bounding box center [487, 227] width 350 height 16
click at [355, 223] on link "[PHONE_NUMBER]" at bounding box center [352, 227] width 80 height 13
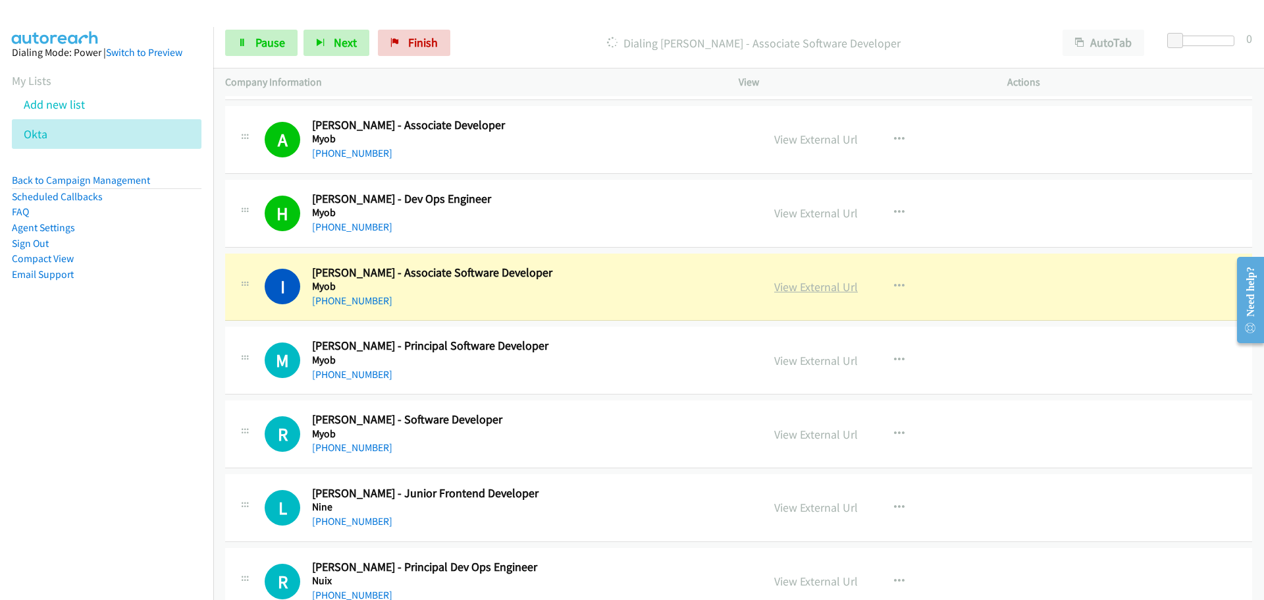
click at [837, 285] on link "View External Url" at bounding box center [816, 286] width 84 height 15
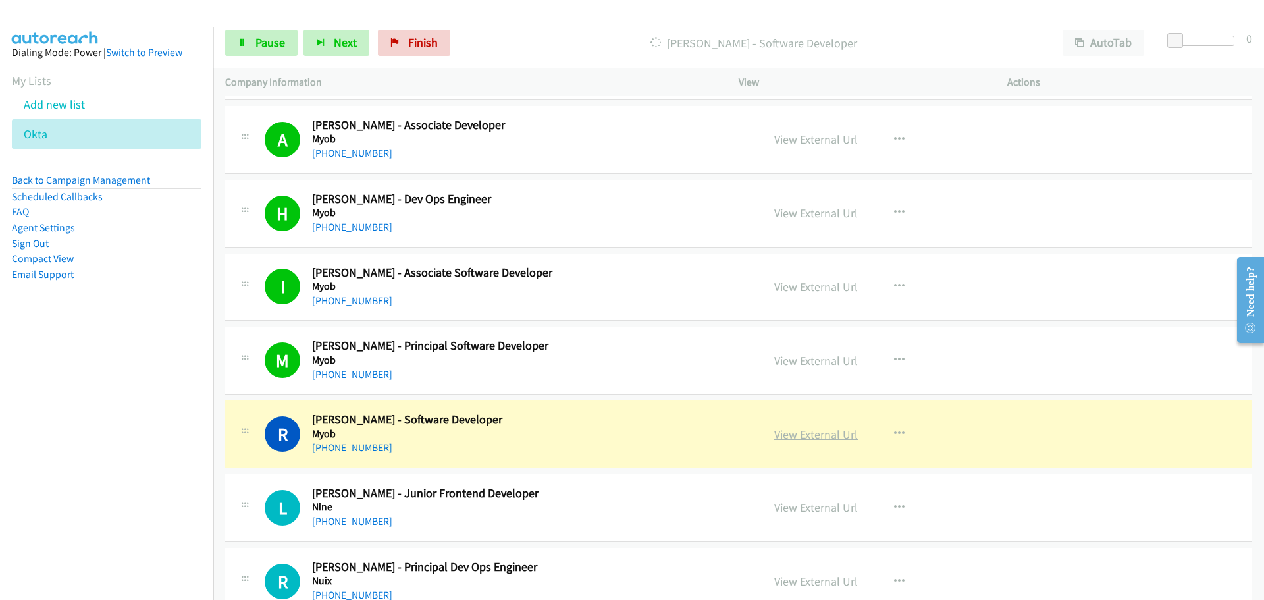
click at [825, 439] on link "View External Url" at bounding box center [816, 434] width 84 height 15
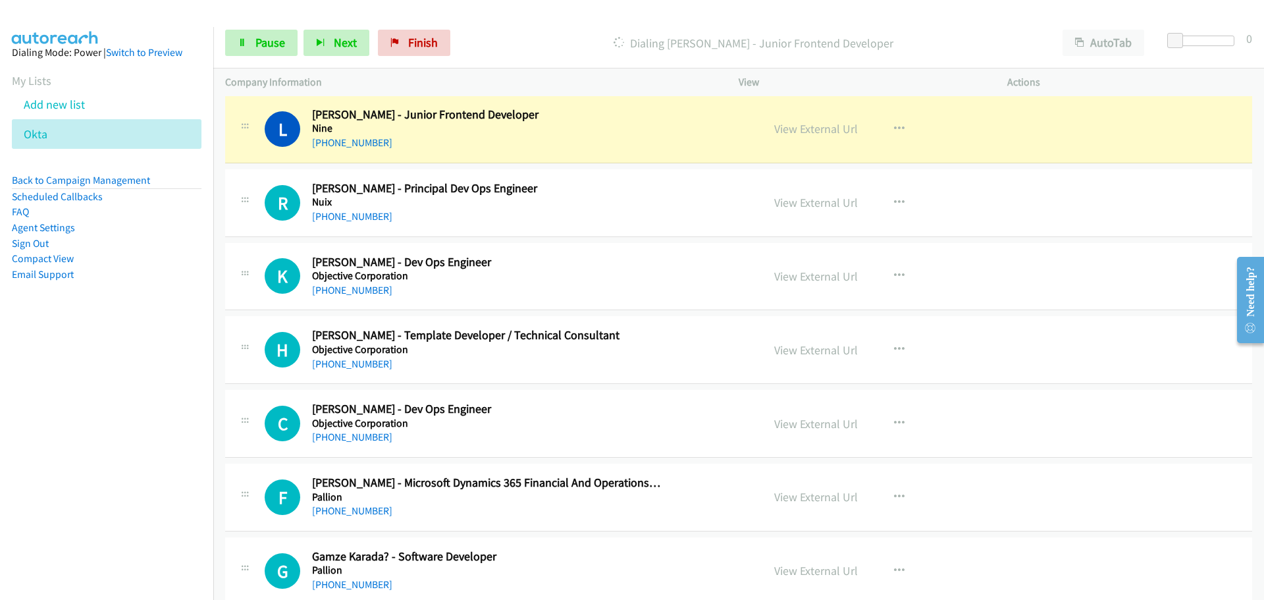
scroll to position [7310, 0]
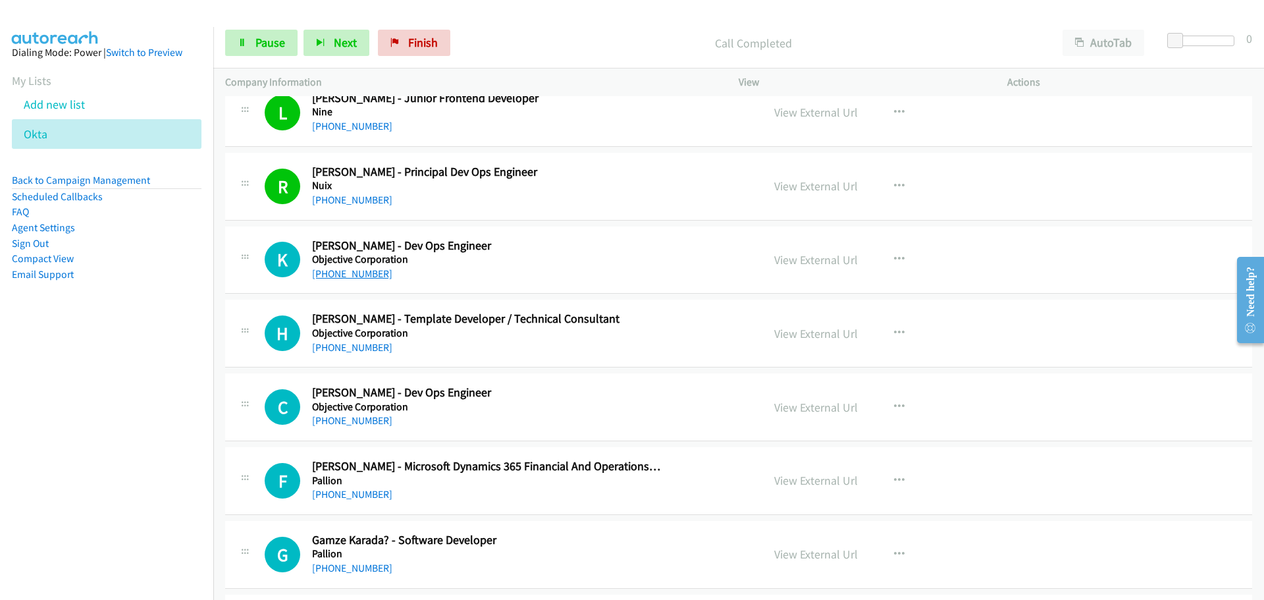
click at [341, 273] on link "[PHONE_NUMBER]" at bounding box center [352, 273] width 80 height 13
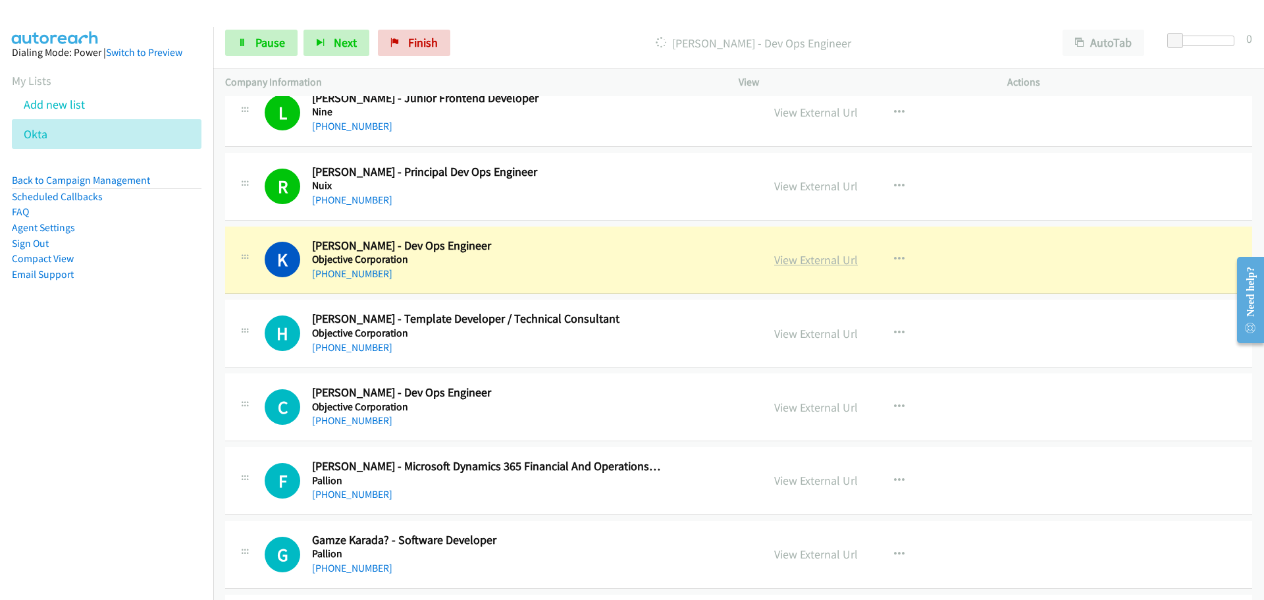
click at [810, 259] on link "View External Url" at bounding box center [816, 259] width 84 height 15
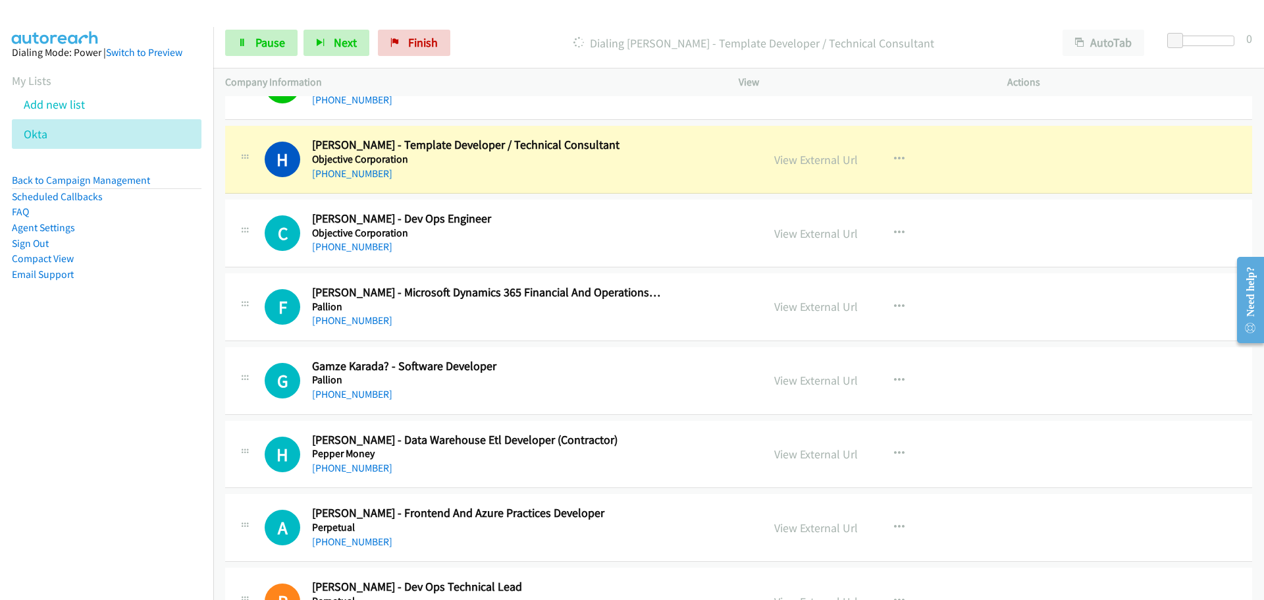
scroll to position [7507, 0]
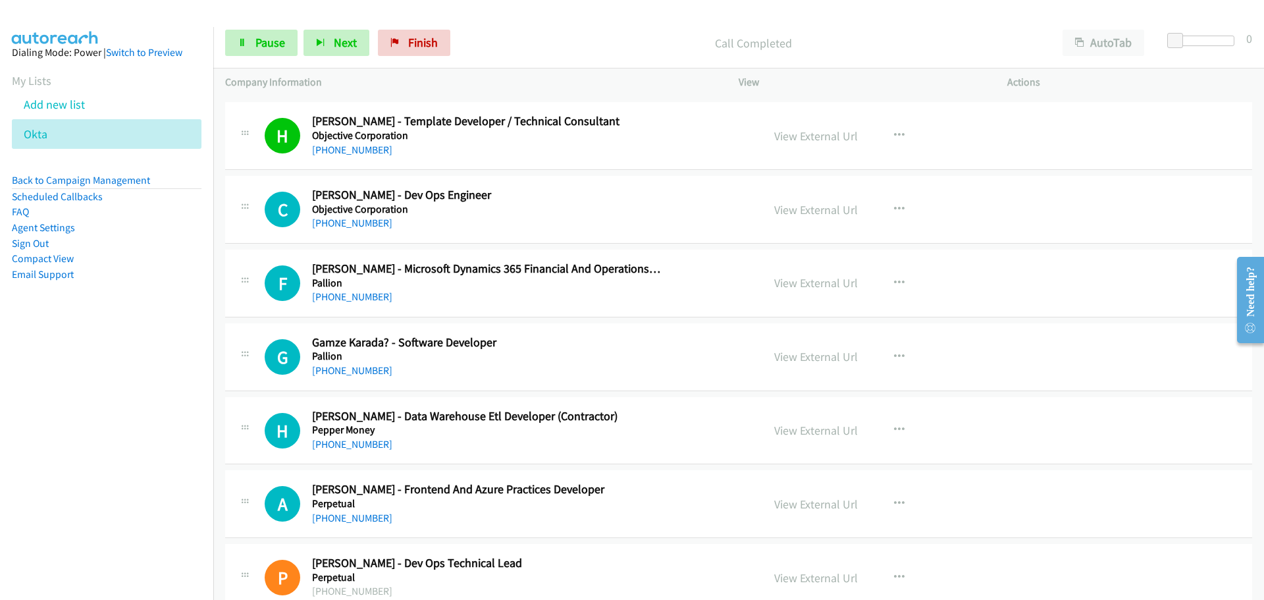
drag, startPoint x: 364, startPoint y: 225, endPoint x: 433, endPoint y: 222, distance: 69.2
click at [364, 225] on link "[PHONE_NUMBER]" at bounding box center [352, 223] width 80 height 13
click at [362, 302] on link "[PHONE_NUMBER]" at bounding box center [352, 296] width 80 height 13
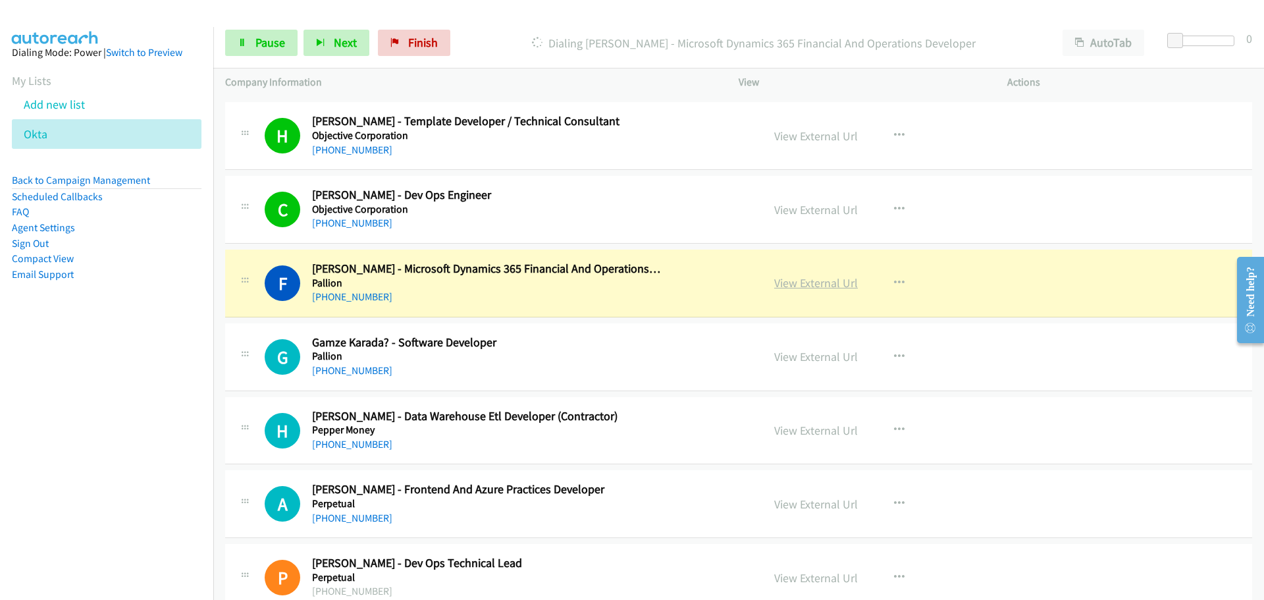
click at [830, 282] on link "View External Url" at bounding box center [816, 282] width 84 height 15
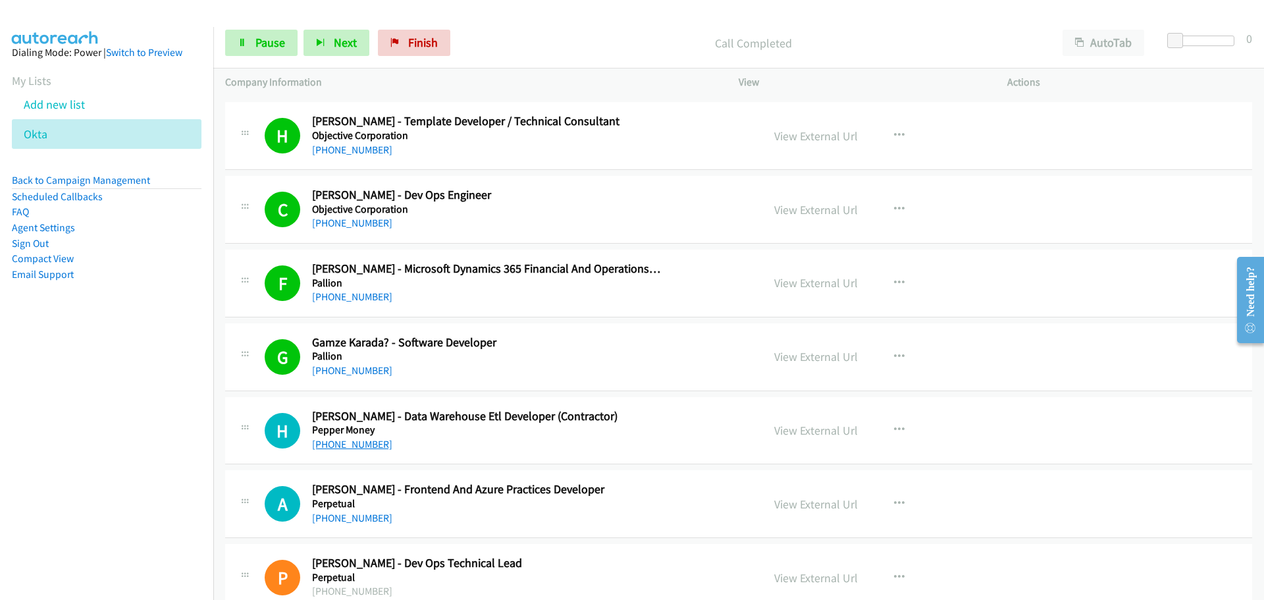
click at [351, 442] on link "[PHONE_NUMBER]" at bounding box center [352, 444] width 80 height 13
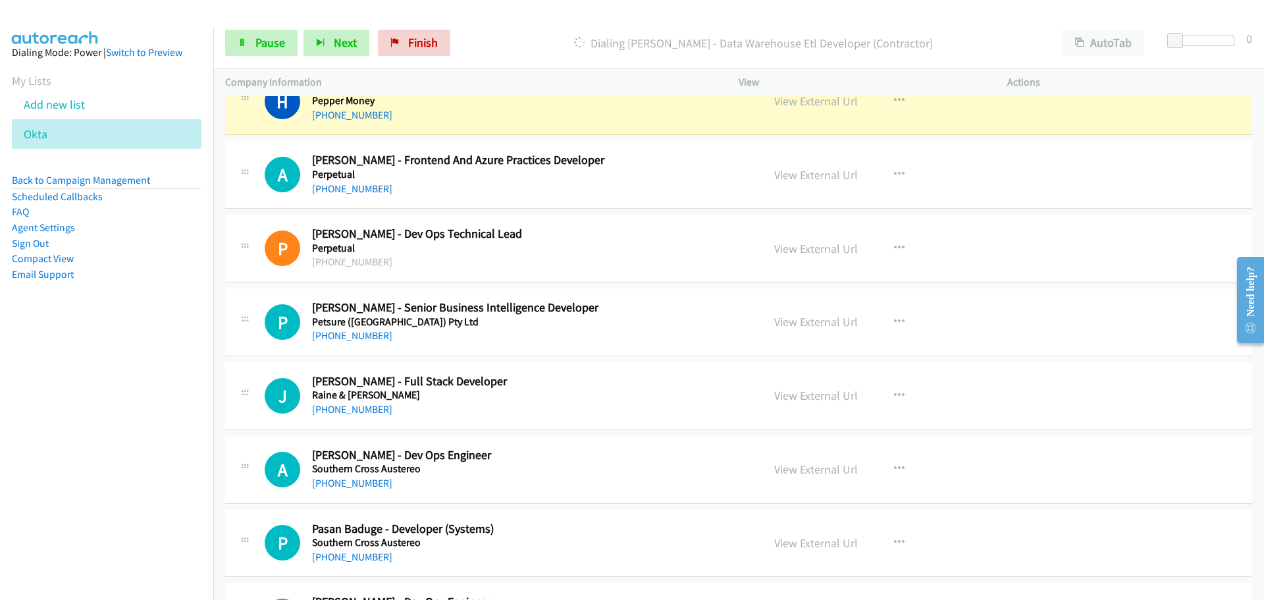
scroll to position [7771, 0]
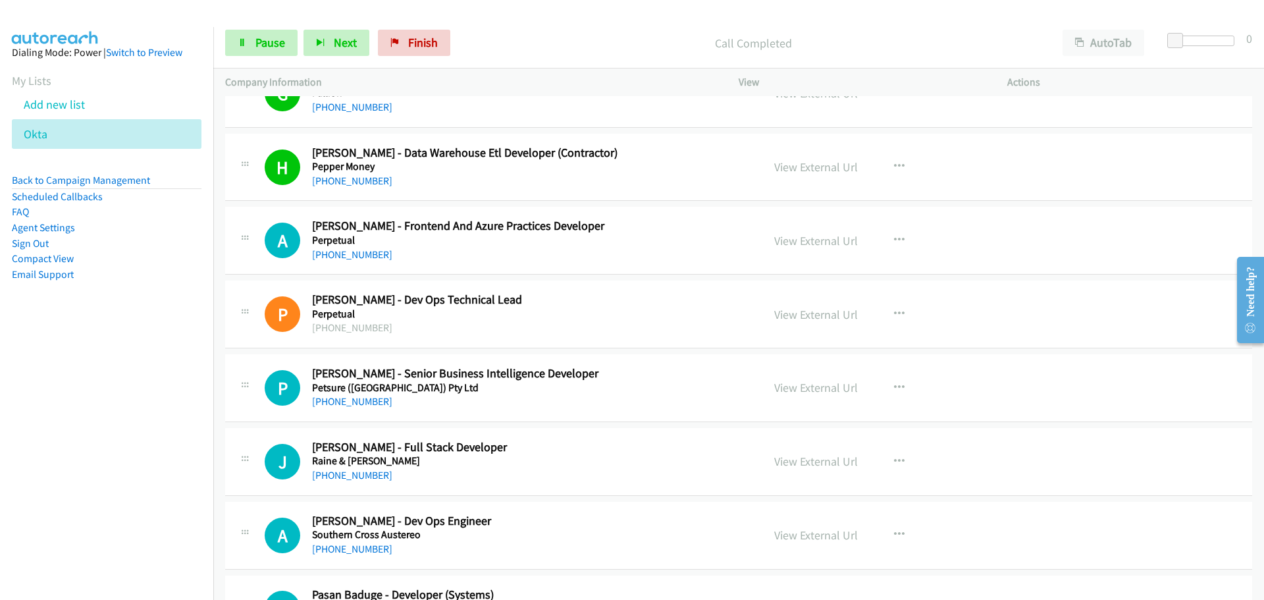
drag, startPoint x: 361, startPoint y: 260, endPoint x: 385, endPoint y: 254, distance: 25.1
click at [362, 396] on link "[PHONE_NUMBER]" at bounding box center [352, 401] width 80 height 13
click at [365, 477] on link "[PHONE_NUMBER]" at bounding box center [352, 475] width 80 height 13
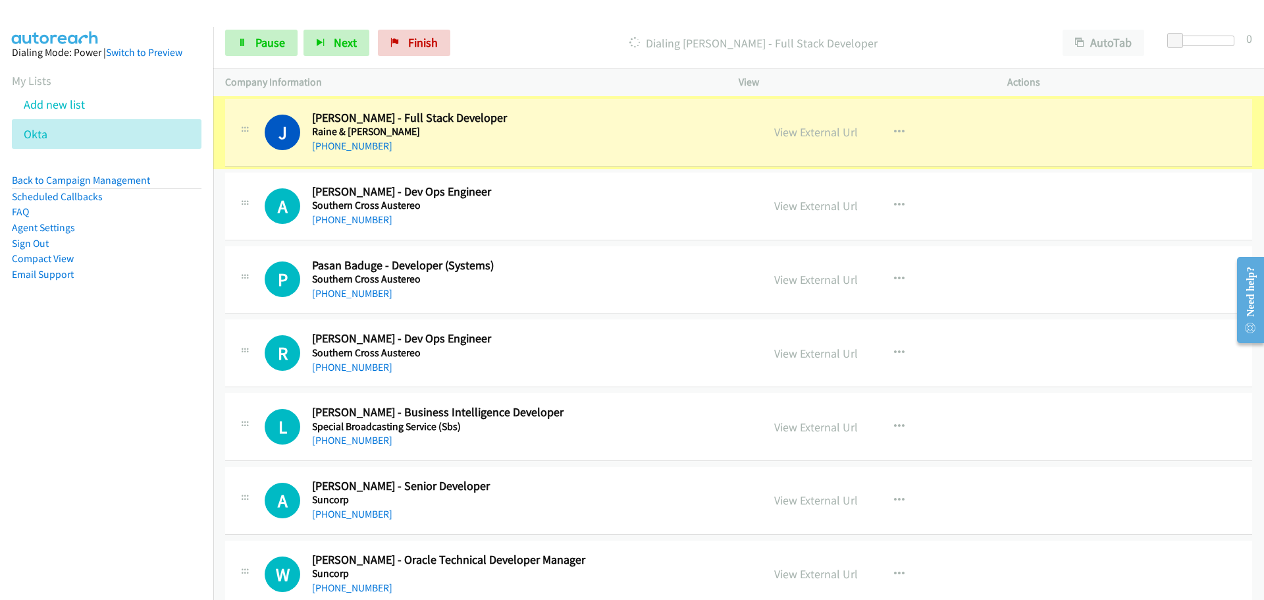
scroll to position [8100, 0]
click at [823, 126] on link "View External Url" at bounding box center [816, 131] width 84 height 15
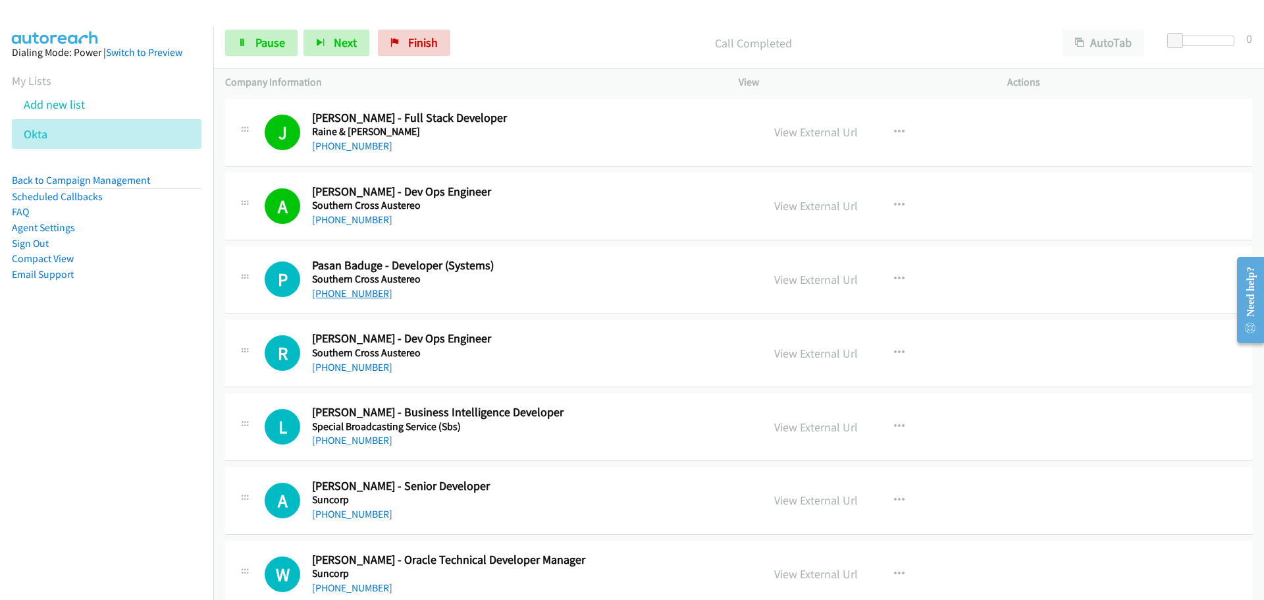
click at [355, 293] on link "[PHONE_NUMBER]" at bounding box center [352, 293] width 80 height 13
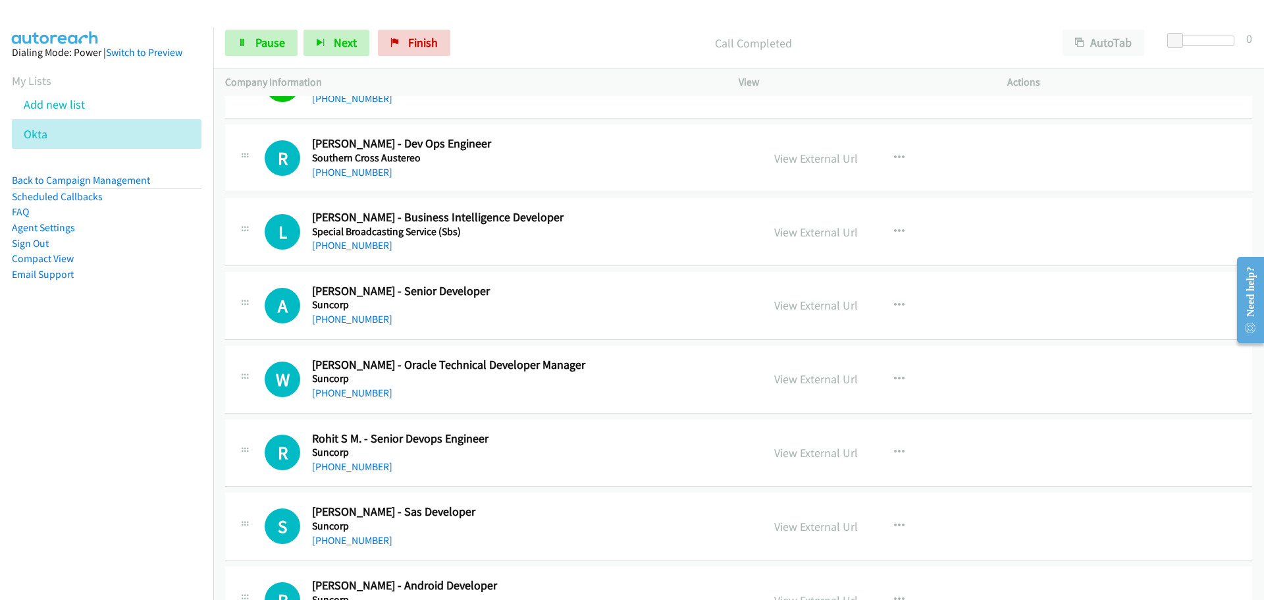
scroll to position [8298, 0]
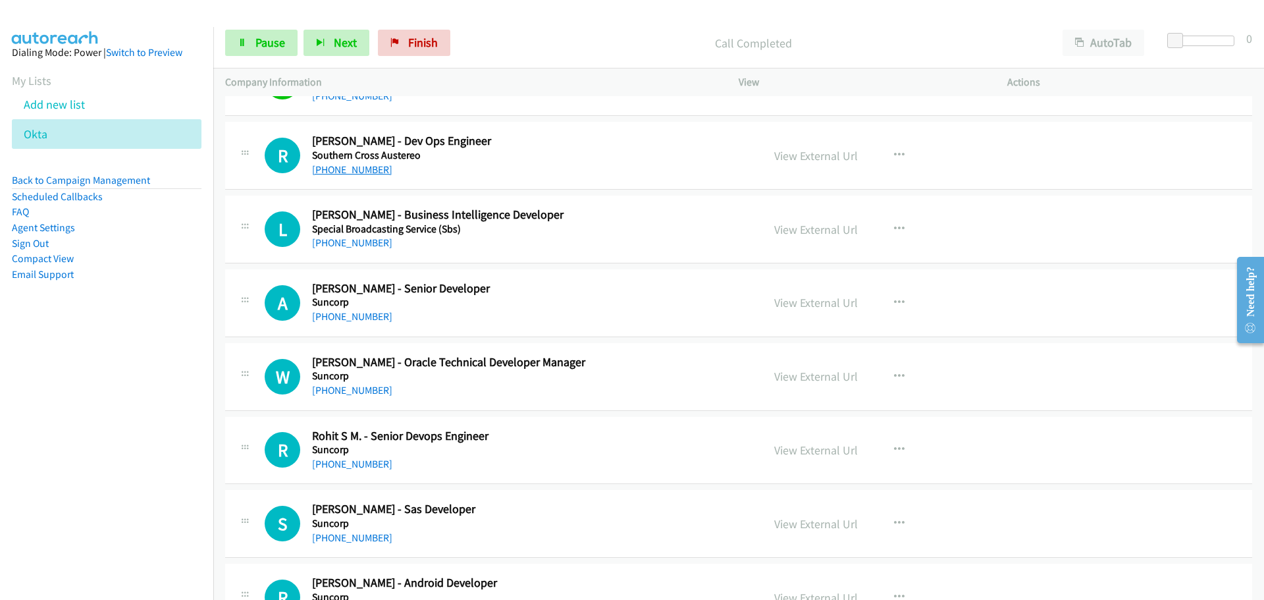
click at [356, 169] on link "[PHONE_NUMBER]" at bounding box center [352, 169] width 80 height 13
click at [334, 241] on link "[PHONE_NUMBER]" at bounding box center [352, 242] width 80 height 13
click at [349, 317] on link "[PHONE_NUMBER]" at bounding box center [352, 316] width 80 height 13
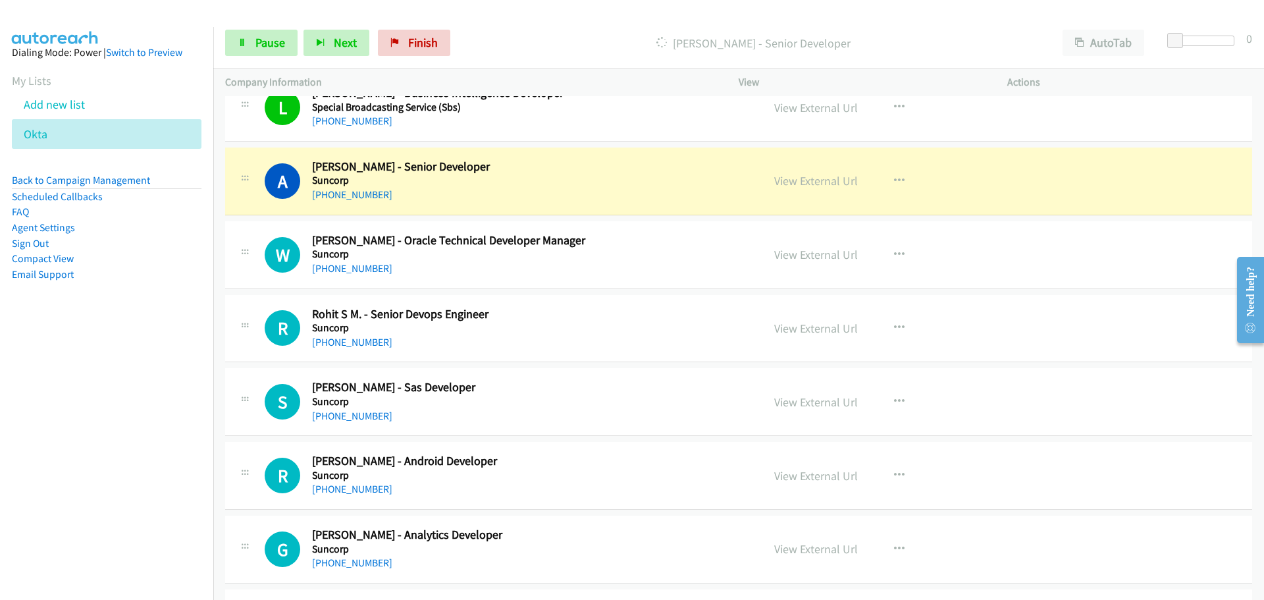
scroll to position [8429, 0]
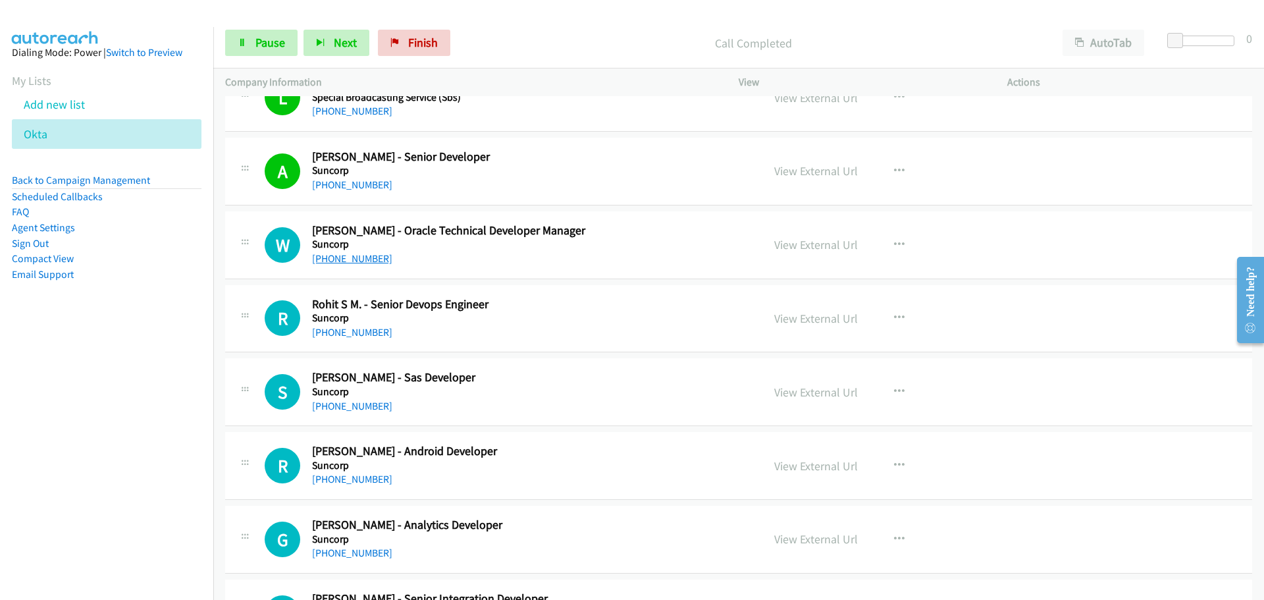
click at [341, 257] on link "[PHONE_NUMBER]" at bounding box center [352, 258] width 80 height 13
drag, startPoint x: 357, startPoint y: 331, endPoint x: 364, endPoint y: 336, distance: 8.6
click at [357, 331] on link "[PHONE_NUMBER]" at bounding box center [352, 332] width 80 height 13
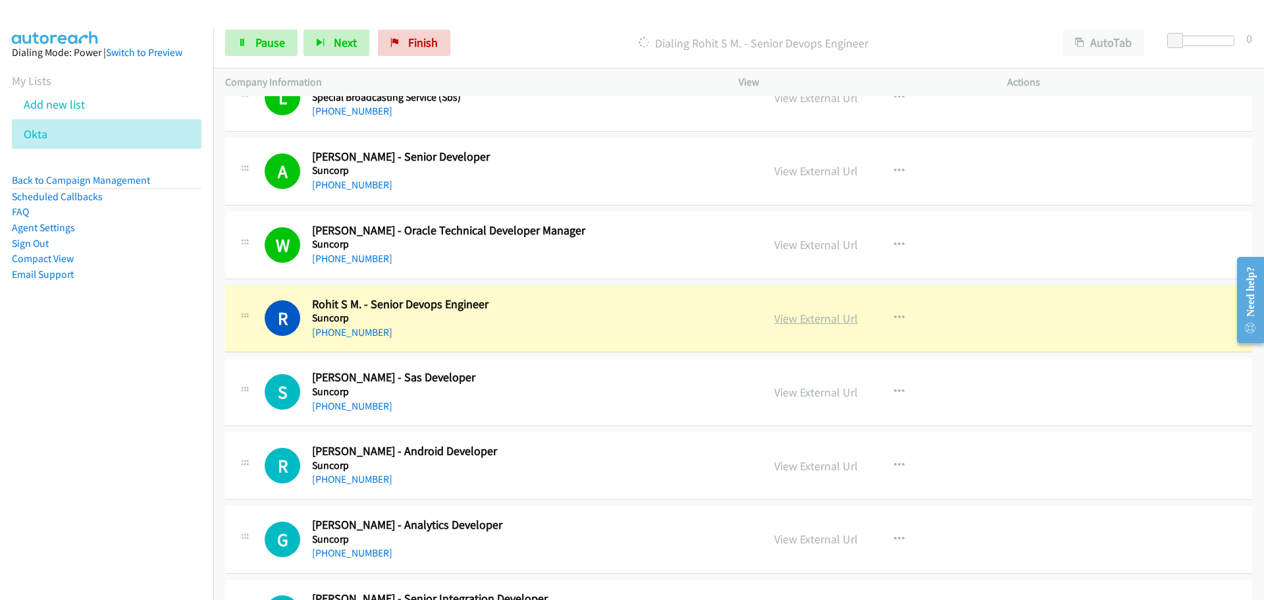
click at [841, 322] on link "View External Url" at bounding box center [816, 318] width 84 height 15
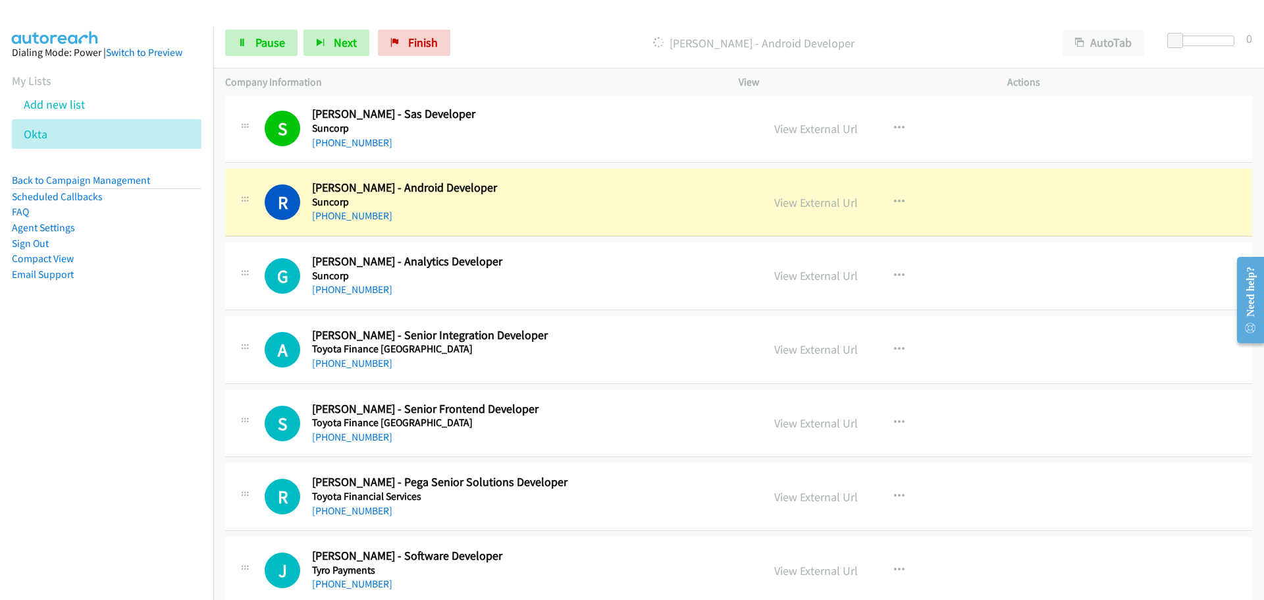
scroll to position [8759, 0]
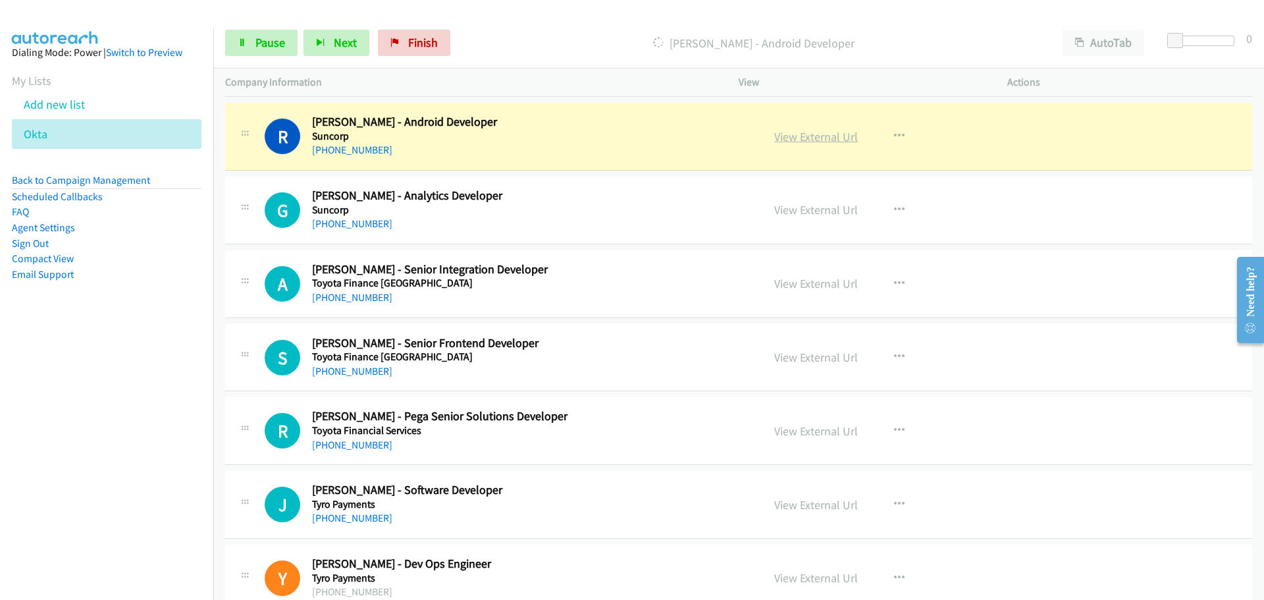
click at [817, 132] on link "View External Url" at bounding box center [816, 136] width 84 height 15
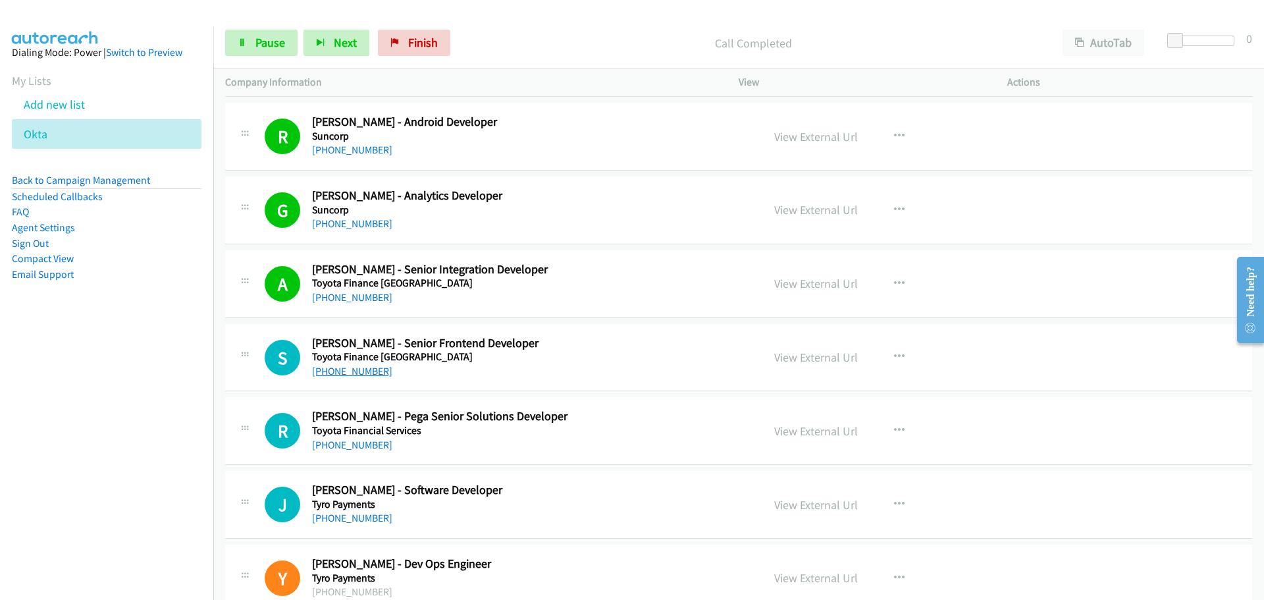
click at [342, 372] on link "[PHONE_NUMBER]" at bounding box center [352, 371] width 80 height 13
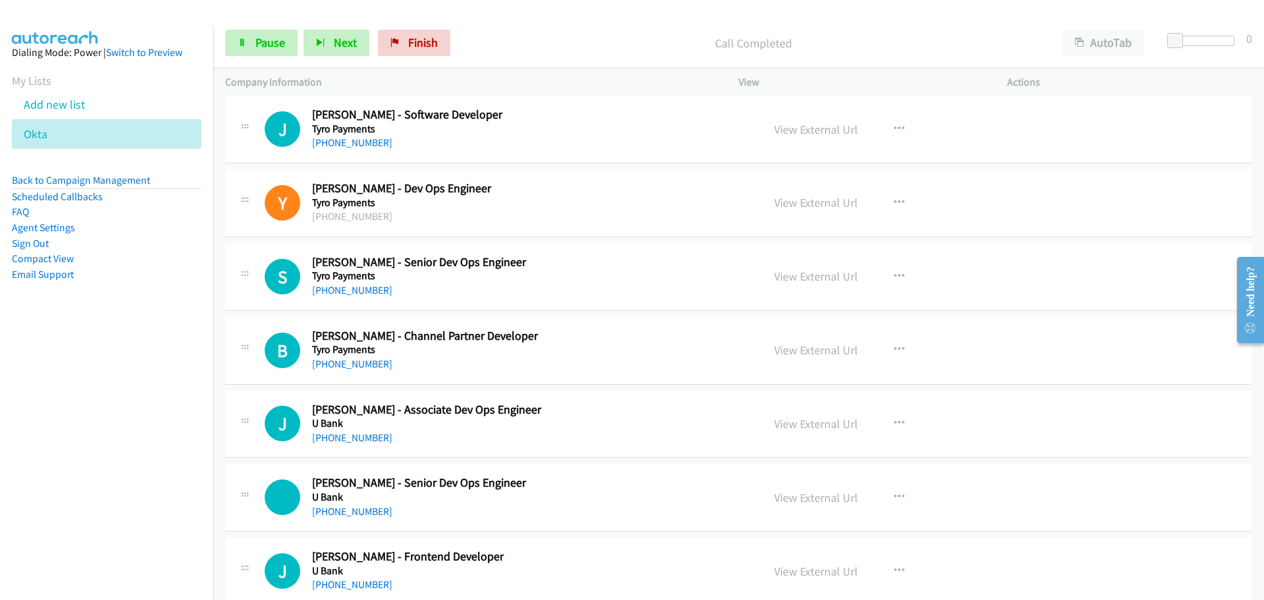
scroll to position [8956, 0]
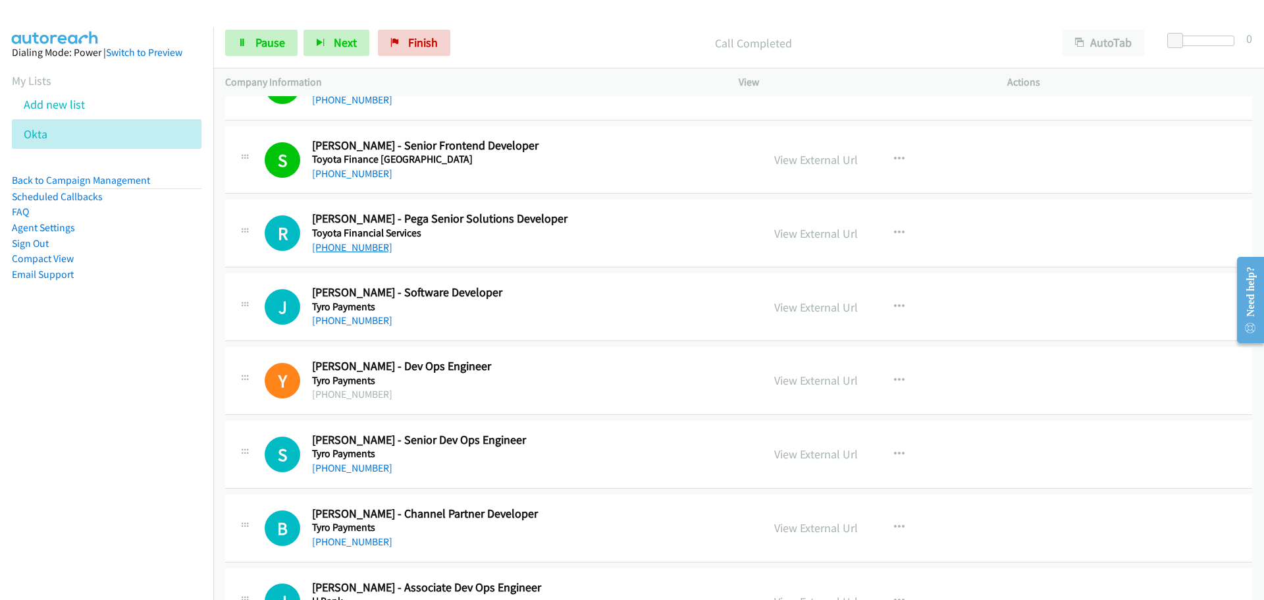
click at [362, 250] on link "[PHONE_NUMBER]" at bounding box center [352, 247] width 80 height 13
click at [352, 321] on link "[PHONE_NUMBER]" at bounding box center [352, 320] width 80 height 13
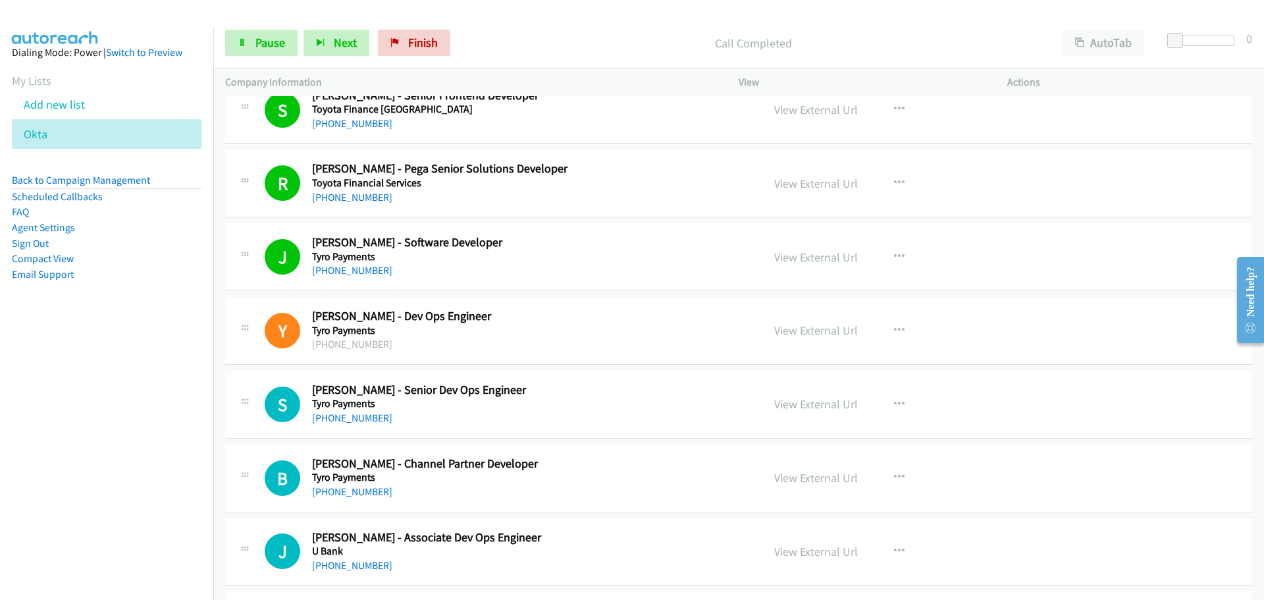
scroll to position [9154, 0]
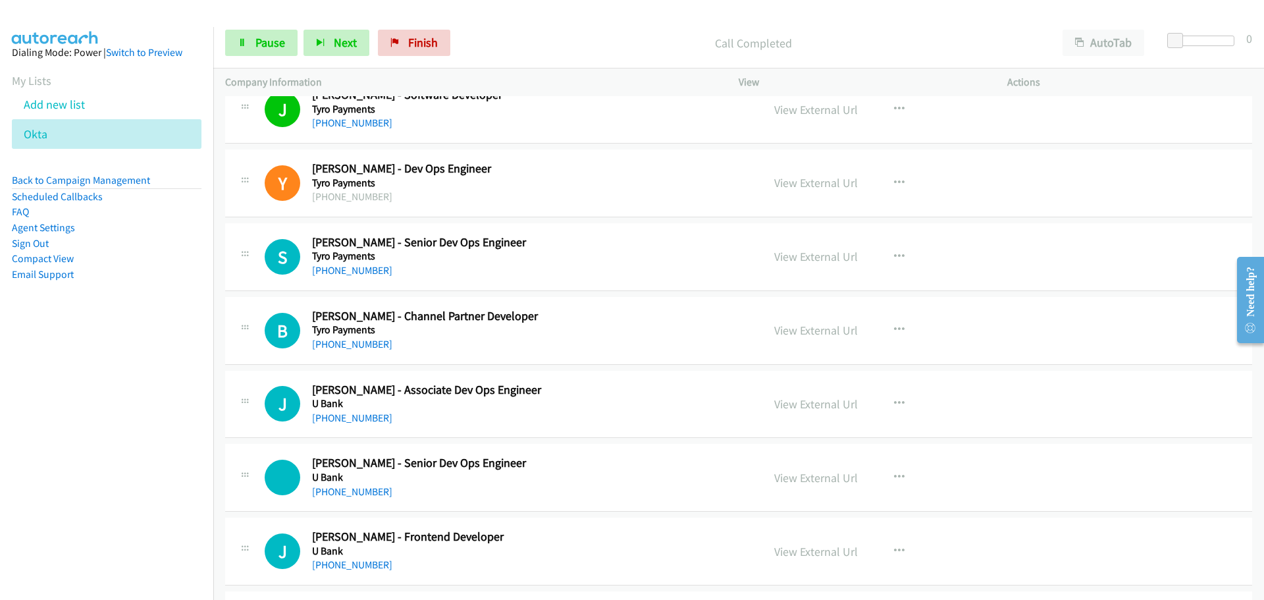
drag, startPoint x: 354, startPoint y: 268, endPoint x: 405, endPoint y: 265, distance: 50.8
click at [354, 268] on link "[PHONE_NUMBER]" at bounding box center [352, 270] width 80 height 13
click at [360, 342] on link "[PHONE_NUMBER]" at bounding box center [352, 344] width 80 height 13
click at [352, 425] on div "[PHONE_NUMBER]" at bounding box center [487, 418] width 350 height 16
click at [354, 419] on link "[PHONE_NUMBER]" at bounding box center [352, 418] width 80 height 13
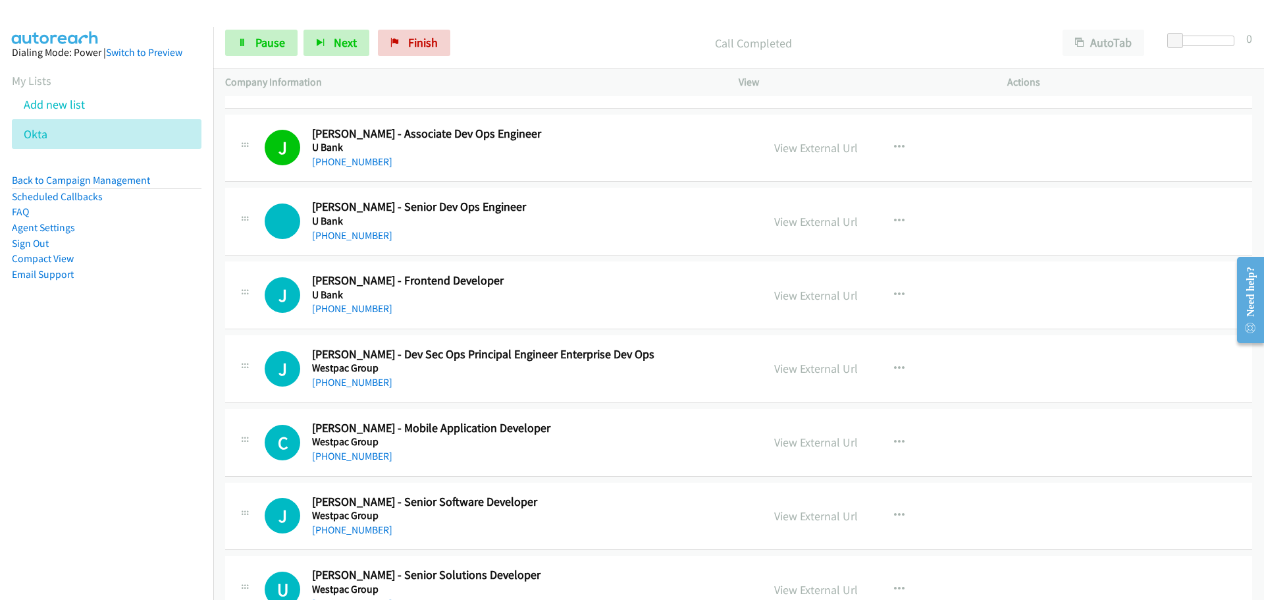
scroll to position [9417, 0]
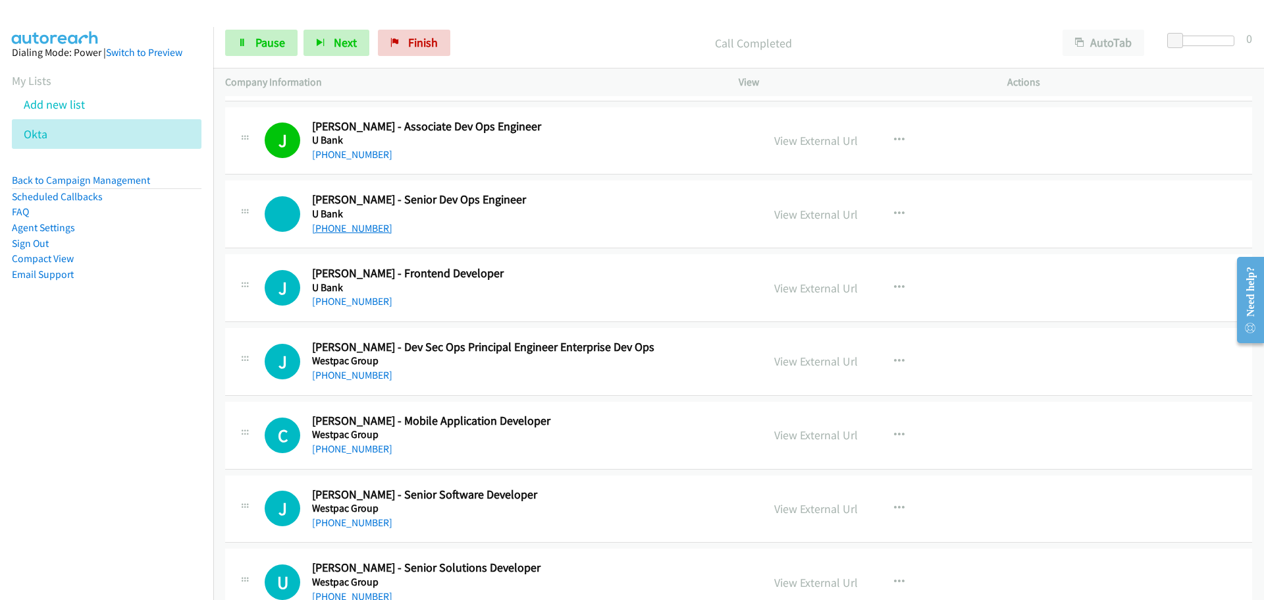
click at [347, 232] on link "[PHONE_NUMBER]" at bounding box center [352, 228] width 80 height 13
click at [353, 232] on link "[PHONE_NUMBER]" at bounding box center [352, 228] width 80 height 13
